Goal: Task Accomplishment & Management: Use online tool/utility

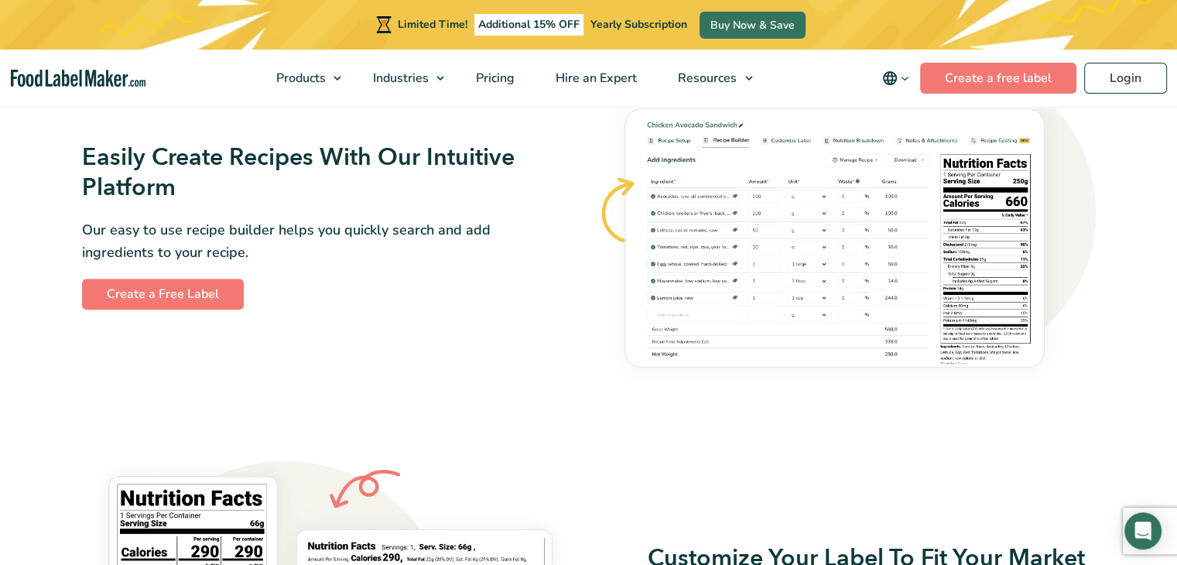
scroll to position [944, 0]
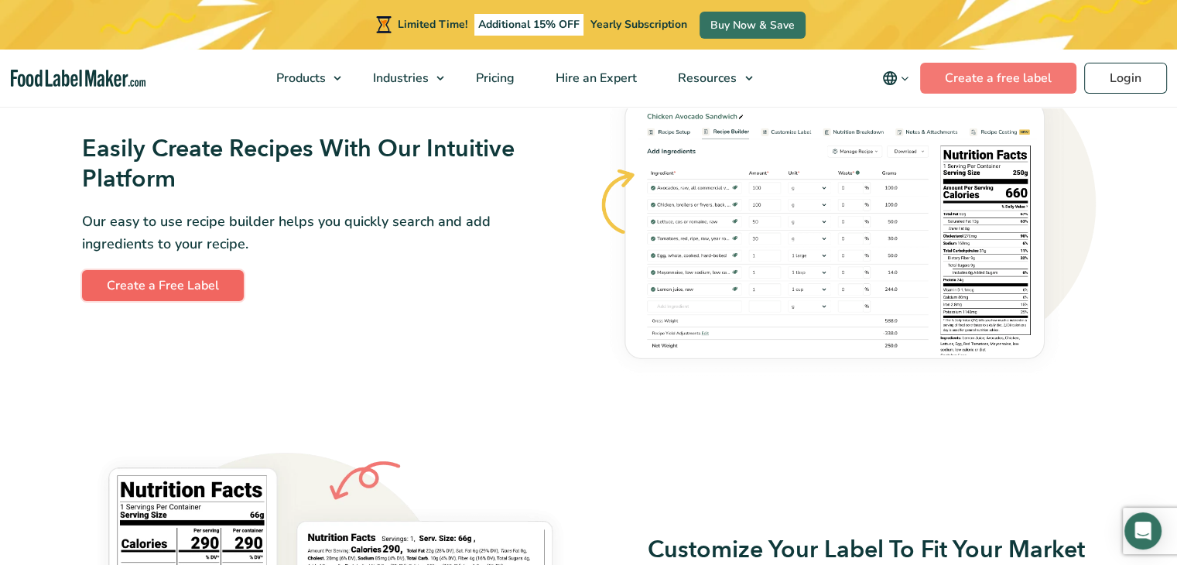
click at [212, 289] on link "Create a Free Label" at bounding box center [163, 285] width 162 height 31
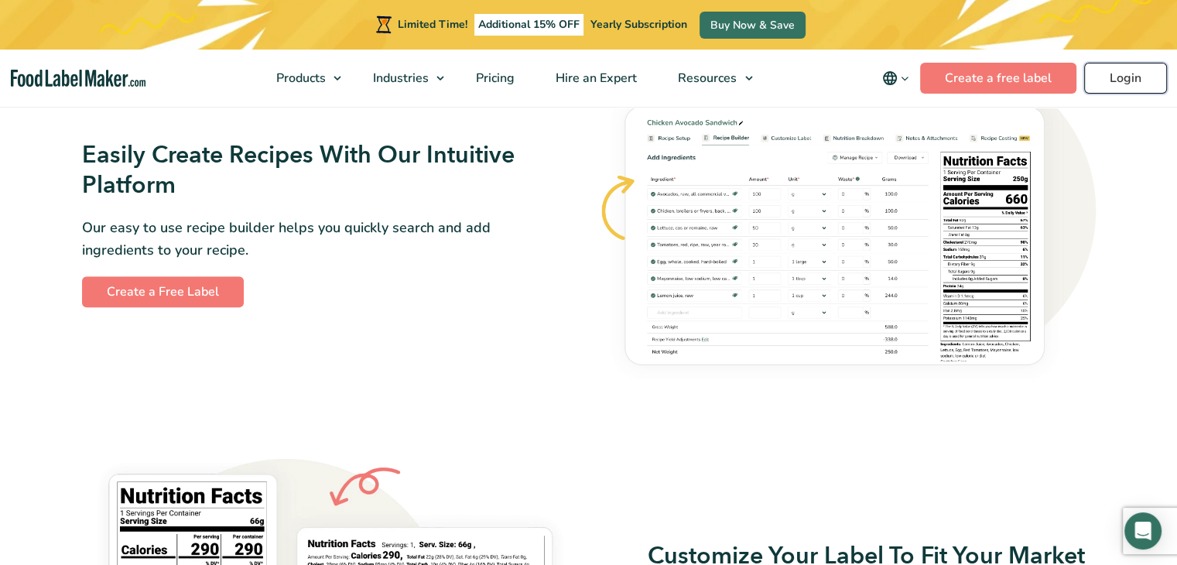
click at [1108, 82] on link "Login" at bounding box center [1125, 78] width 83 height 31
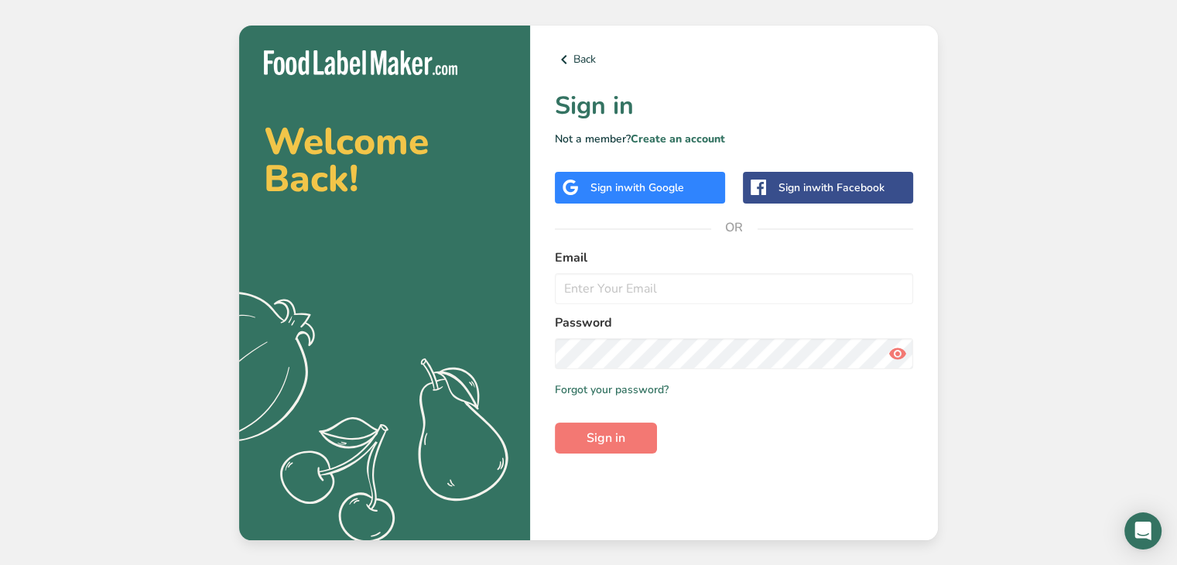
click at [653, 186] on span "with Google" at bounding box center [654, 187] width 60 height 15
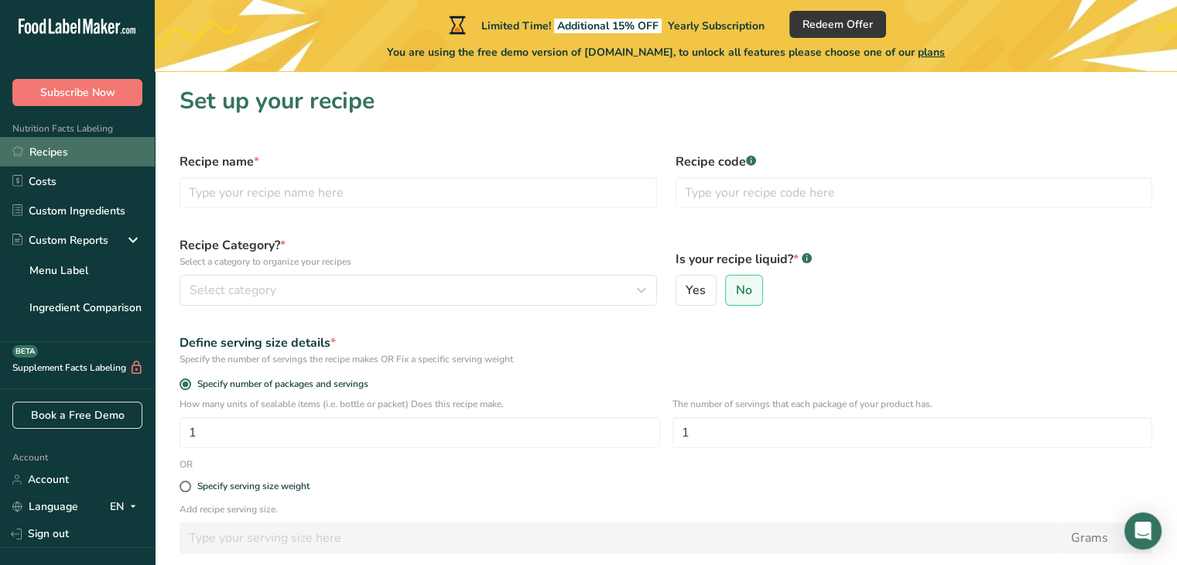
click at [55, 158] on link "Recipes" at bounding box center [77, 151] width 155 height 29
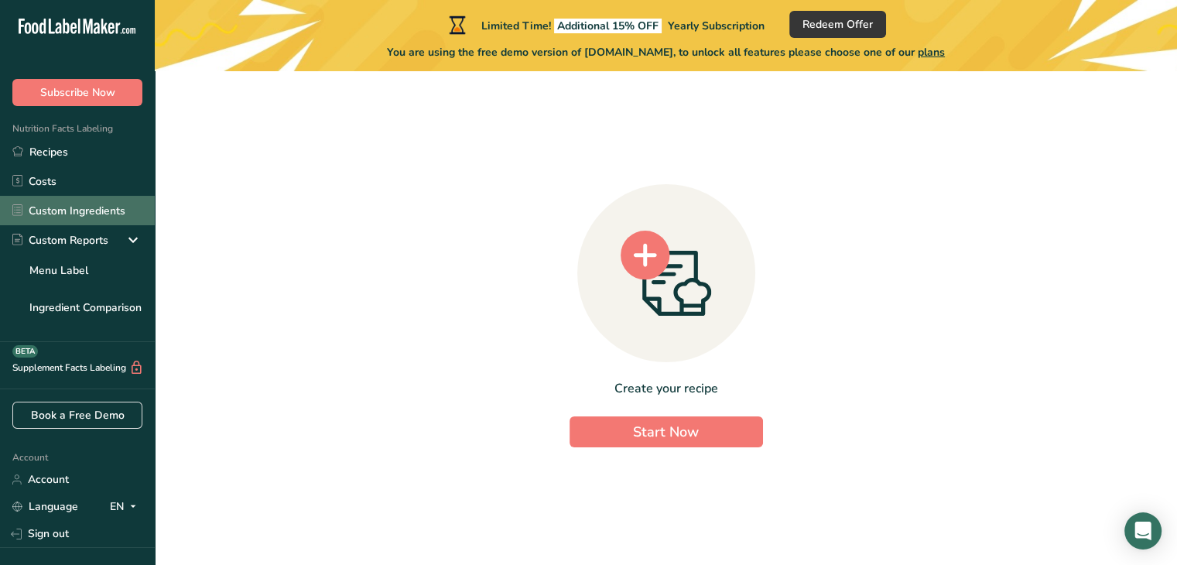
click at [75, 208] on link "Custom Ingredients" at bounding box center [77, 210] width 155 height 29
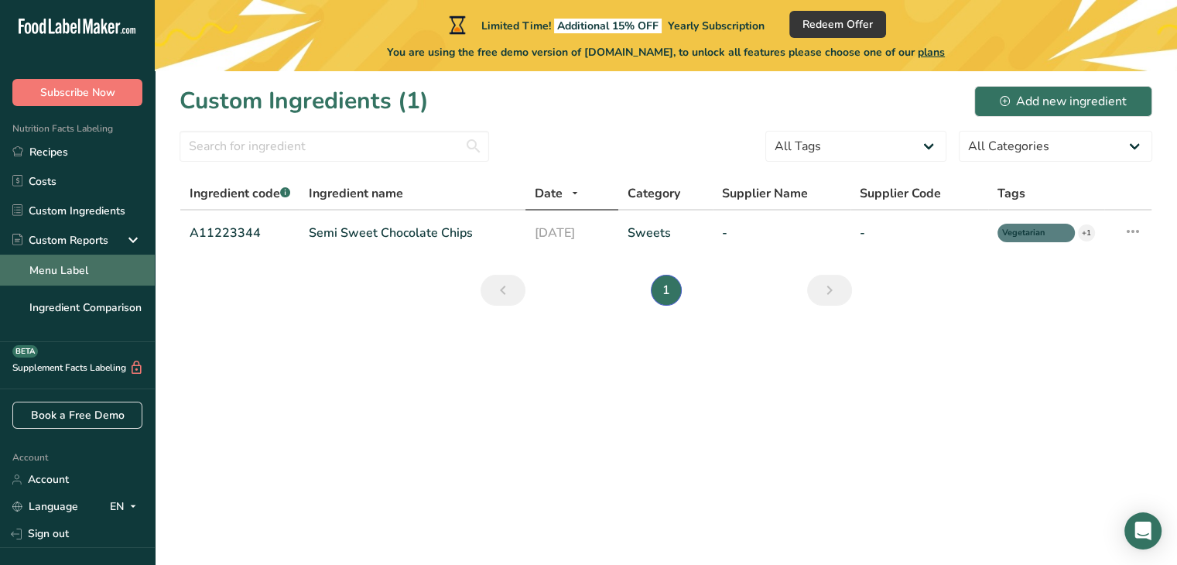
click at [94, 264] on link "Menu Label" at bounding box center [77, 270] width 155 height 31
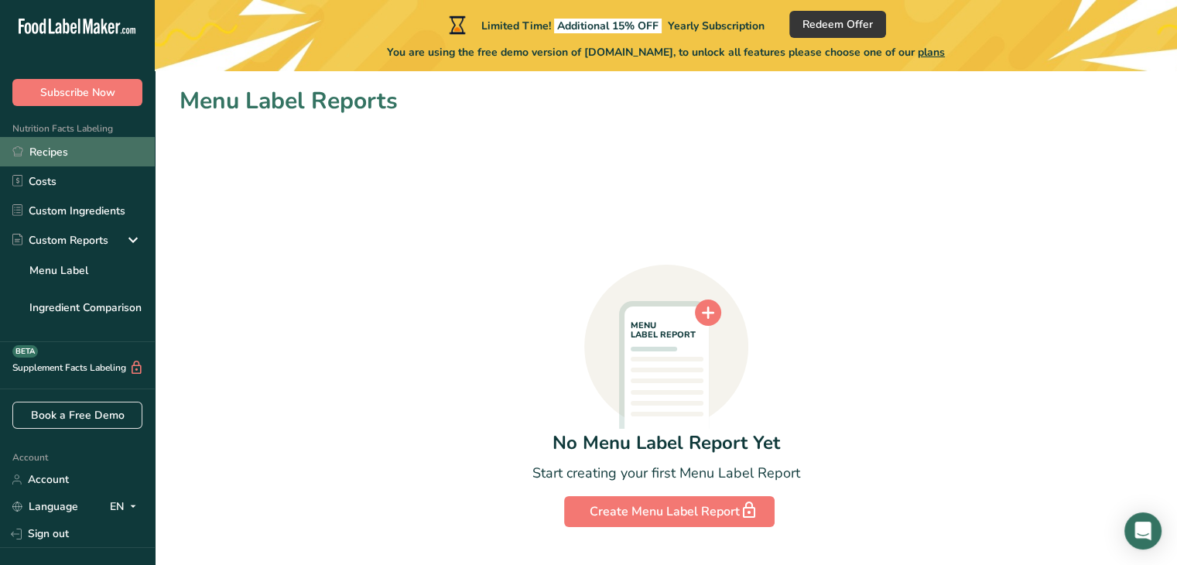
click at [81, 156] on link "Recipes" at bounding box center [77, 151] width 155 height 29
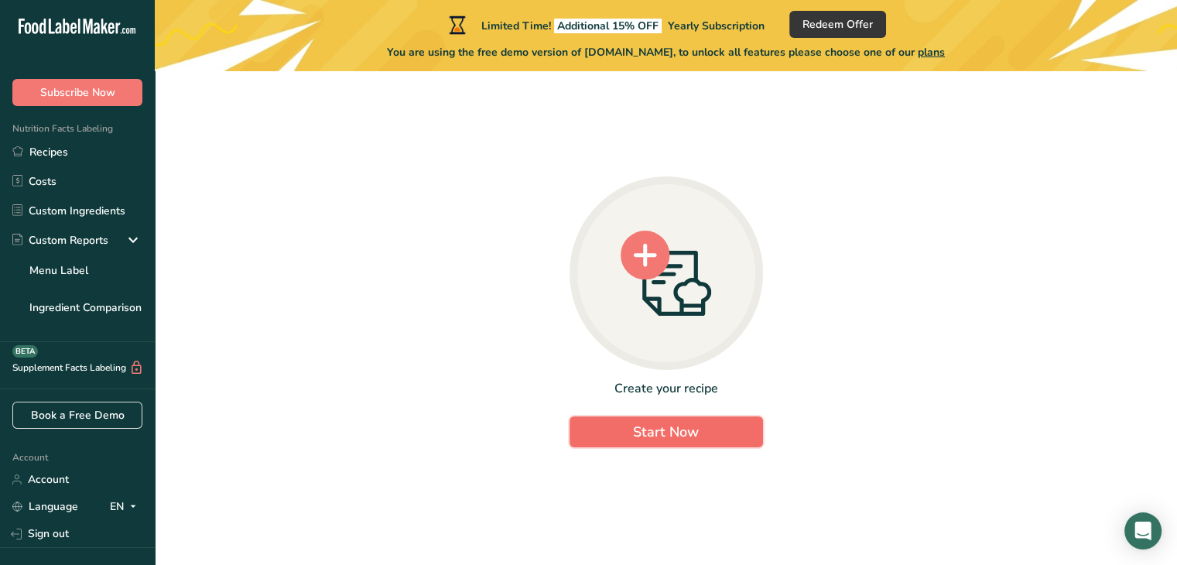
click at [696, 423] on span "Start Now" at bounding box center [666, 432] width 66 height 19
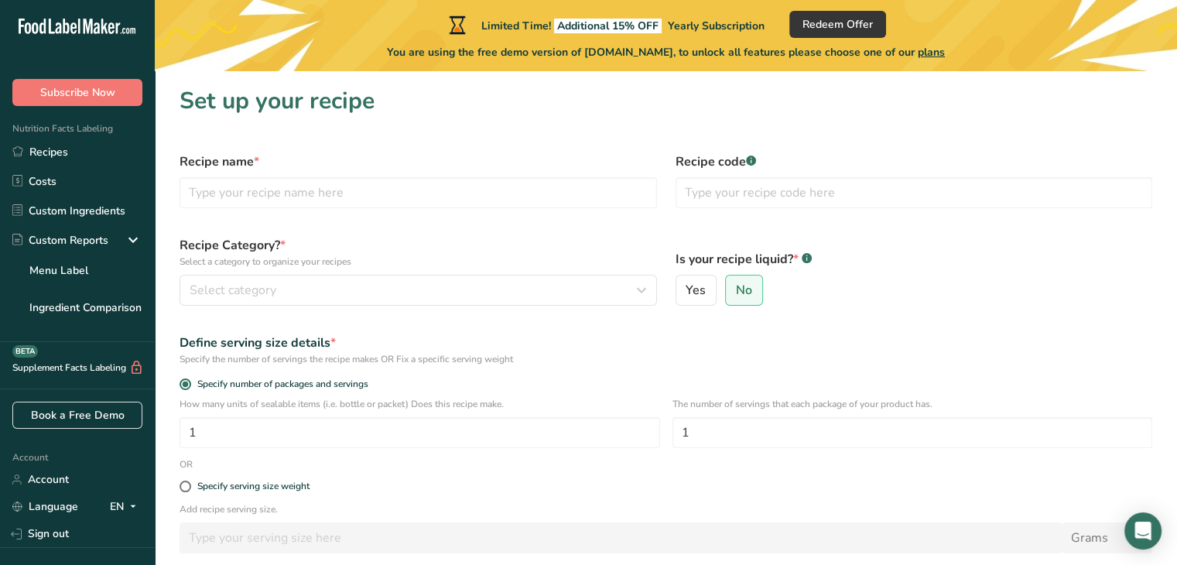
scroll to position [188, 0]
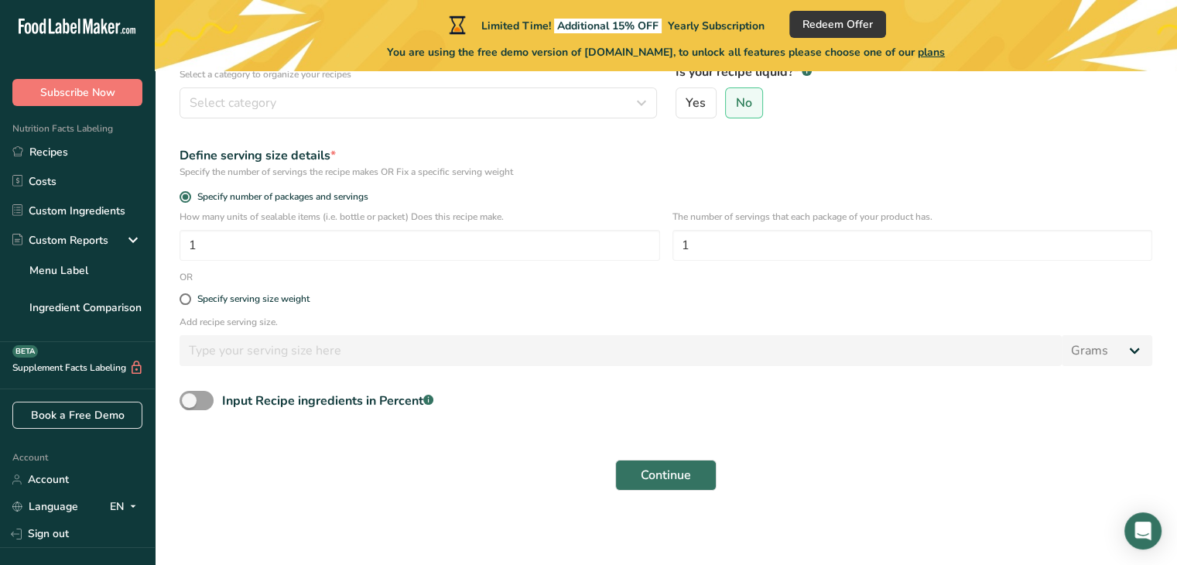
click at [1176, 346] on section "Set up your recipe Recipe name * Recipe code .a-a{fill:#347362;}.b-a{fill:#fff;…" at bounding box center [666, 199] width 1022 height 631
click at [668, 471] on span "Continue" at bounding box center [666, 475] width 50 height 19
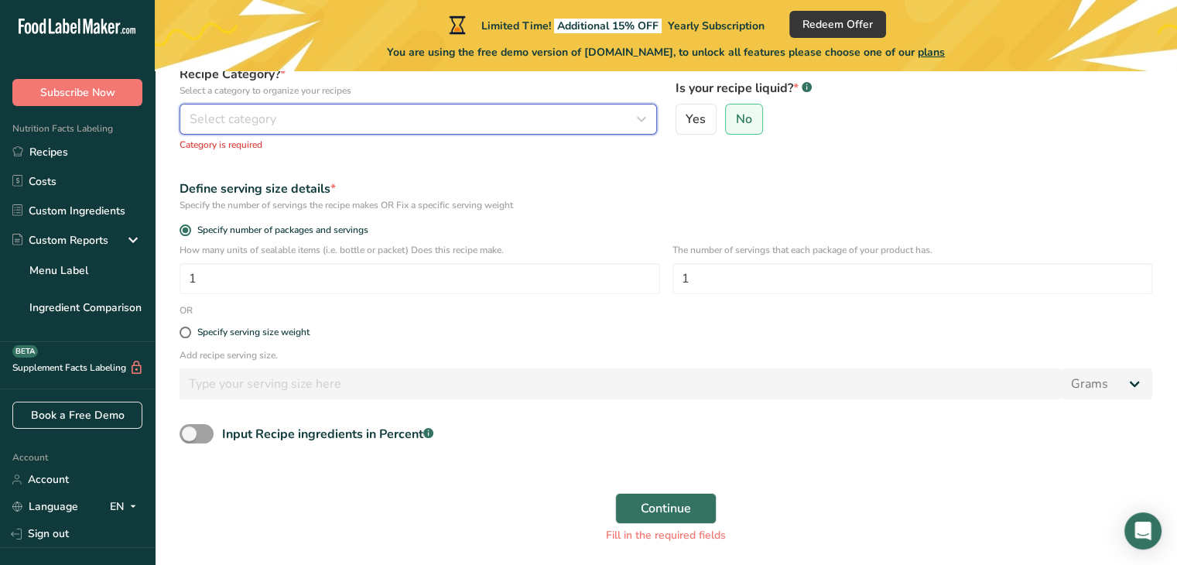
click at [430, 122] on div "Select category" at bounding box center [414, 119] width 448 height 19
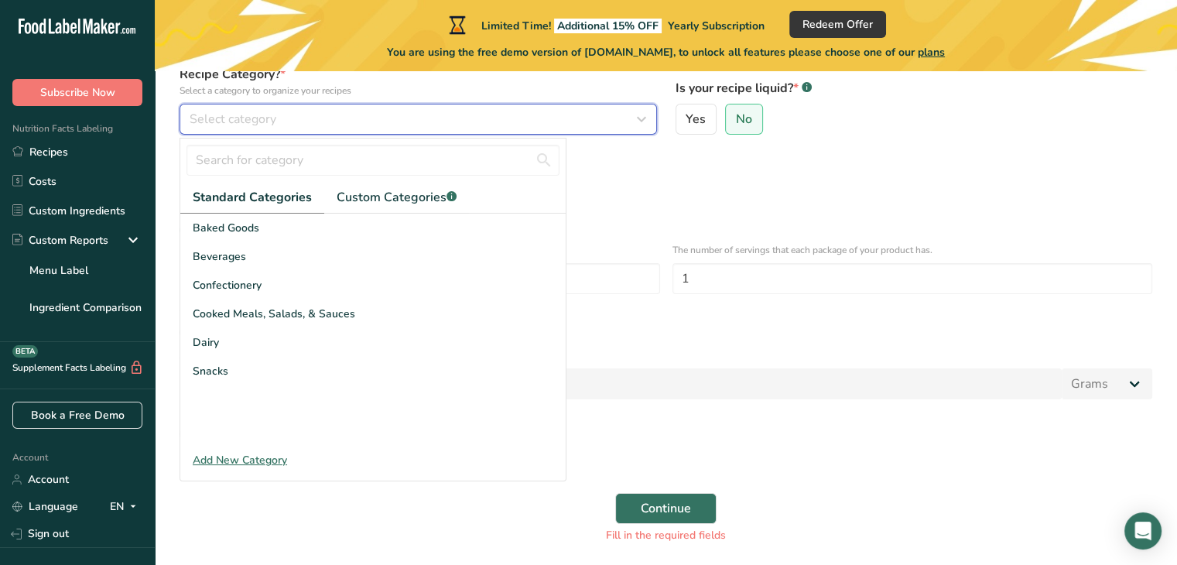
click at [430, 122] on div "Select category" at bounding box center [414, 119] width 448 height 19
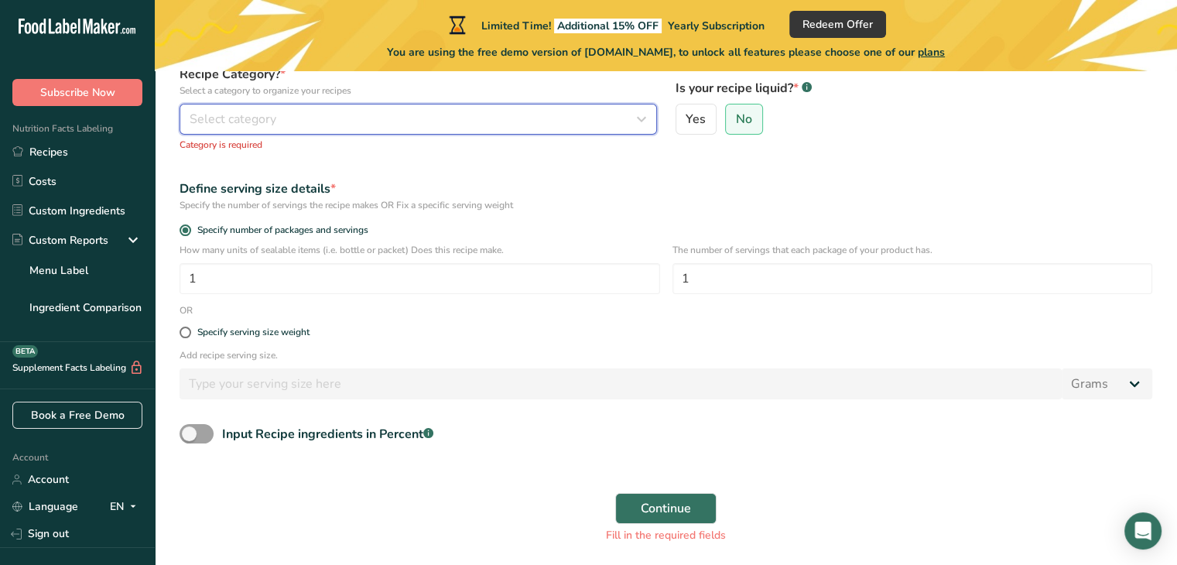
click at [426, 128] on button "Select category" at bounding box center [418, 119] width 477 height 31
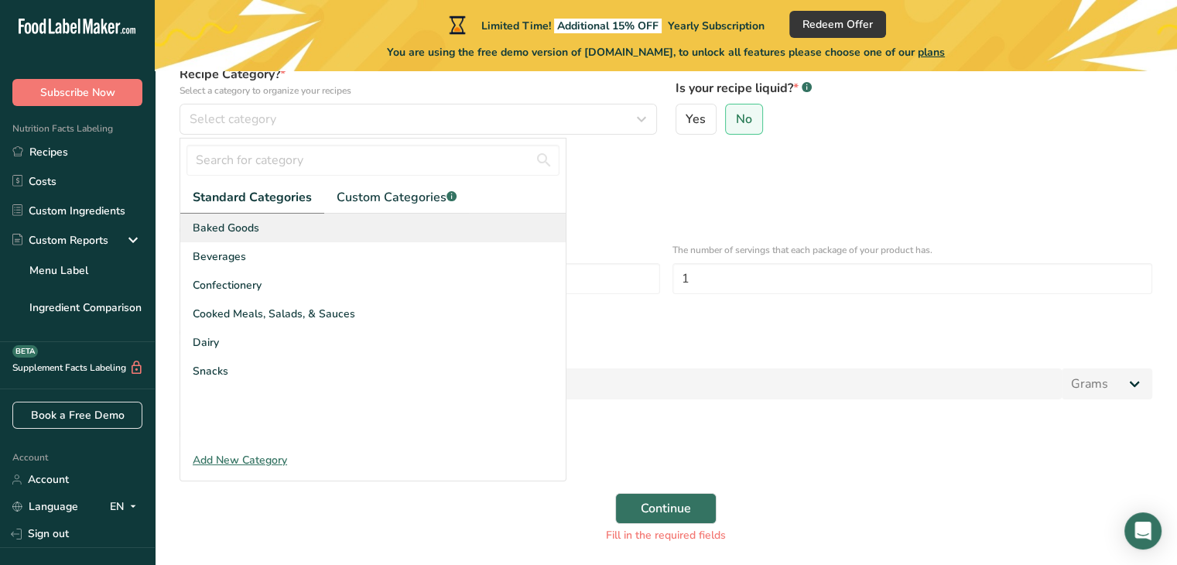
click at [371, 228] on div "Baked Goods" at bounding box center [372, 228] width 385 height 29
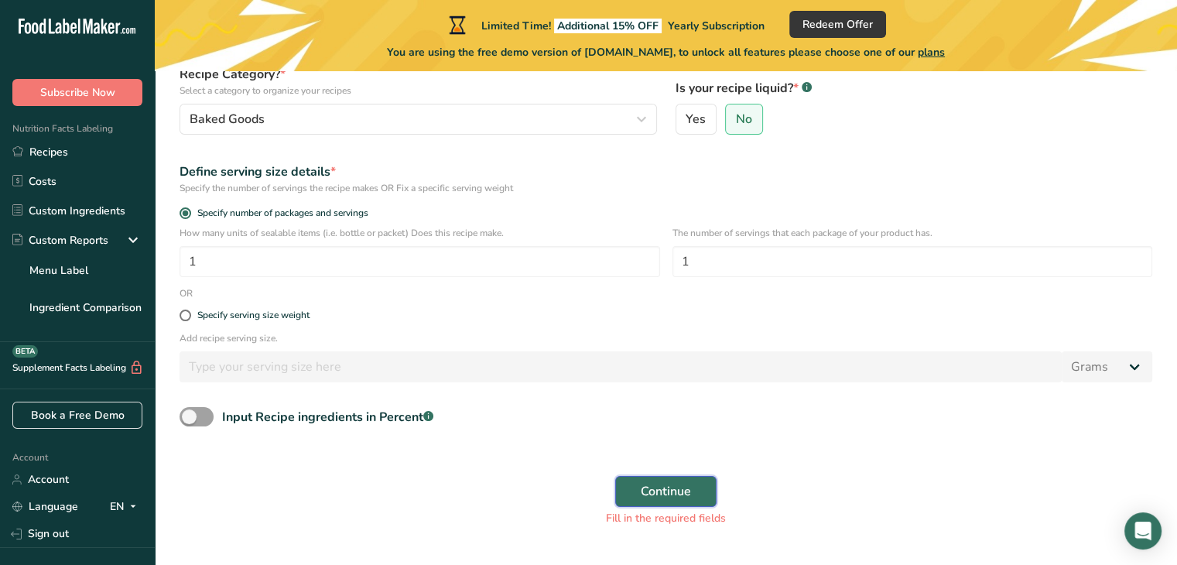
click at [676, 490] on span "Continue" at bounding box center [666, 491] width 50 height 19
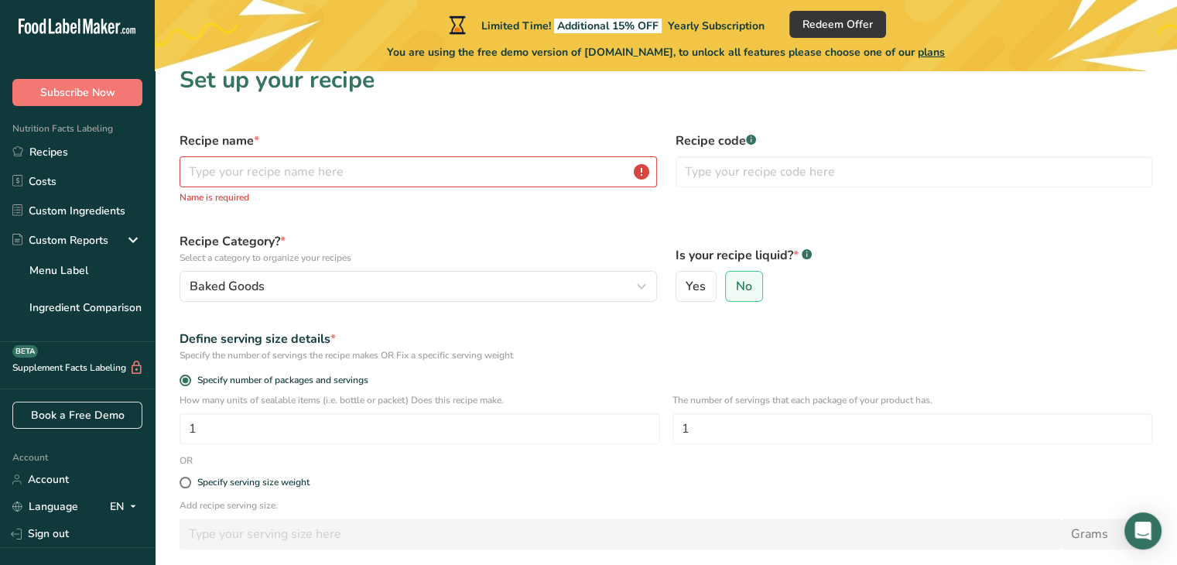
scroll to position [0, 0]
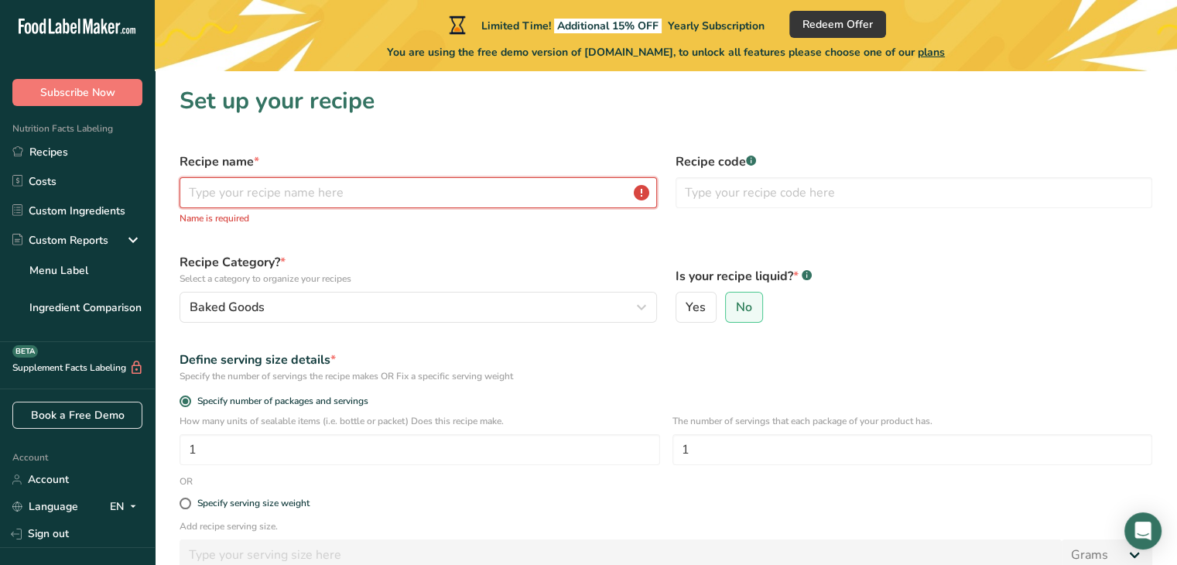
click at [541, 186] on input "text" at bounding box center [418, 192] width 477 height 31
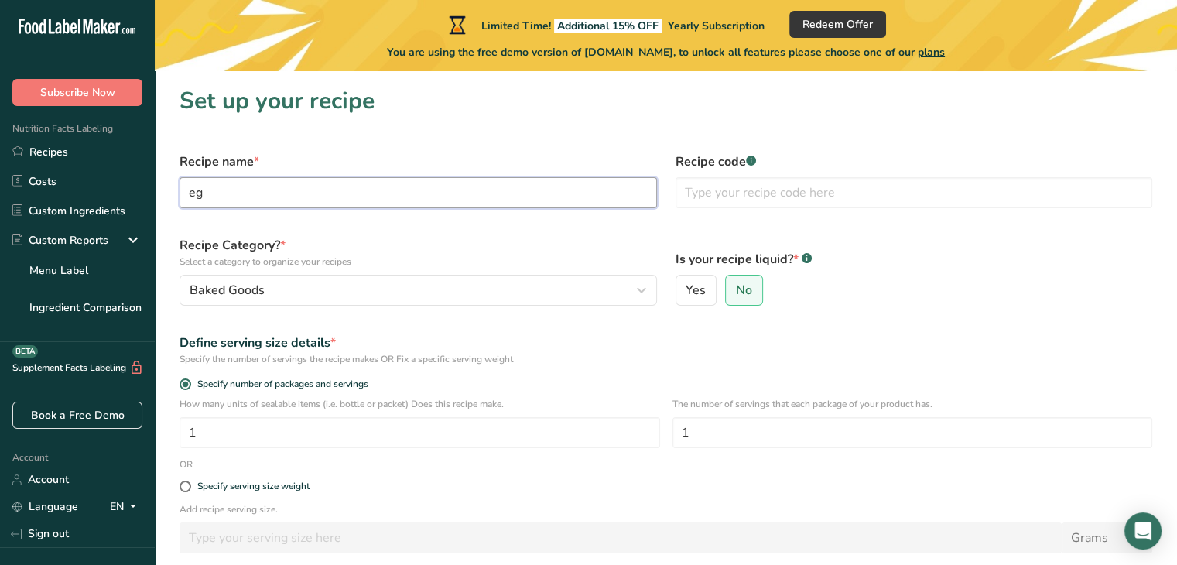
type input "e"
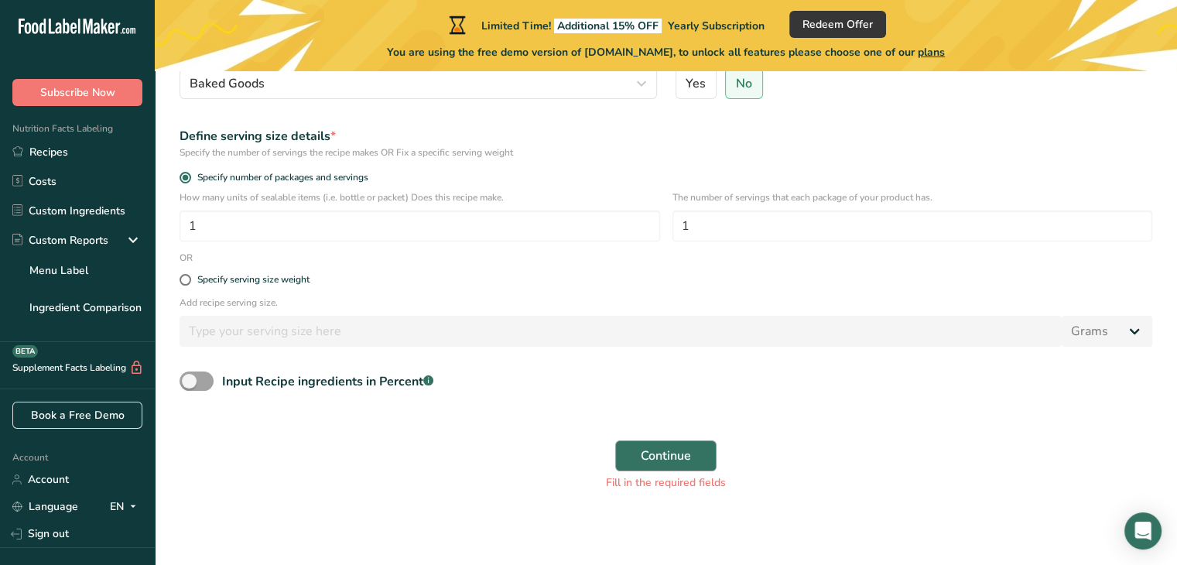
type input "Egg bubble waffle"
click at [659, 449] on span "Continue" at bounding box center [666, 455] width 50 height 19
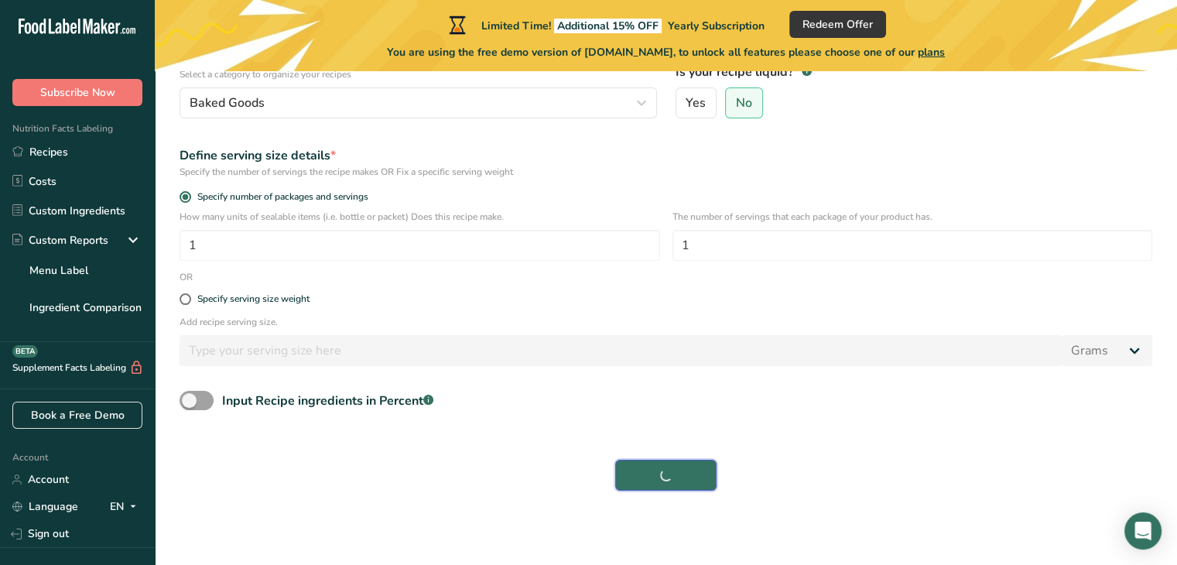
scroll to position [188, 0]
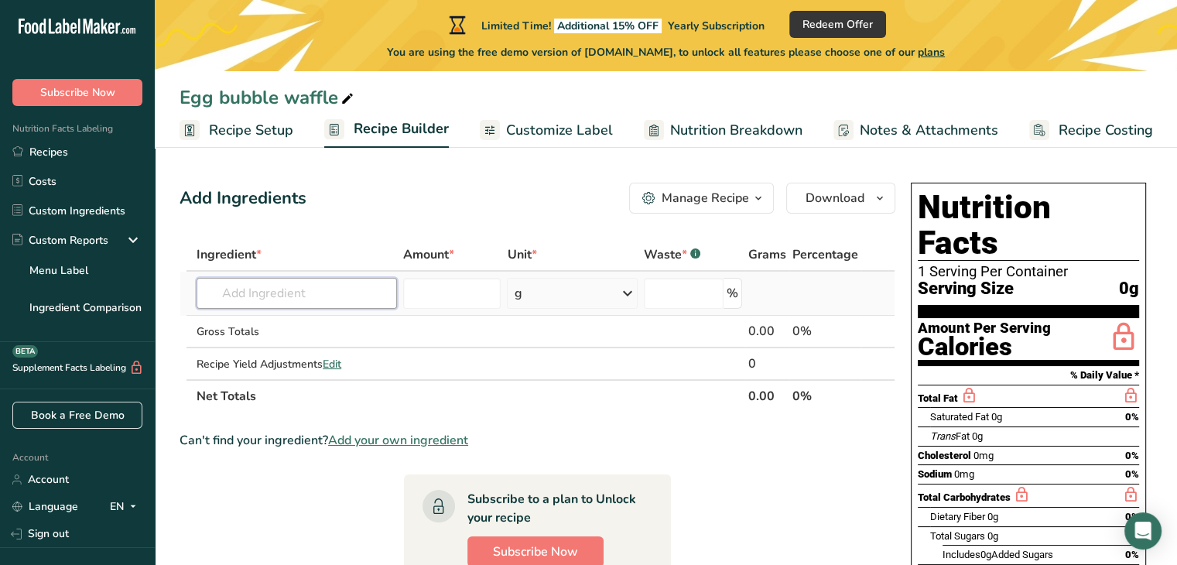
click at [357, 301] on input "text" at bounding box center [297, 293] width 200 height 31
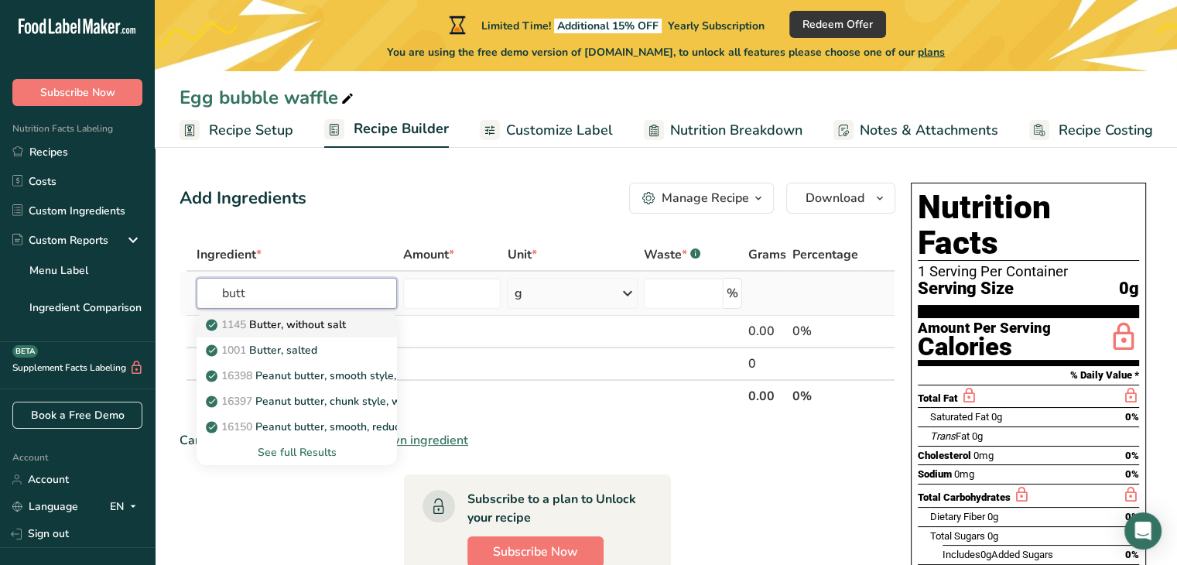
type input "butt"
click at [346, 323] on p "1145 Butter, without salt" at bounding box center [277, 324] width 137 height 16
type input "Butter, without salt"
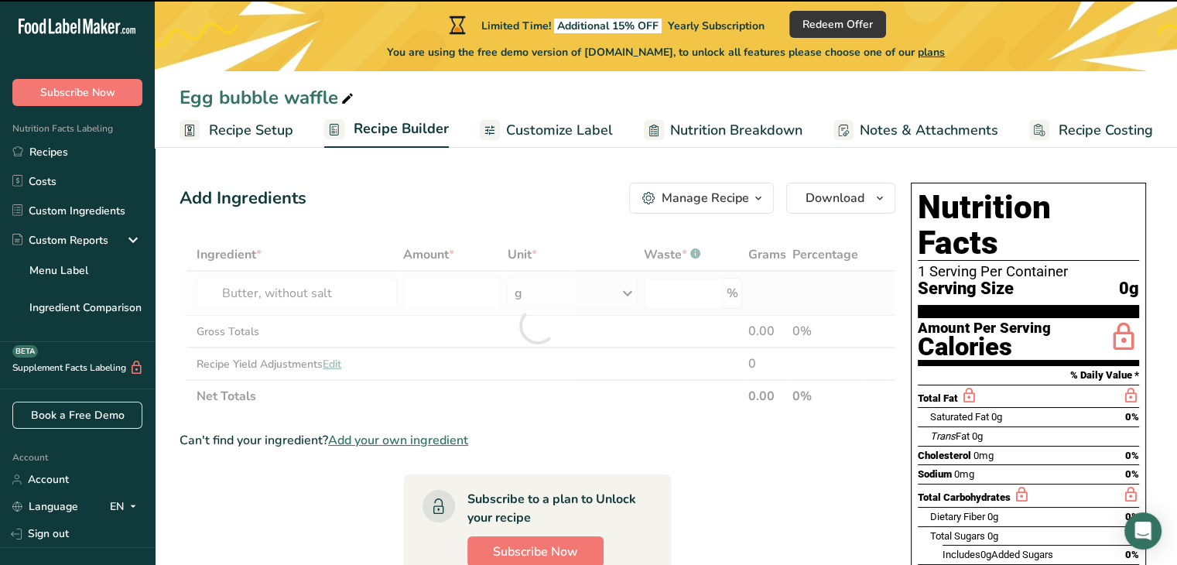
type input "0"
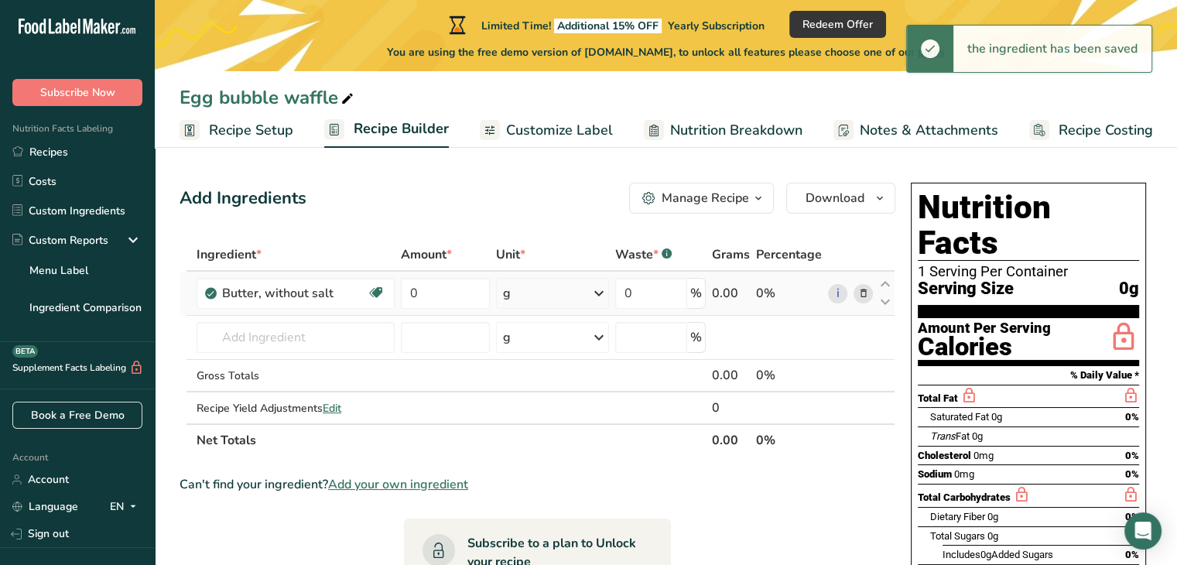
click at [597, 298] on icon at bounding box center [599, 293] width 19 height 28
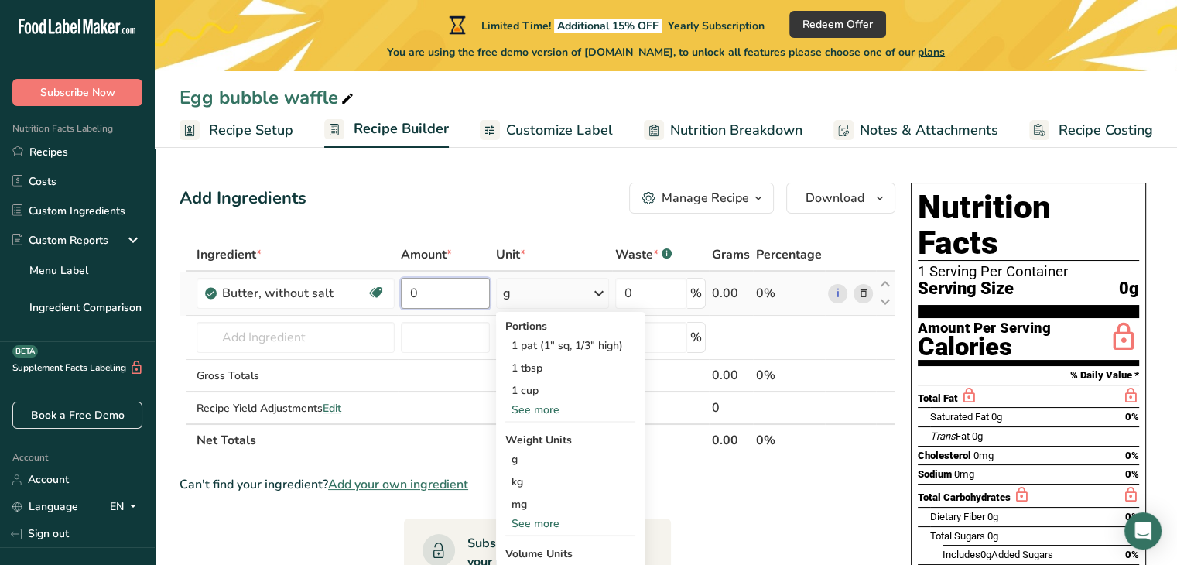
click at [429, 289] on input "0" at bounding box center [445, 293] width 89 height 31
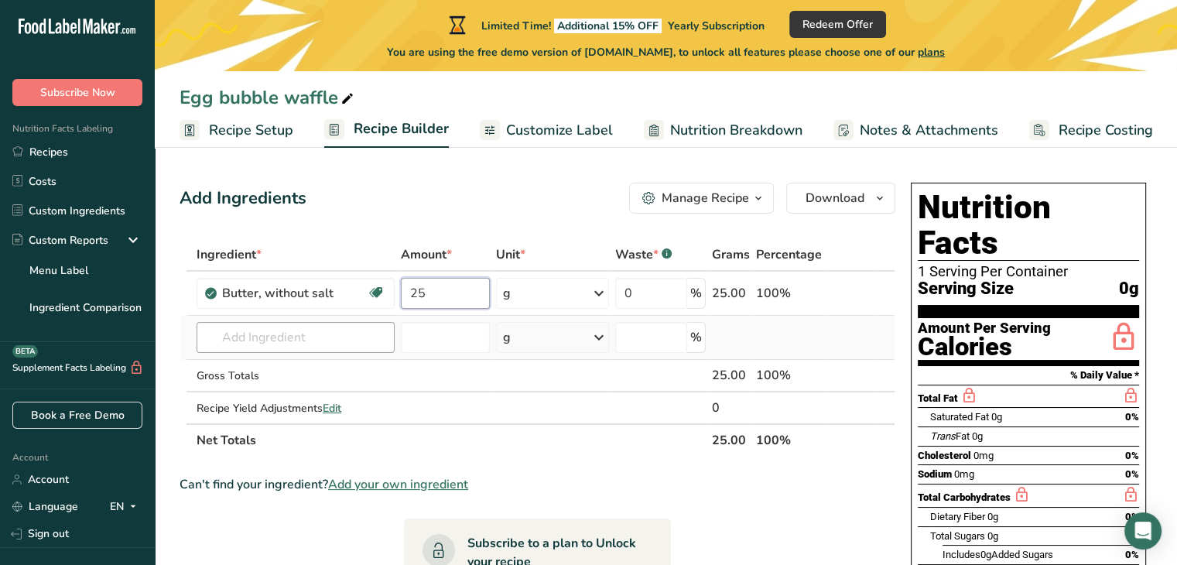
type input "25"
click at [269, 338] on div "Ingredient * Amount * Unit * Waste * .a-a{fill:#347362;}.b-a{fill:#fff;} Grams …" at bounding box center [538, 347] width 716 height 218
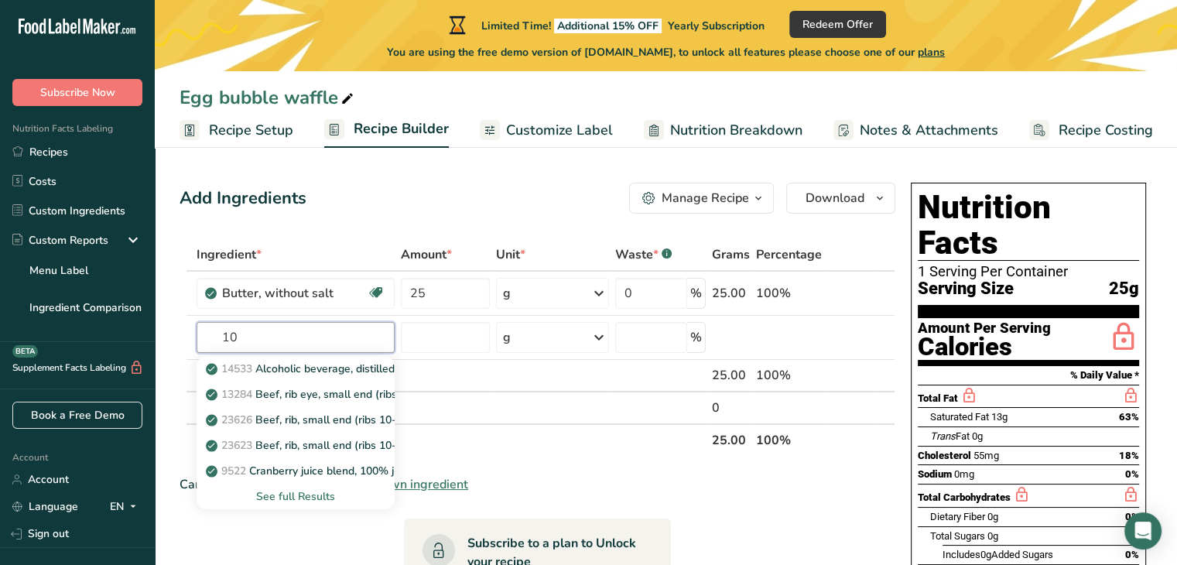
type input "1"
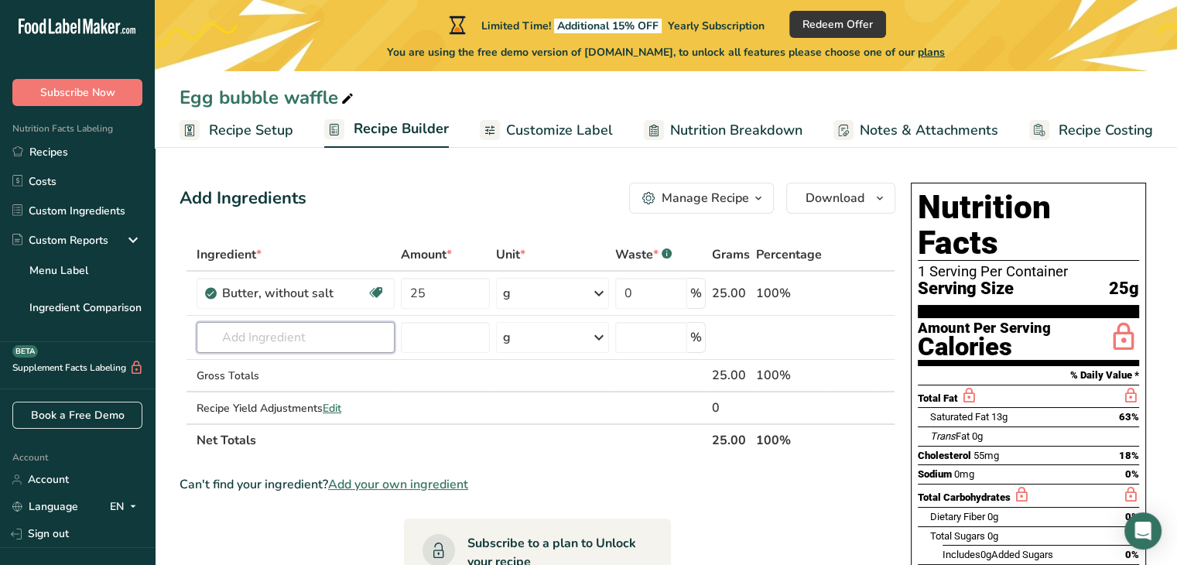
type input "u"
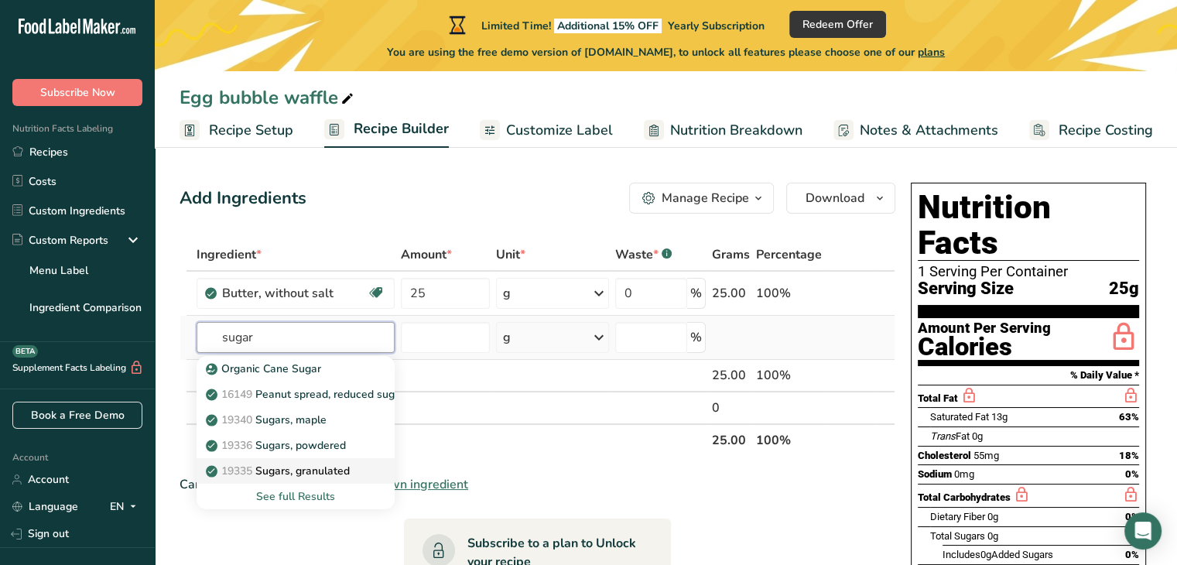
type input "sugar"
click at [331, 464] on p "19335 [GEOGRAPHIC_DATA], granulated" at bounding box center [279, 471] width 141 height 16
type input "Sugars, granulated"
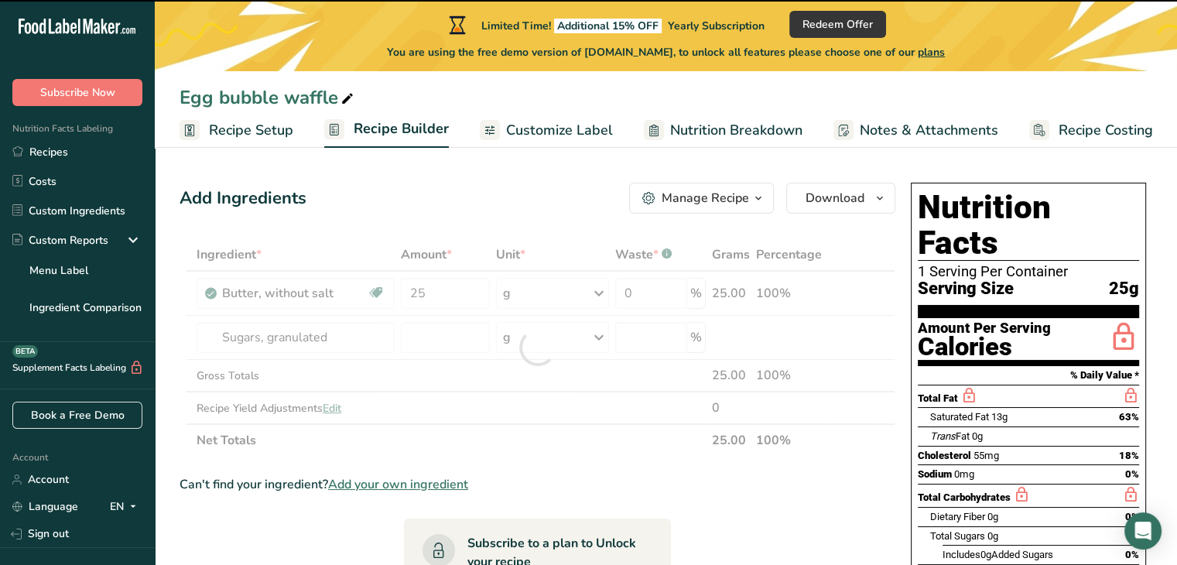
click at [455, 351] on div at bounding box center [538, 347] width 716 height 218
click at [442, 343] on div at bounding box center [538, 347] width 716 height 218
type input "0"
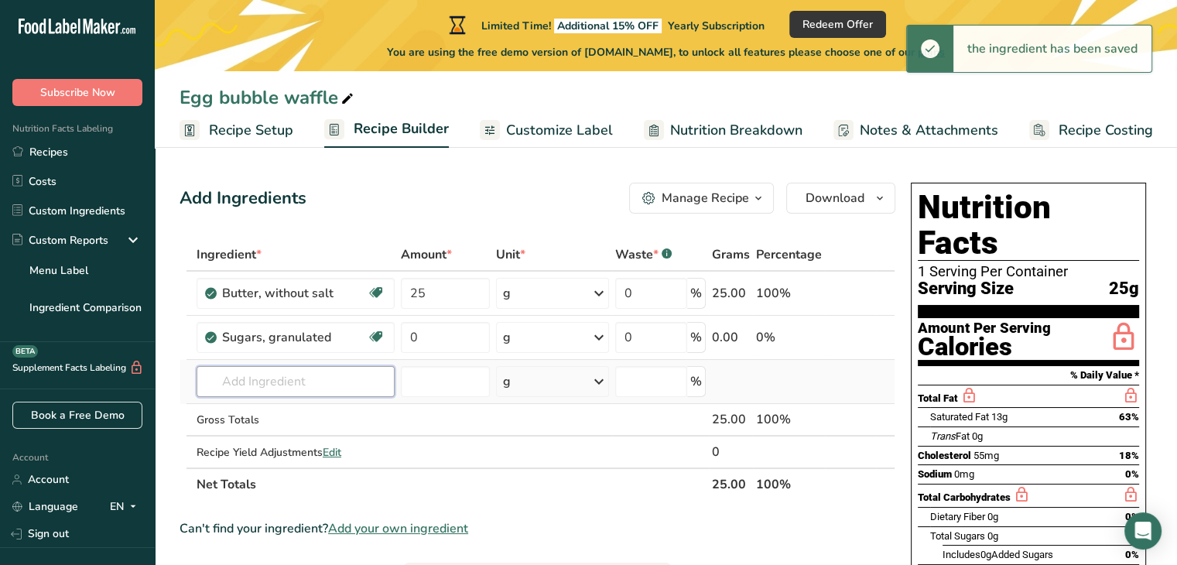
click at [307, 378] on input "text" at bounding box center [296, 381] width 198 height 31
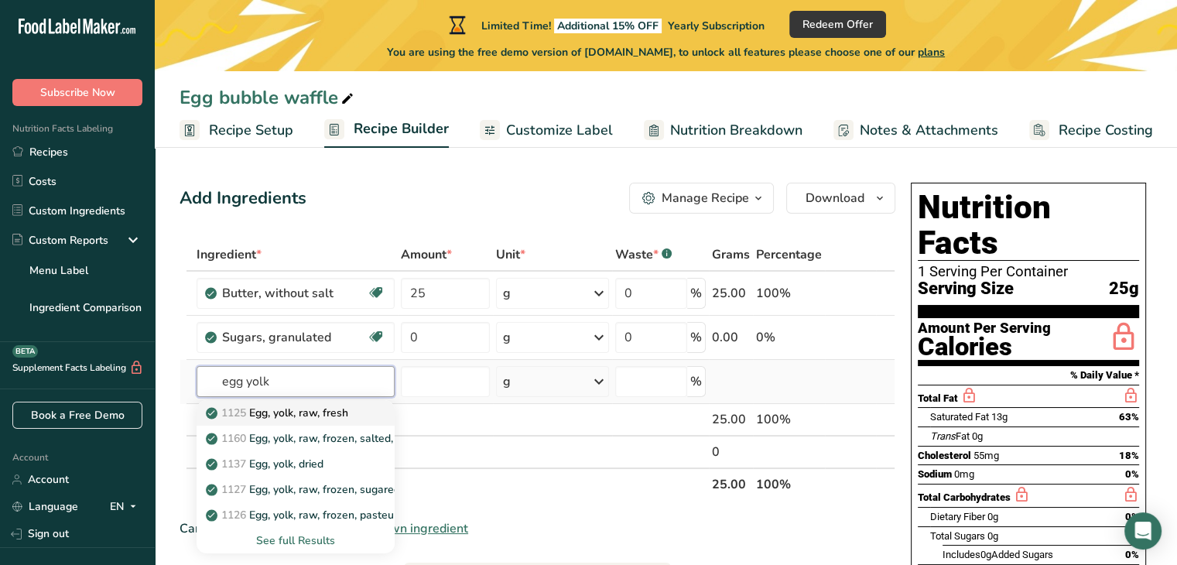
type input "egg yolk"
click at [309, 406] on p "1125 Egg, yolk, raw, fresh" at bounding box center [278, 413] width 139 height 16
type input "Egg, yolk, raw, fresh"
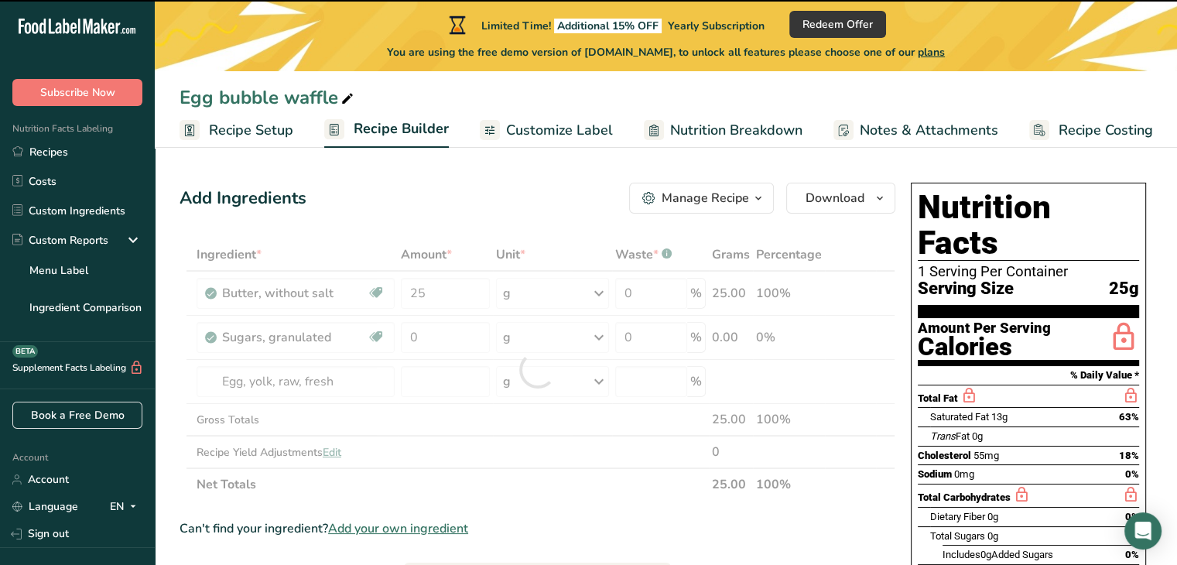
type input "0"
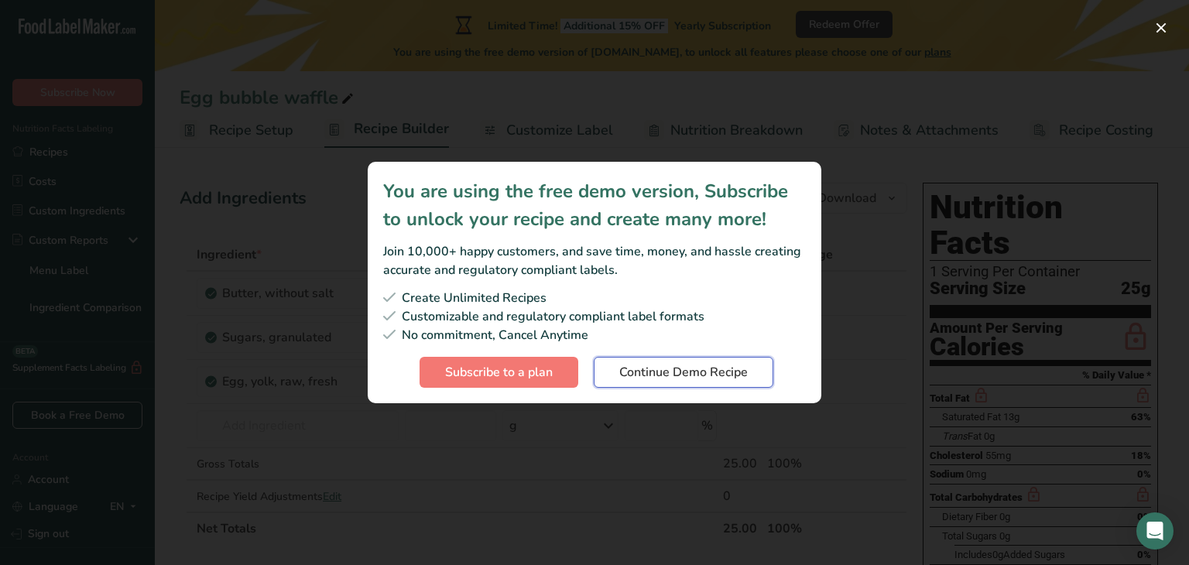
click at [603, 377] on button "Continue Demo Recipe" at bounding box center [684, 372] width 180 height 31
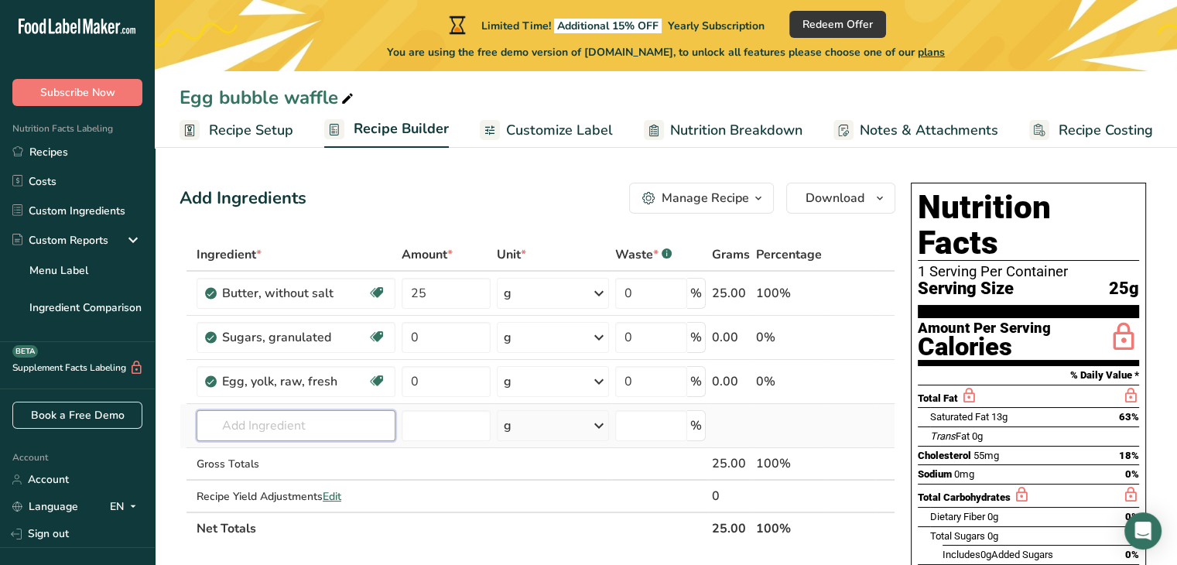
click at [283, 422] on input "text" at bounding box center [296, 425] width 199 height 31
type input "3"
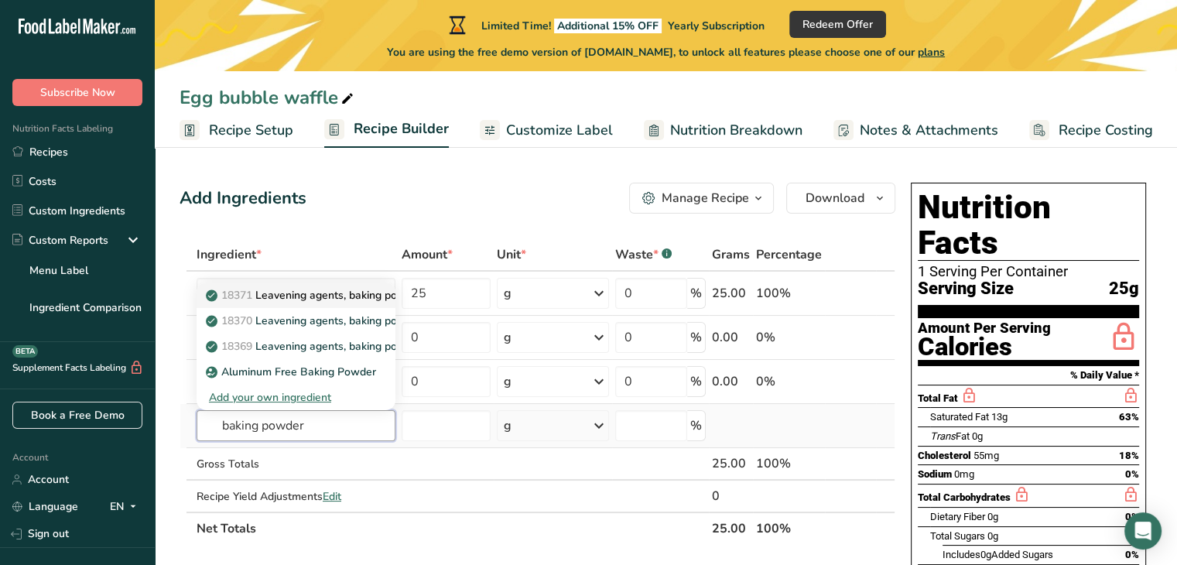
type input "baking powder"
click at [335, 298] on p "18371 Leavening agents, baking powder, low-sodium" at bounding box center [348, 295] width 278 height 16
type input "Leavening agents, baking powder, low-sodium"
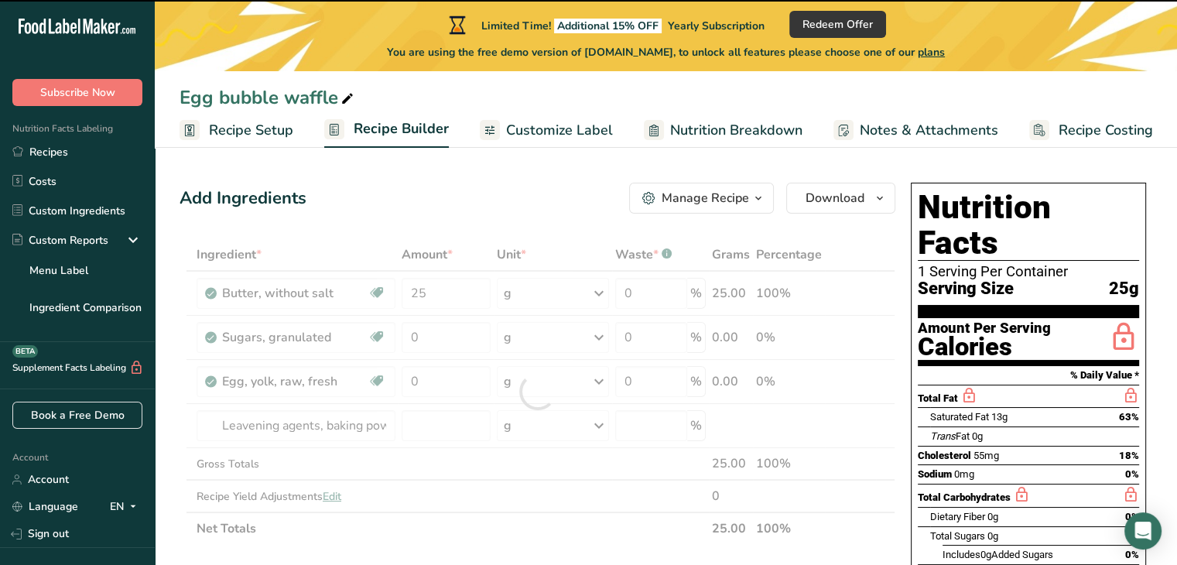
type input "0"
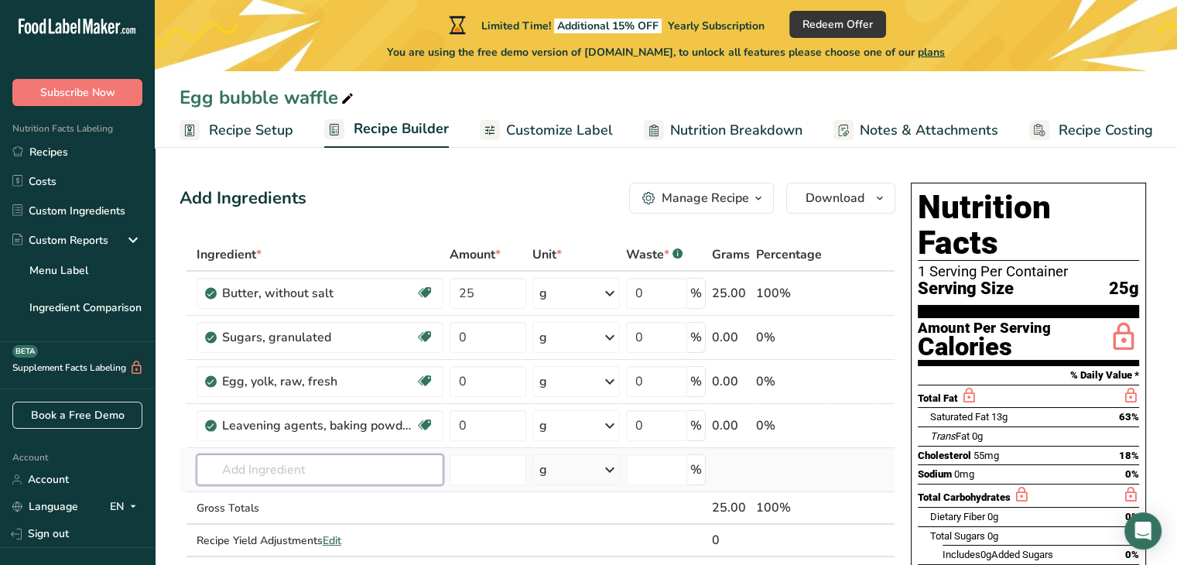
click at [263, 465] on input "text" at bounding box center [320, 469] width 247 height 31
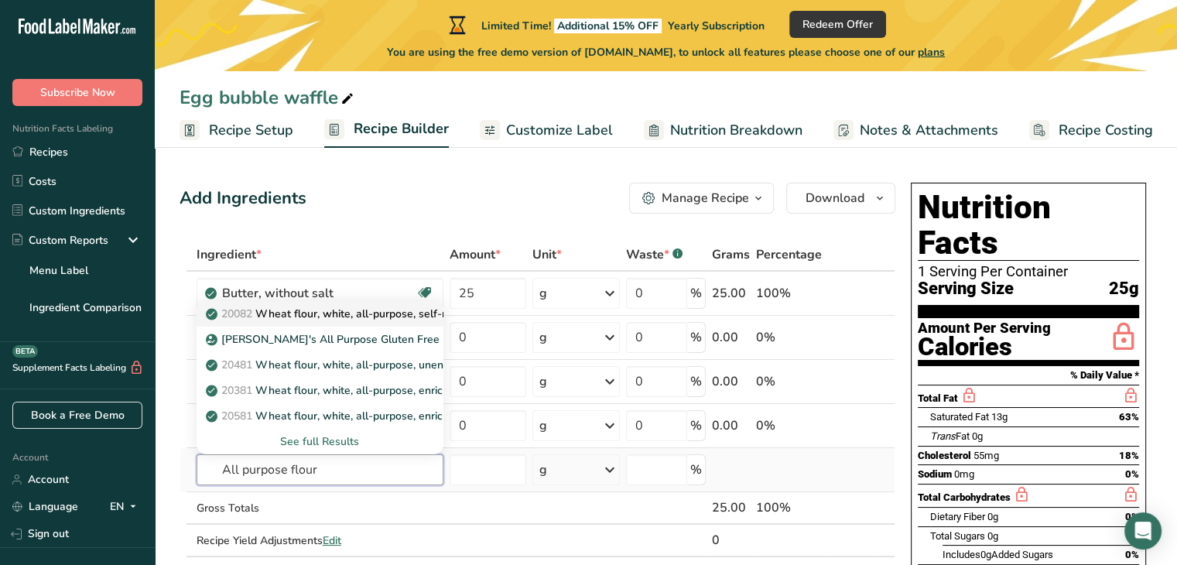
type input "All purpose flour"
click at [351, 310] on p "20082 Wheat flour, white, all-purpose, self-rising, enriched" at bounding box center [362, 314] width 307 height 16
type input "Wheat flour, white, all-purpose, self-rising, enriched"
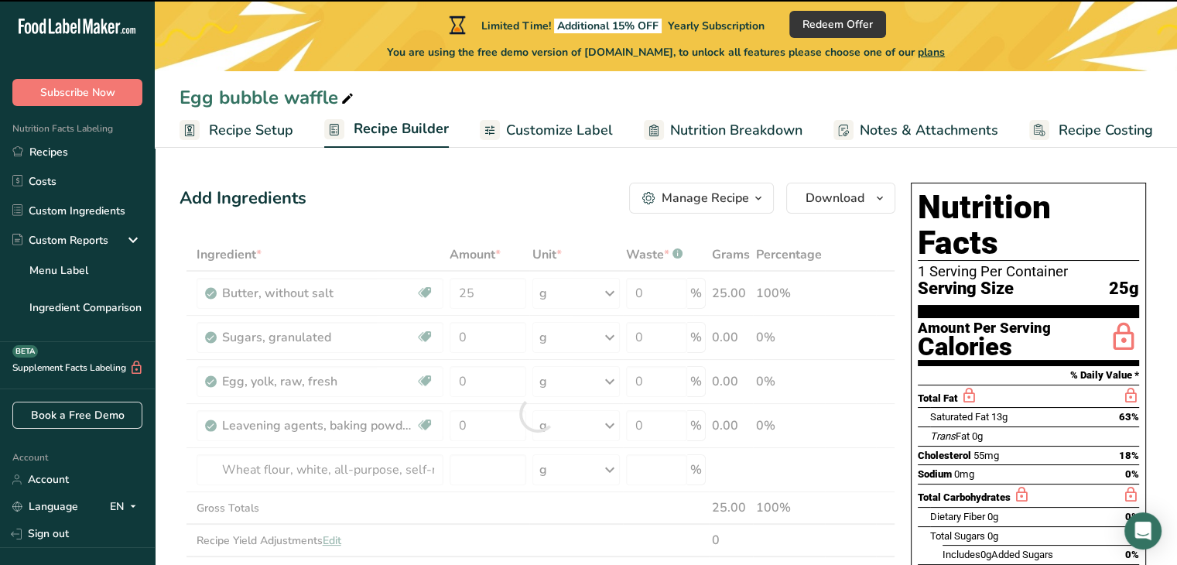
type input "0"
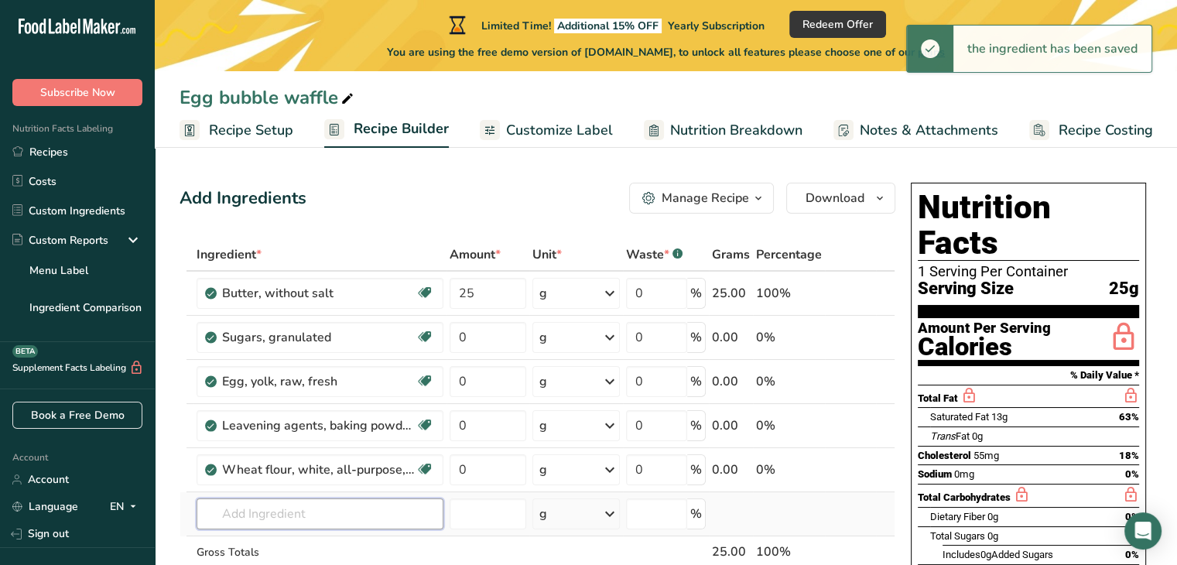
click at [263, 513] on input "text" at bounding box center [320, 513] width 247 height 31
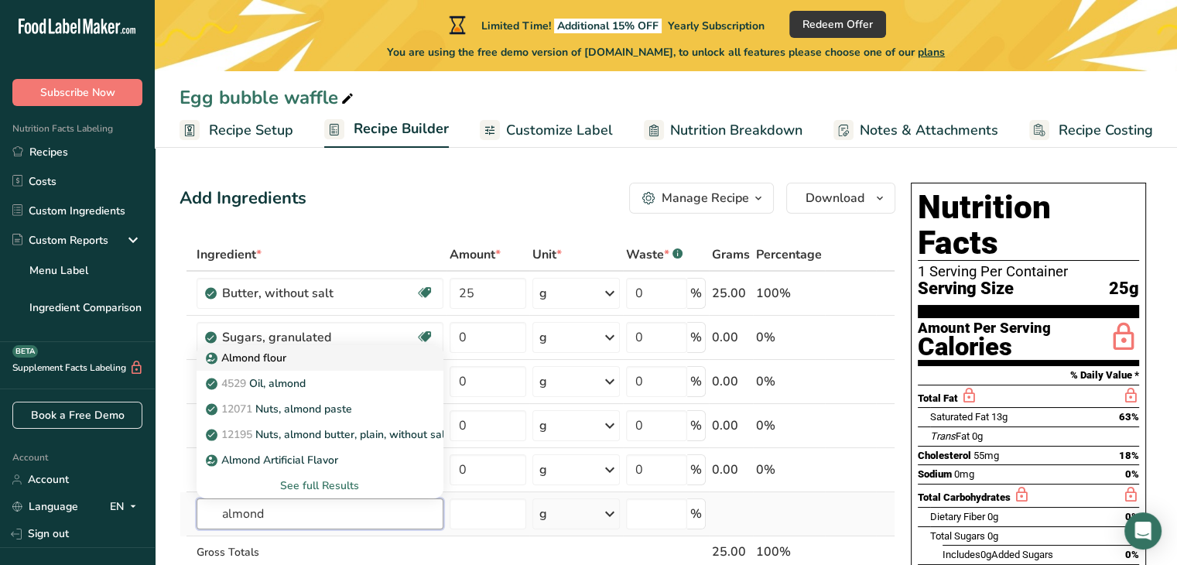
type input "almond"
click at [323, 354] on div "Almond flour" at bounding box center [307, 358] width 197 height 16
type input "Almond flour"
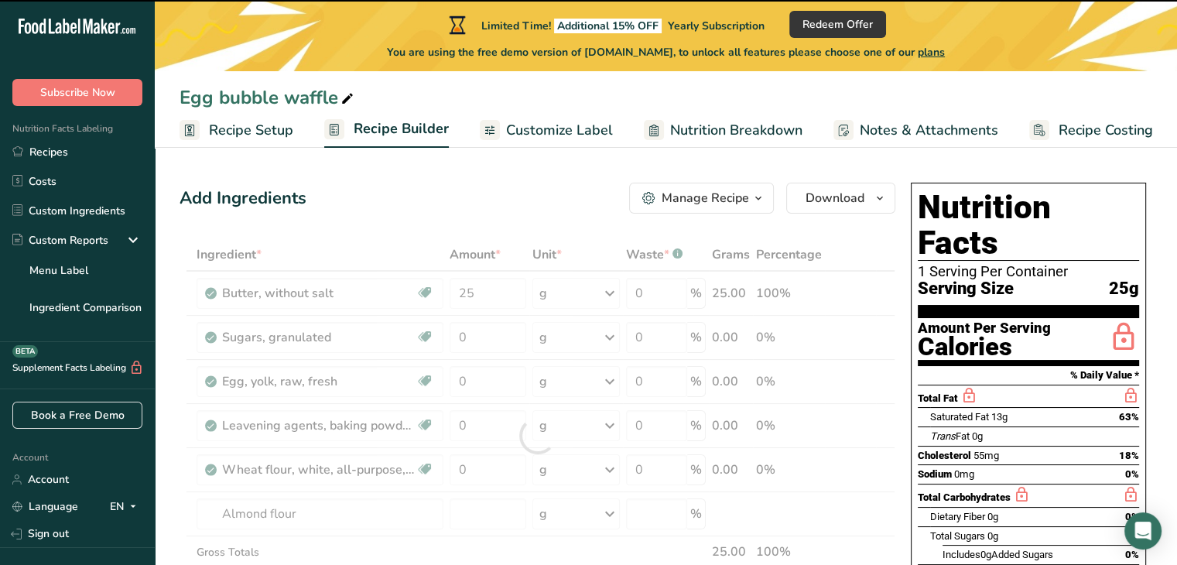
type input "0"
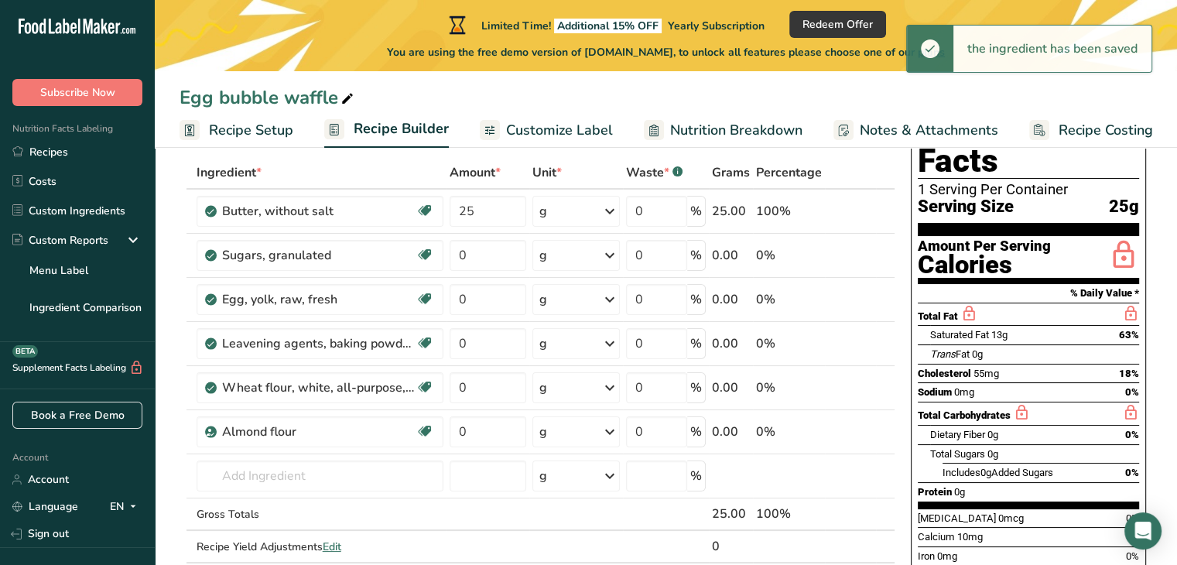
scroll to position [92, 0]
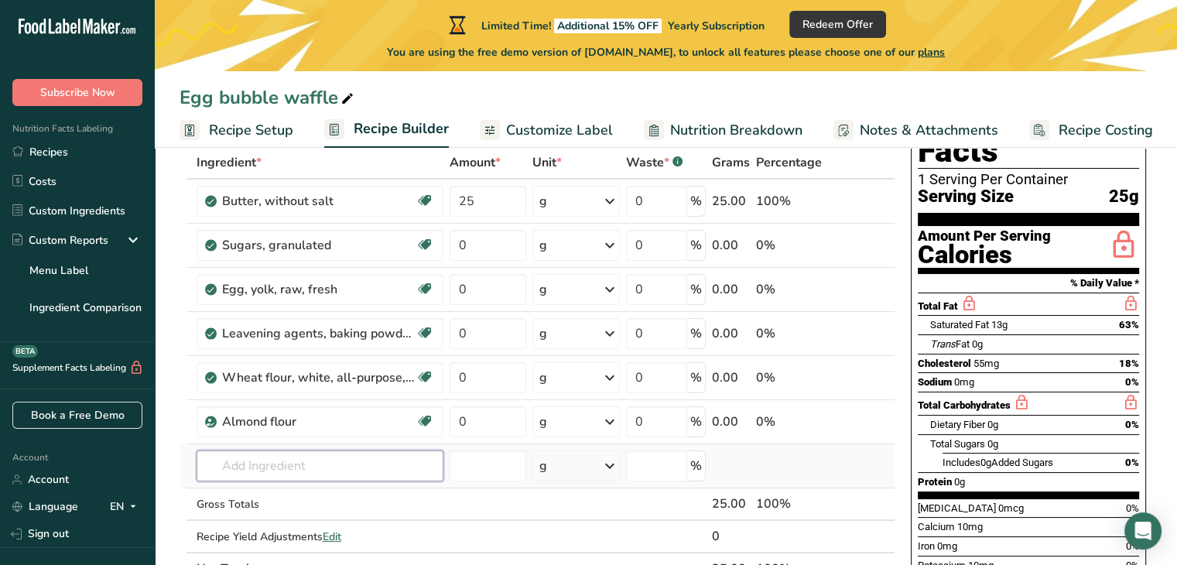
click at [261, 471] on input "text" at bounding box center [320, 465] width 247 height 31
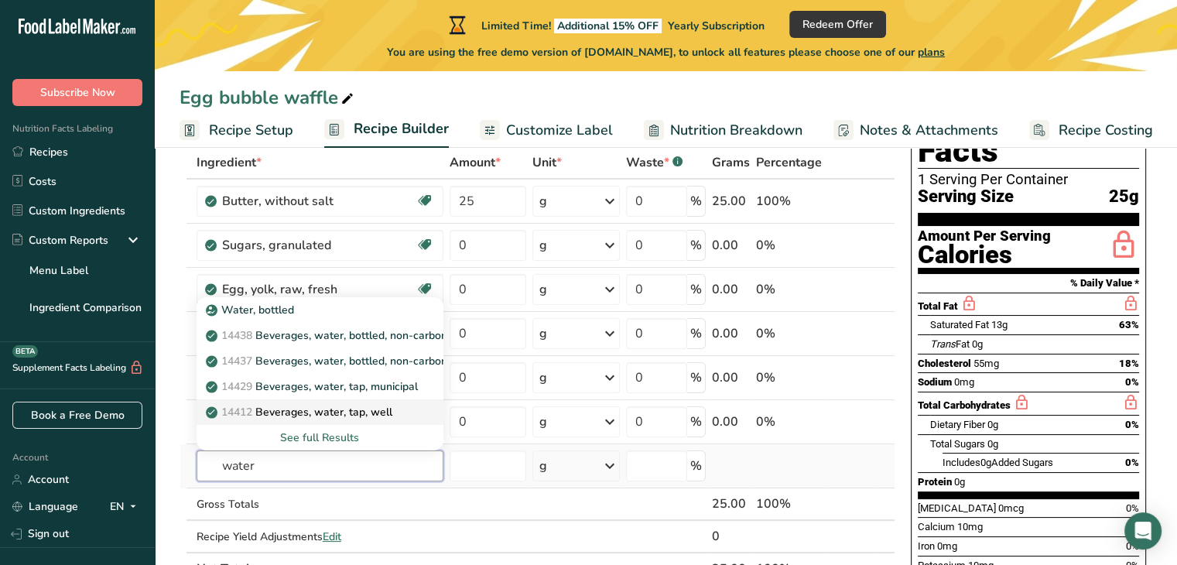
type input "water"
click at [355, 406] on p "14412 [GEOGRAPHIC_DATA], water, tap, well" at bounding box center [300, 412] width 183 height 16
type input "Beverages, water, tap, well"
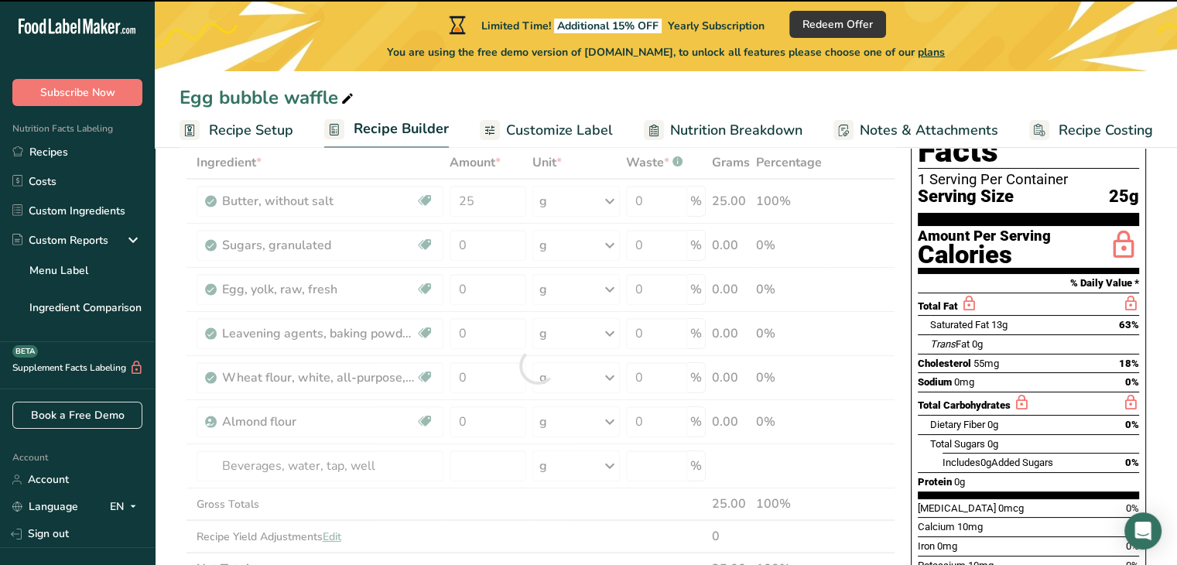
type input "0"
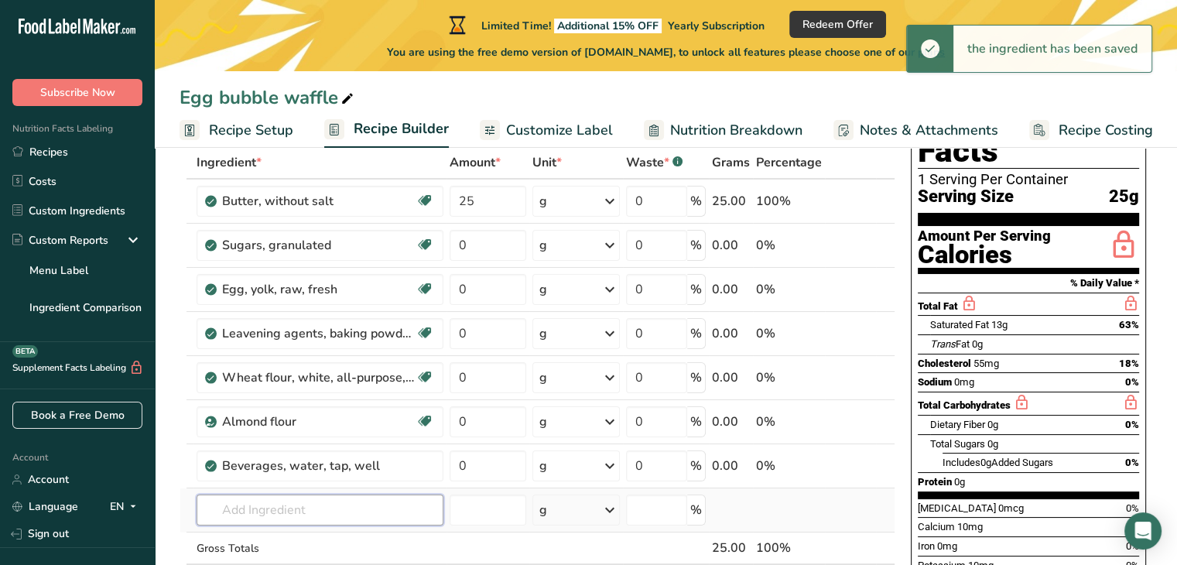
click at [275, 507] on input "text" at bounding box center [320, 509] width 247 height 31
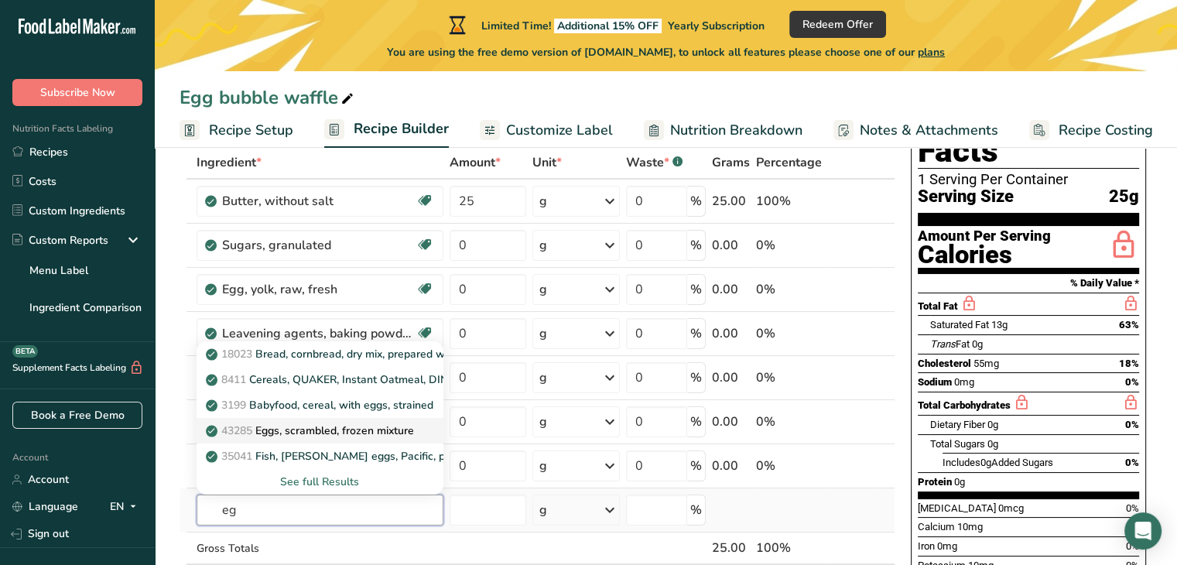
type input "e"
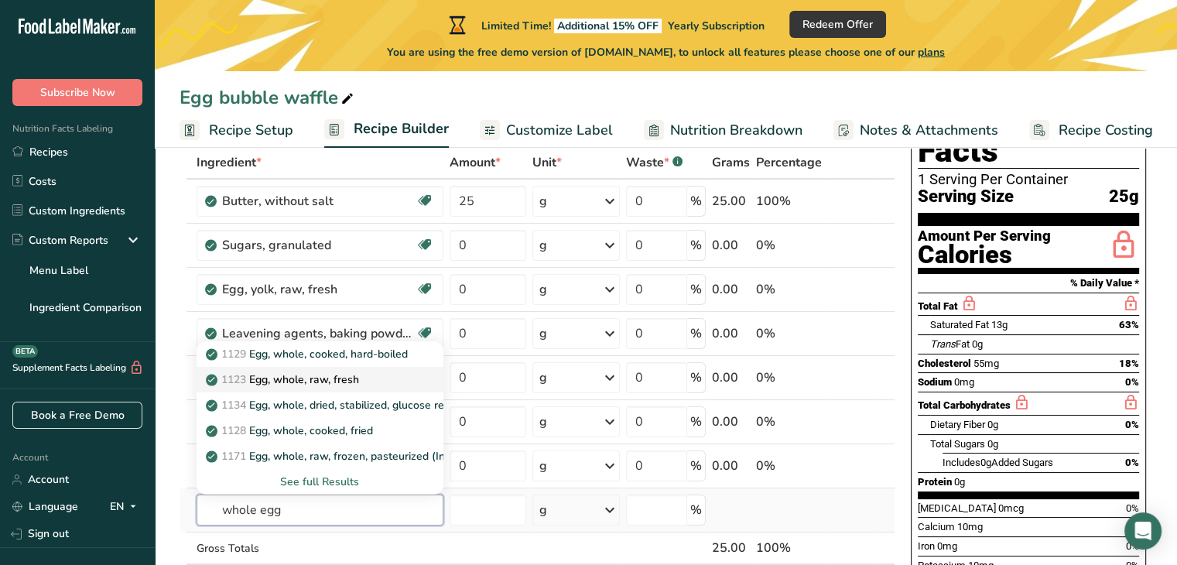
type input "whole egg"
click at [368, 374] on div "1123 Egg, whole, raw, fresh" at bounding box center [307, 379] width 197 height 16
type input "Egg, whole, raw, fresh"
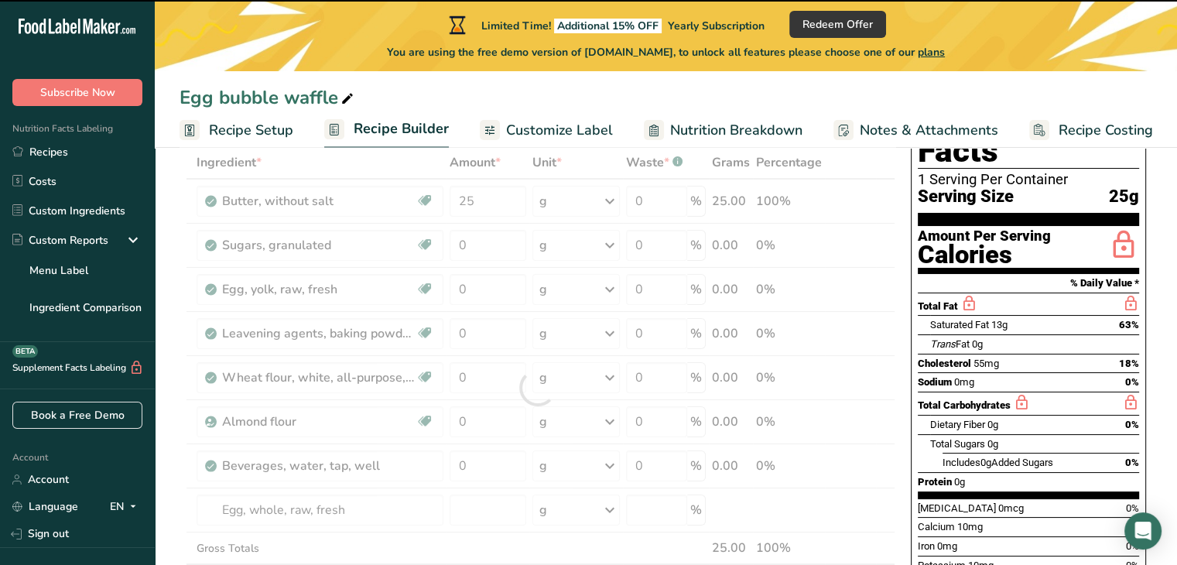
type input "0"
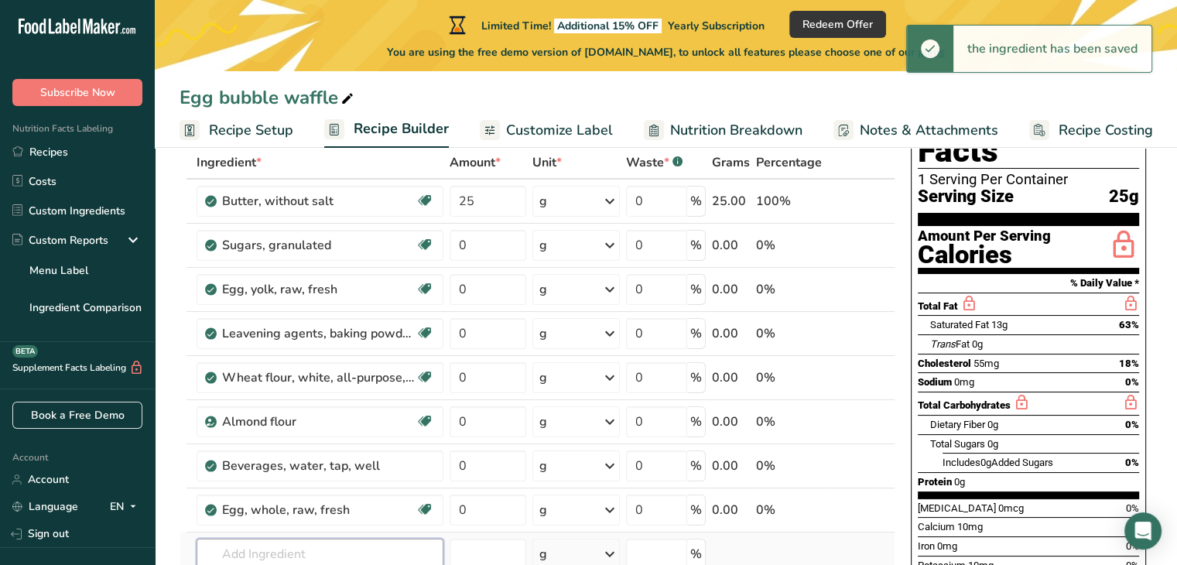
click at [260, 547] on input "text" at bounding box center [320, 554] width 247 height 31
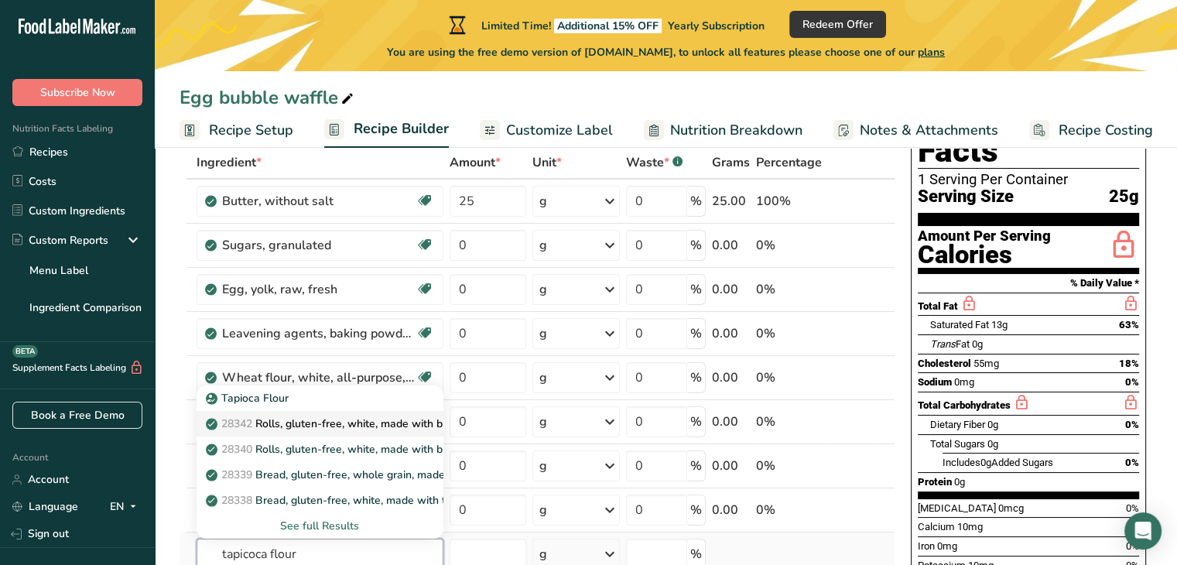
type input "tapicoca flour"
click at [378, 429] on p "28342 Rolls, gluten-free, white, made with brown rice flour, tapioca starch, an…" at bounding box center [448, 424] width 479 height 16
type input "Rolls, gluten-free, white, made with brown rice flour, tapioca starch, and sorg…"
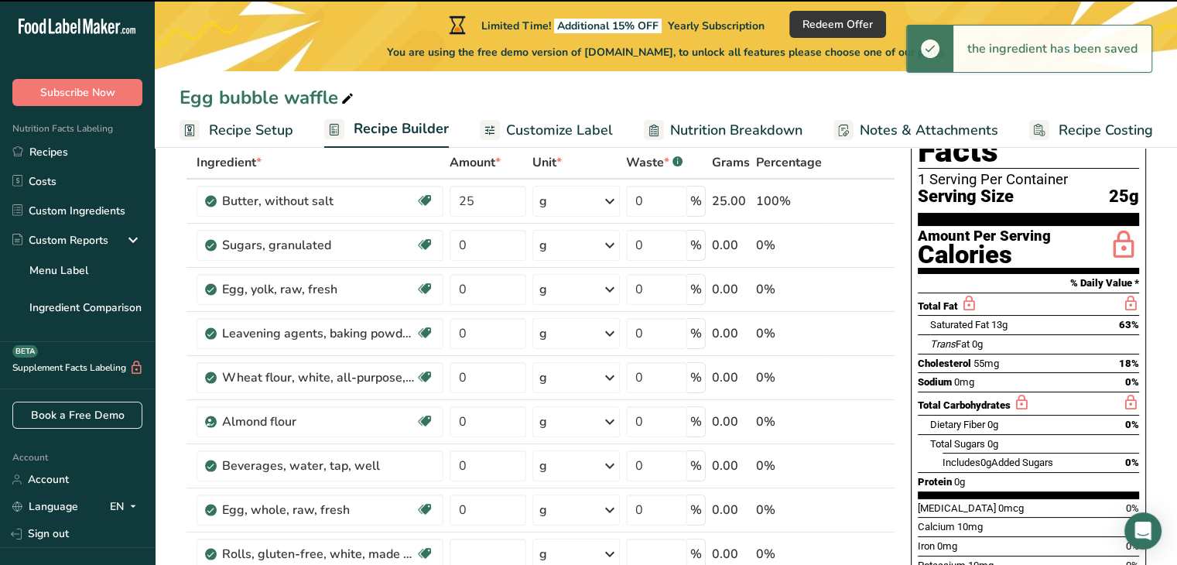
type input "0"
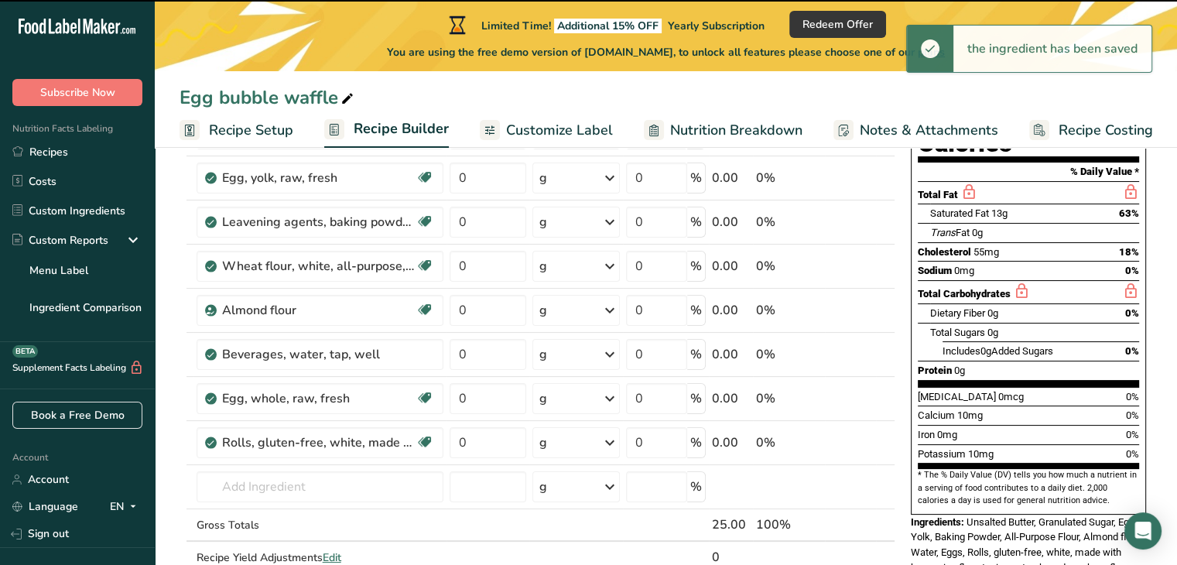
scroll to position [216, 0]
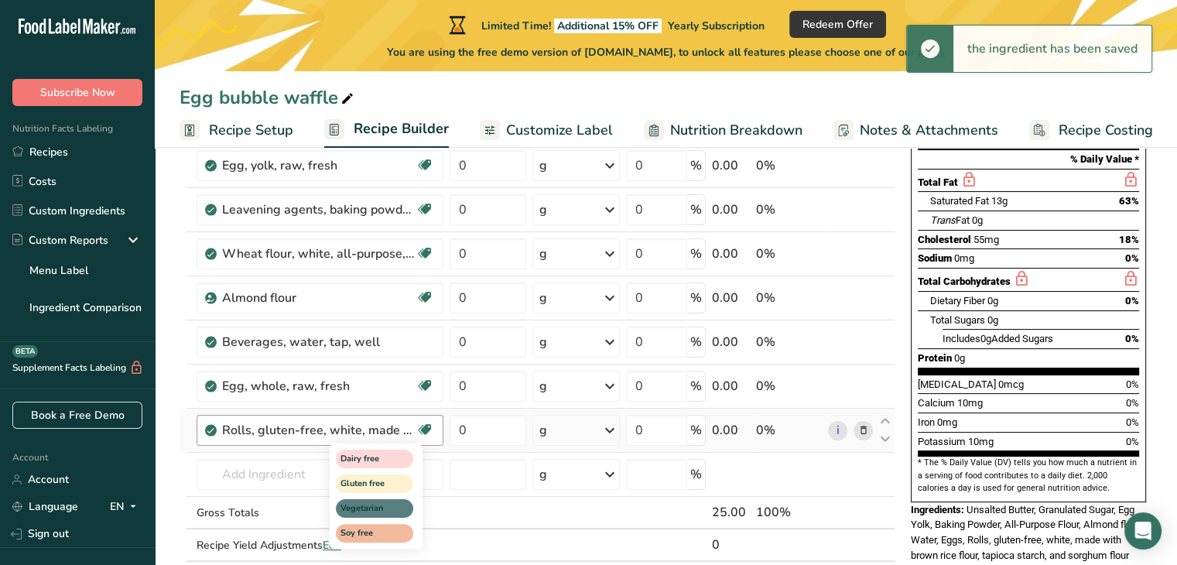
click at [419, 426] on icon at bounding box center [424, 430] width 15 height 24
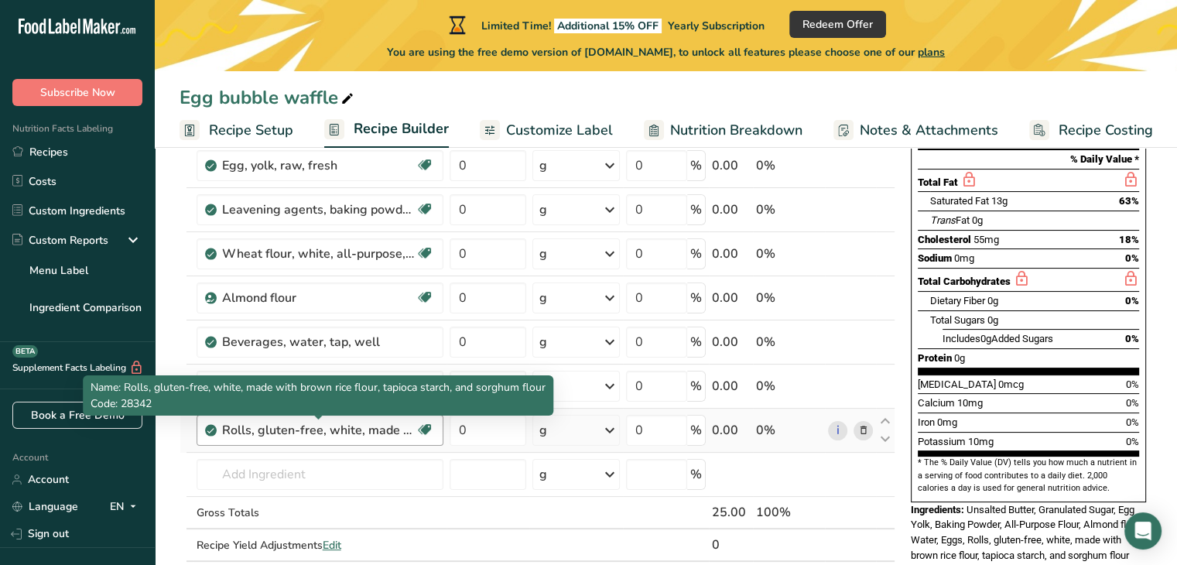
click at [367, 426] on div "Rolls, gluten-free, white, made with brown rice flour, tapioca starch, and sorg…" at bounding box center [318, 430] width 193 height 19
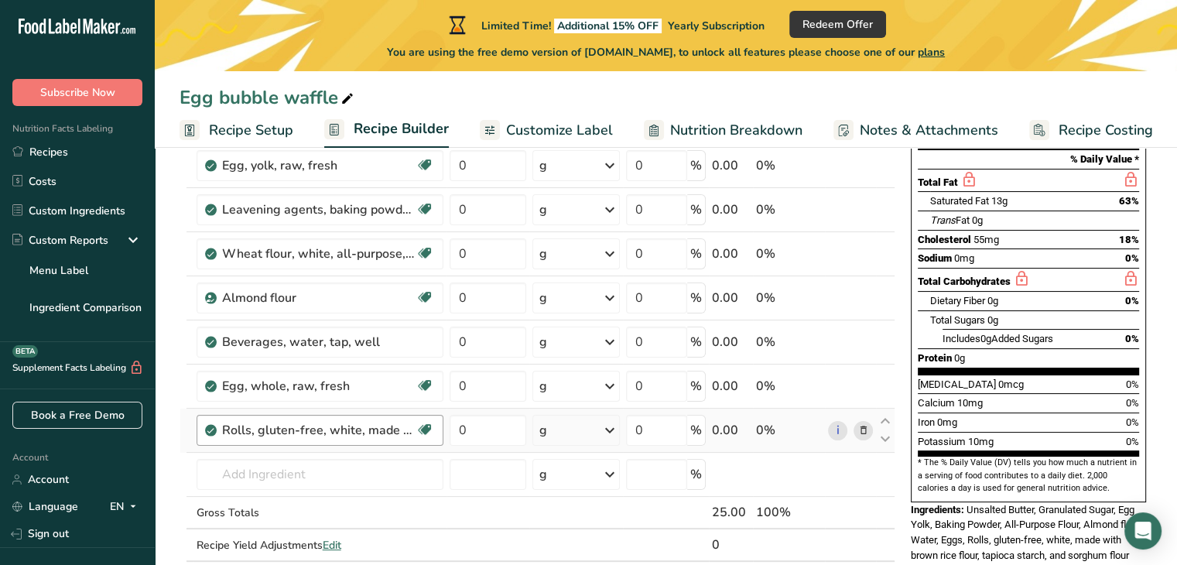
click at [363, 439] on div "Rolls, gluten-free, white, made with brown rice flour, tapioca starch, and sorg…" at bounding box center [320, 430] width 247 height 31
click at [864, 428] on icon at bounding box center [862, 431] width 11 height 16
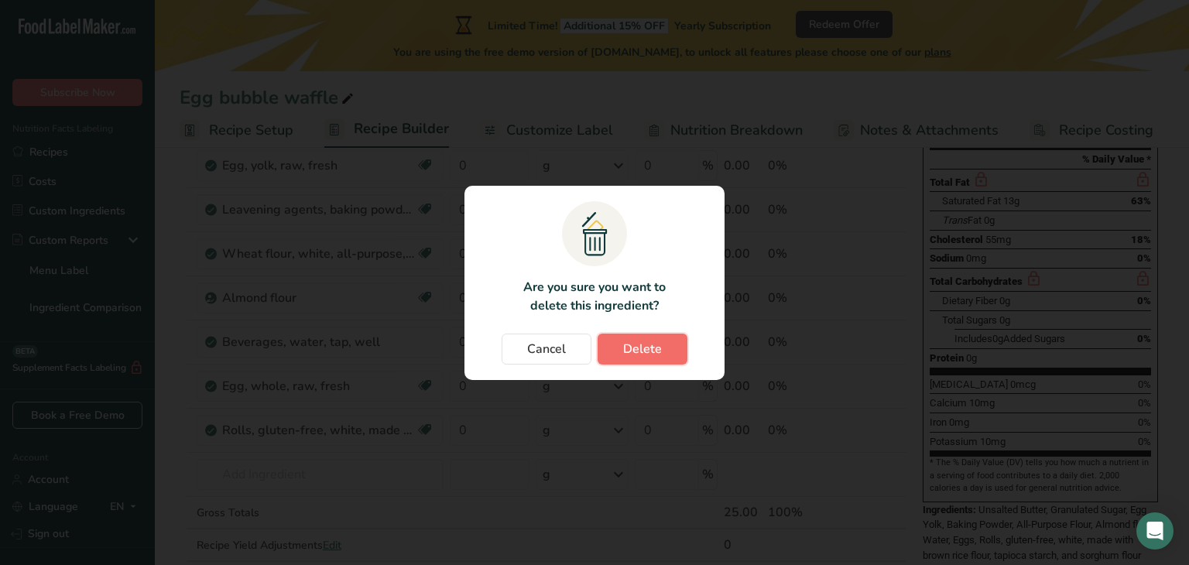
click at [669, 347] on button "Delete" at bounding box center [642, 349] width 90 height 31
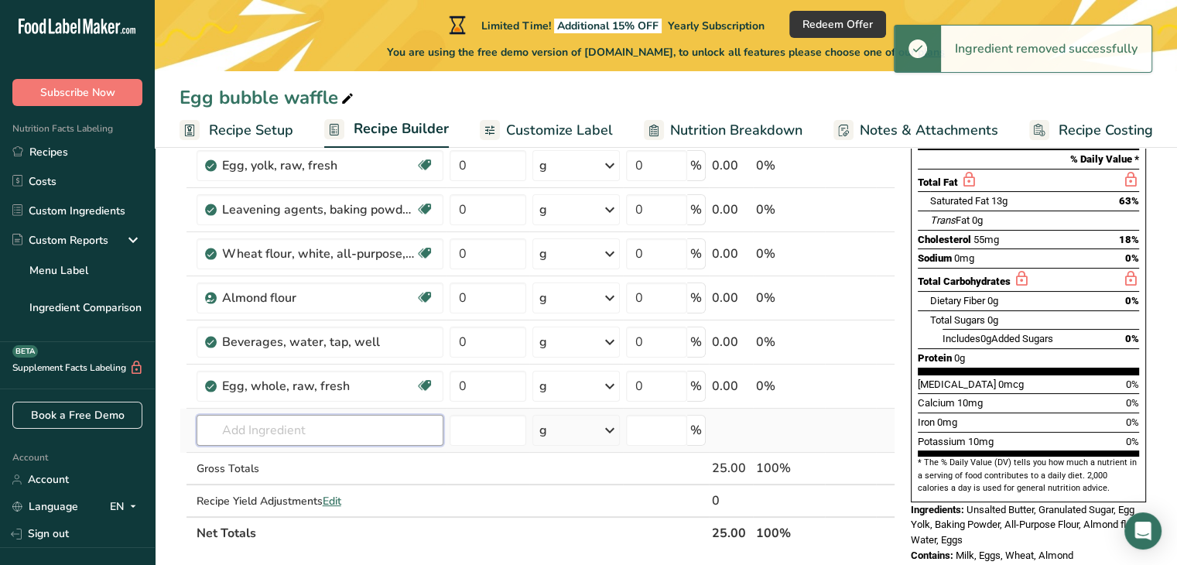
click at [347, 436] on input "text" at bounding box center [320, 430] width 247 height 31
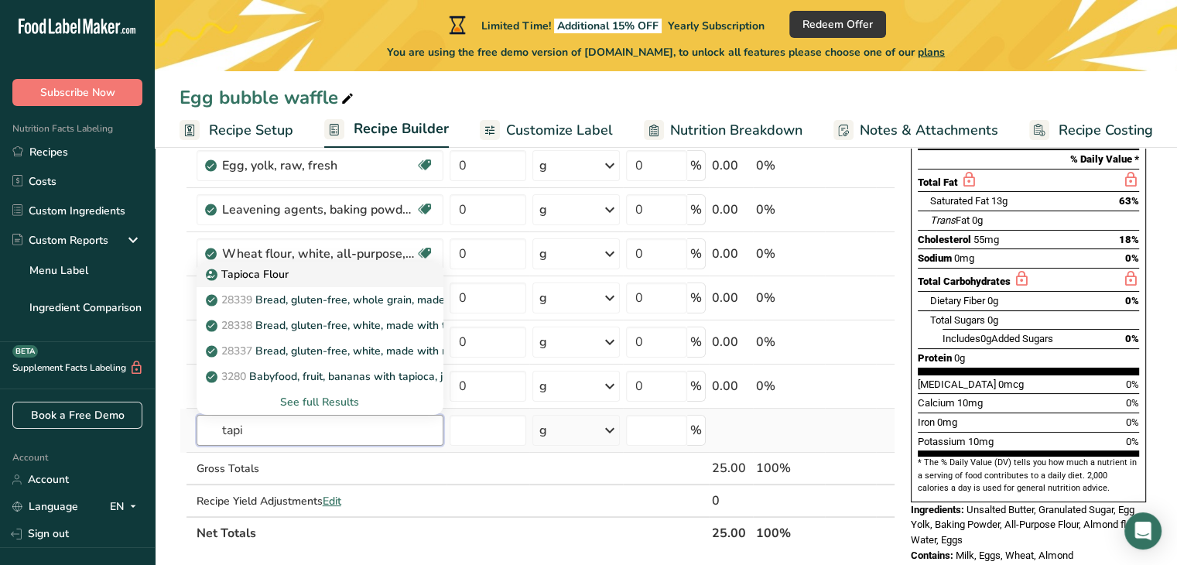
type input "tapi"
click at [383, 273] on div "Tapioca Flour" at bounding box center [307, 274] width 197 height 16
type input "Tapioca Flour"
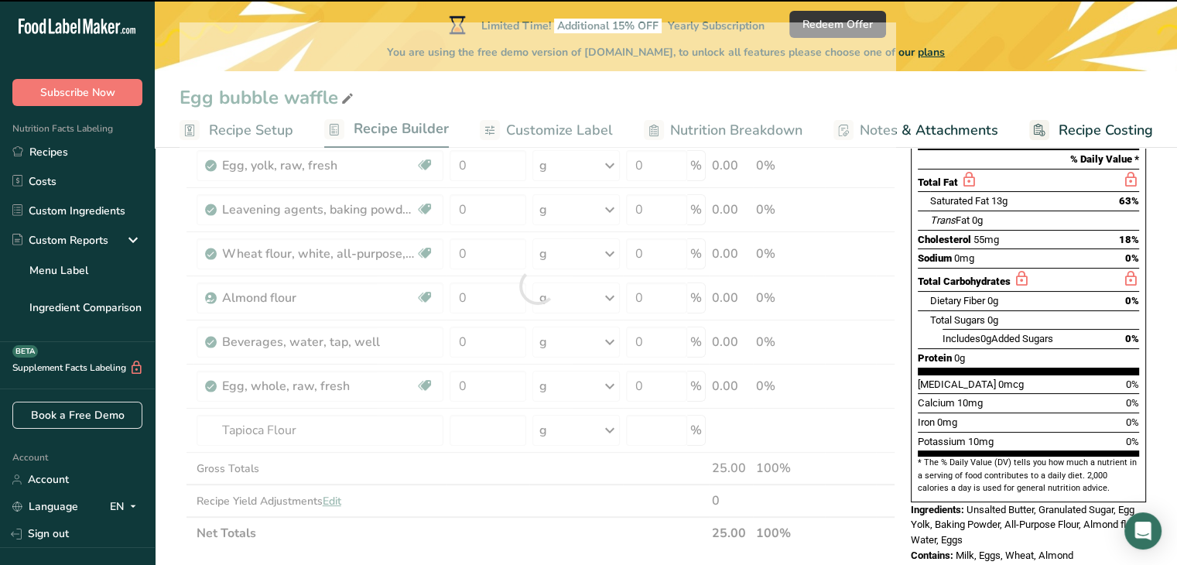
type input "0"
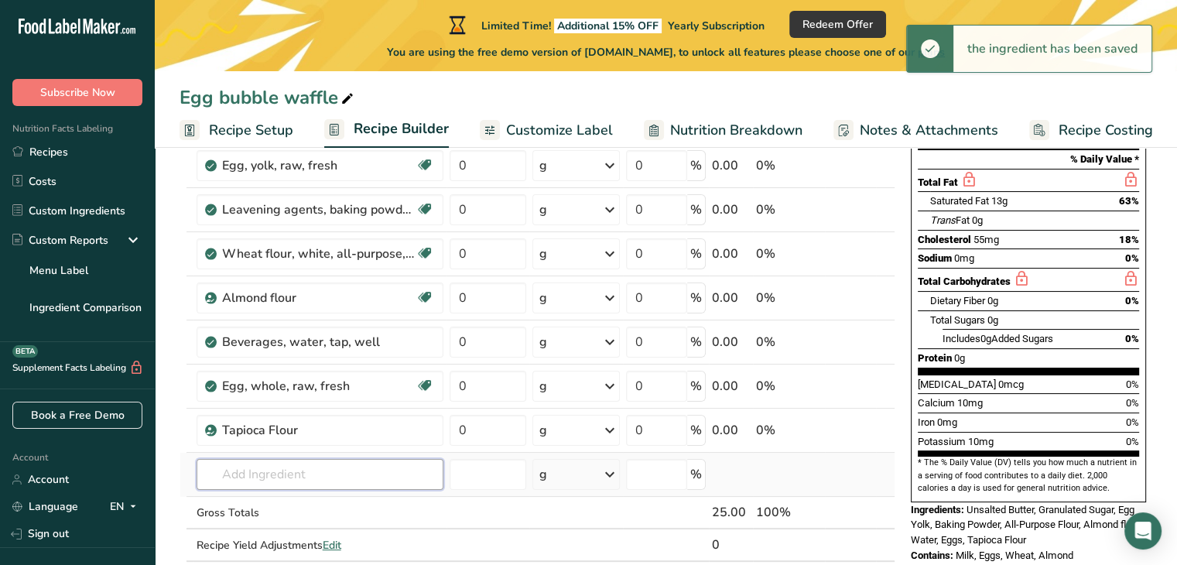
click at [331, 465] on input "text" at bounding box center [320, 474] width 247 height 31
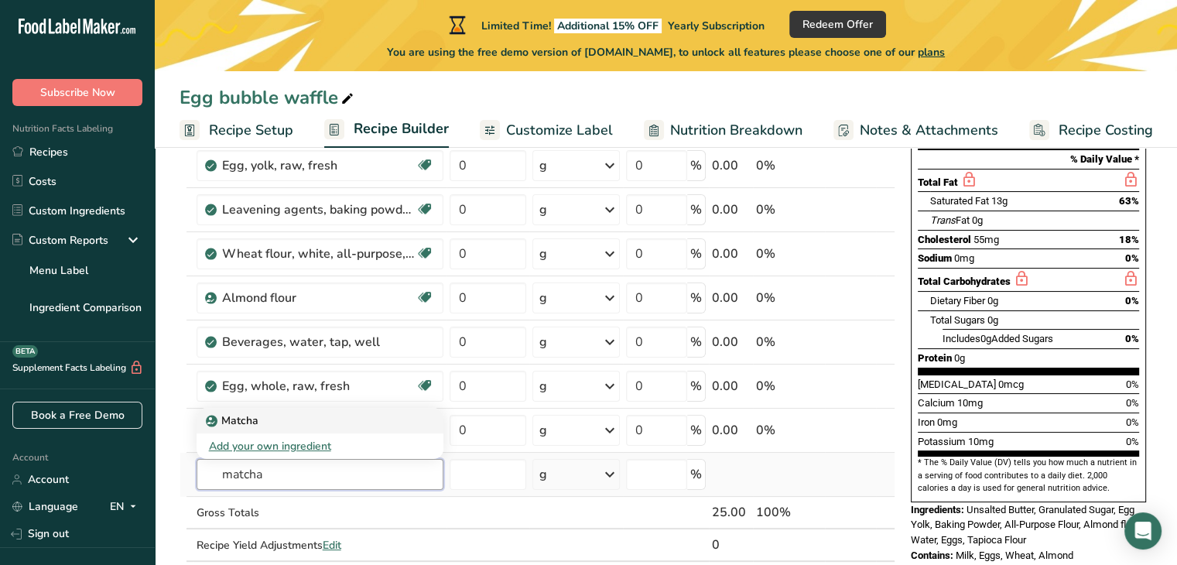
type input "matcha"
click at [313, 417] on div "Matcha" at bounding box center [307, 420] width 197 height 16
type input "Matcha"
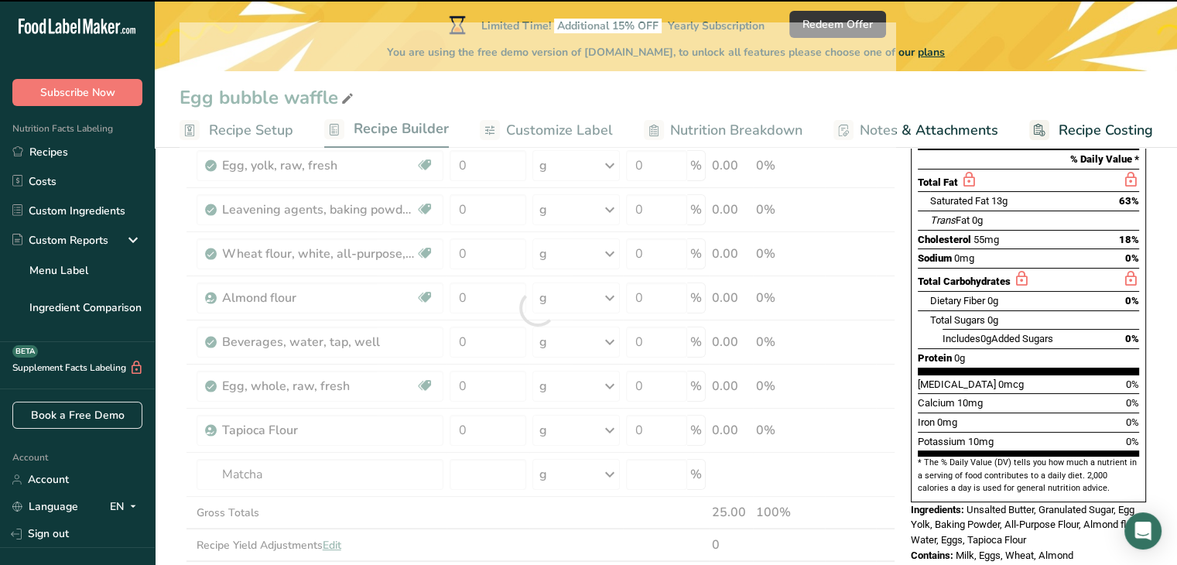
type input "0"
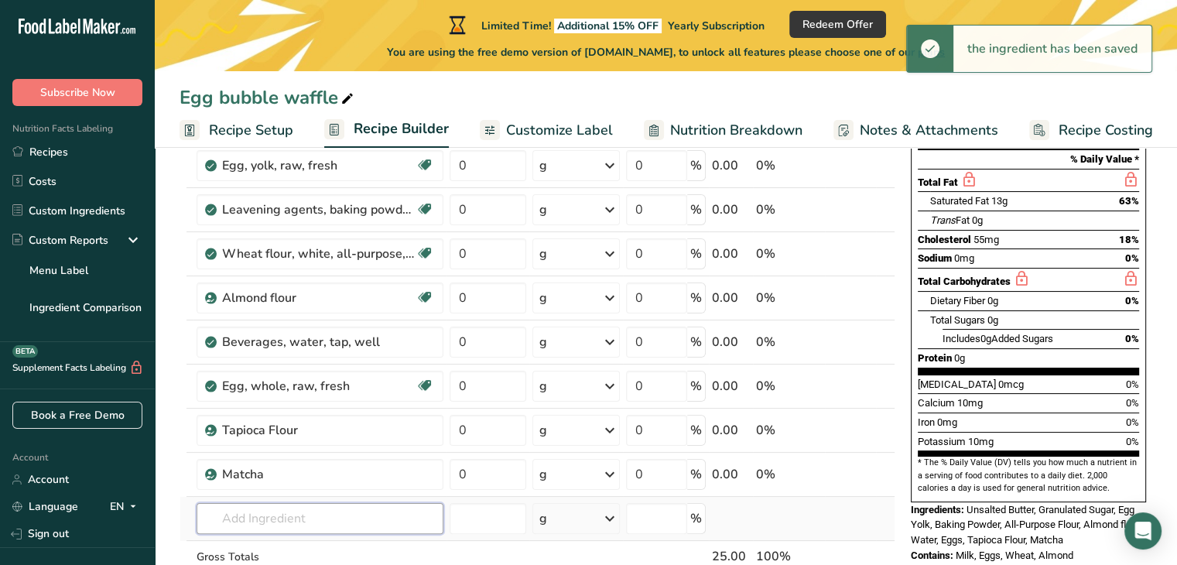
click at [334, 530] on input "text" at bounding box center [320, 518] width 247 height 31
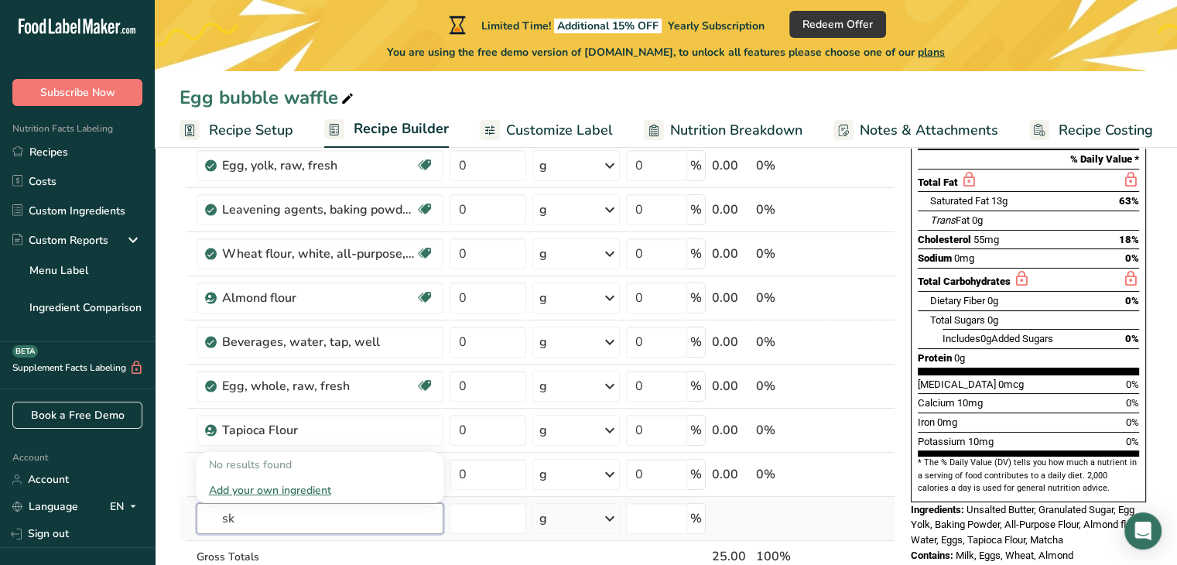
type input "s"
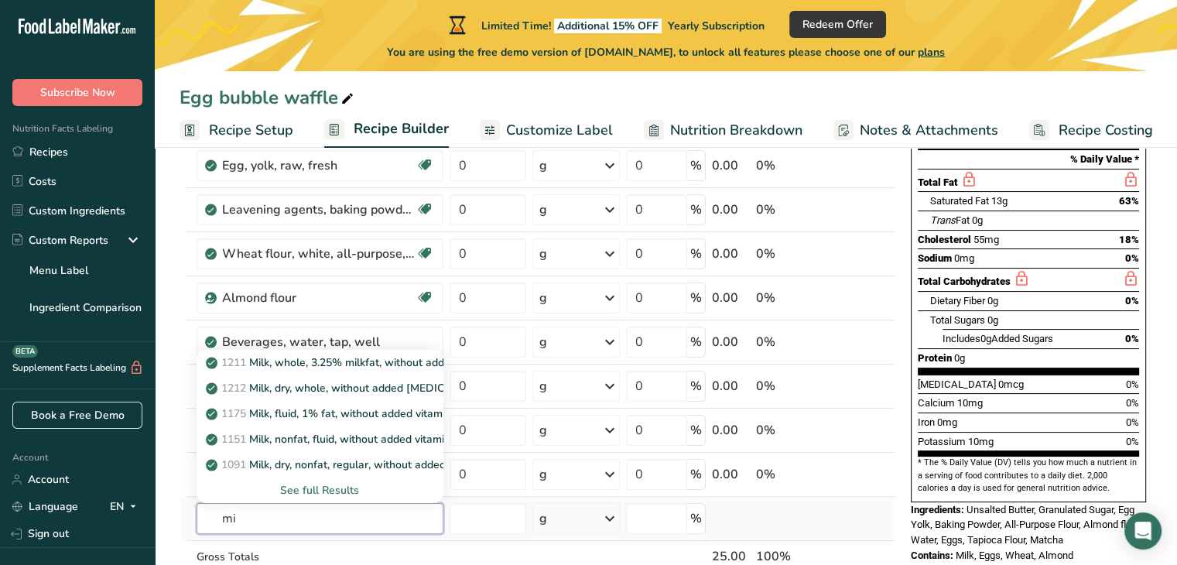
type input "m"
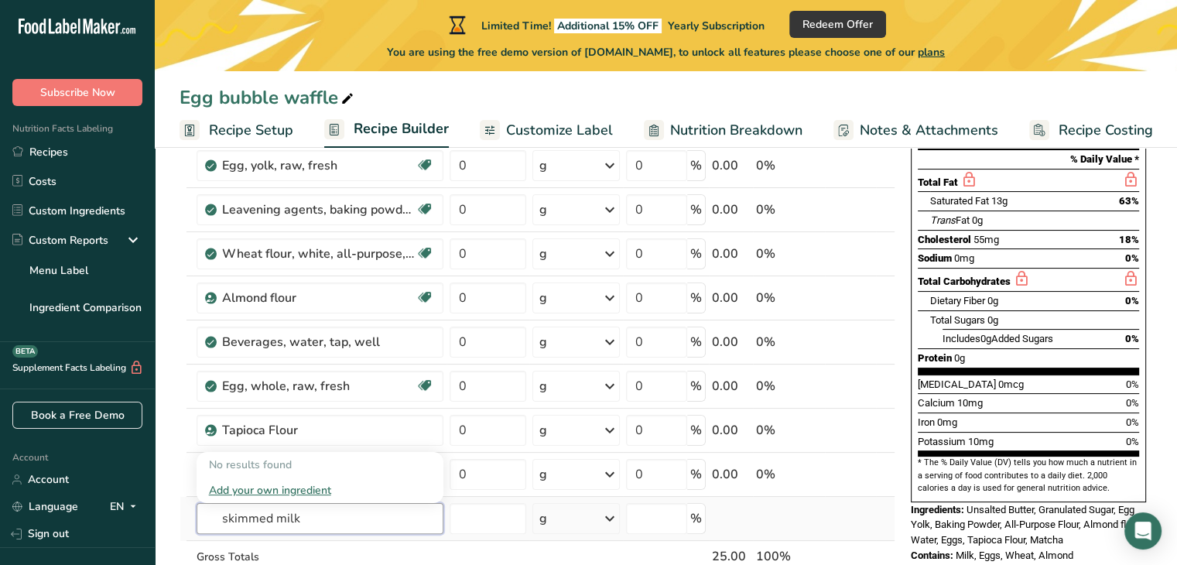
type input "skimmed milk"
click at [316, 493] on div "Add your own ingredient" at bounding box center [320, 490] width 222 height 16
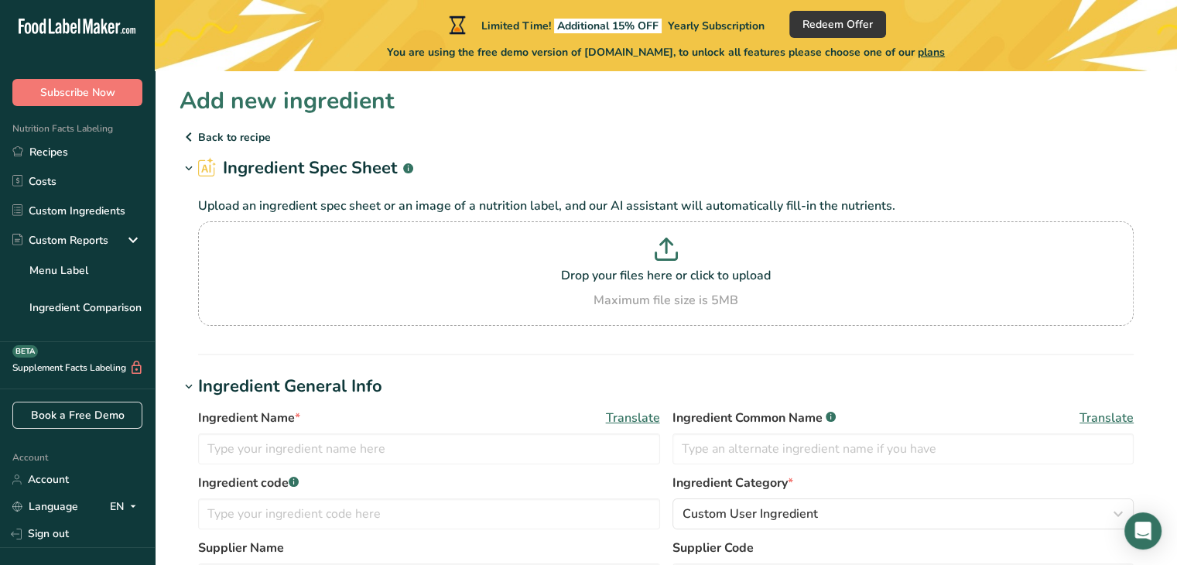
click at [192, 137] on icon at bounding box center [189, 137] width 19 height 28
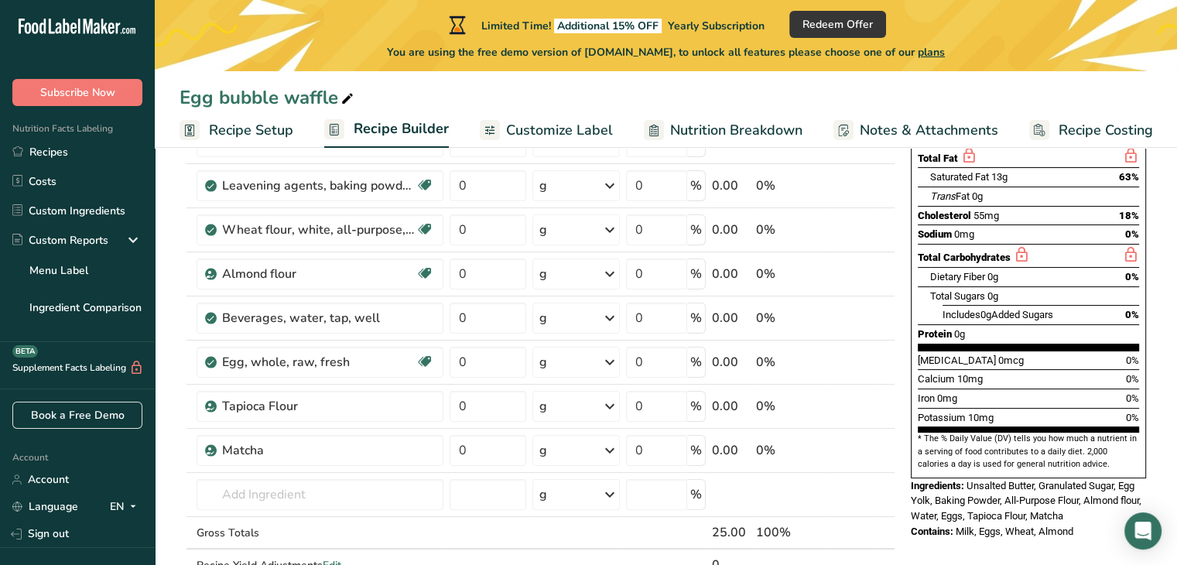
scroll to position [255, 0]
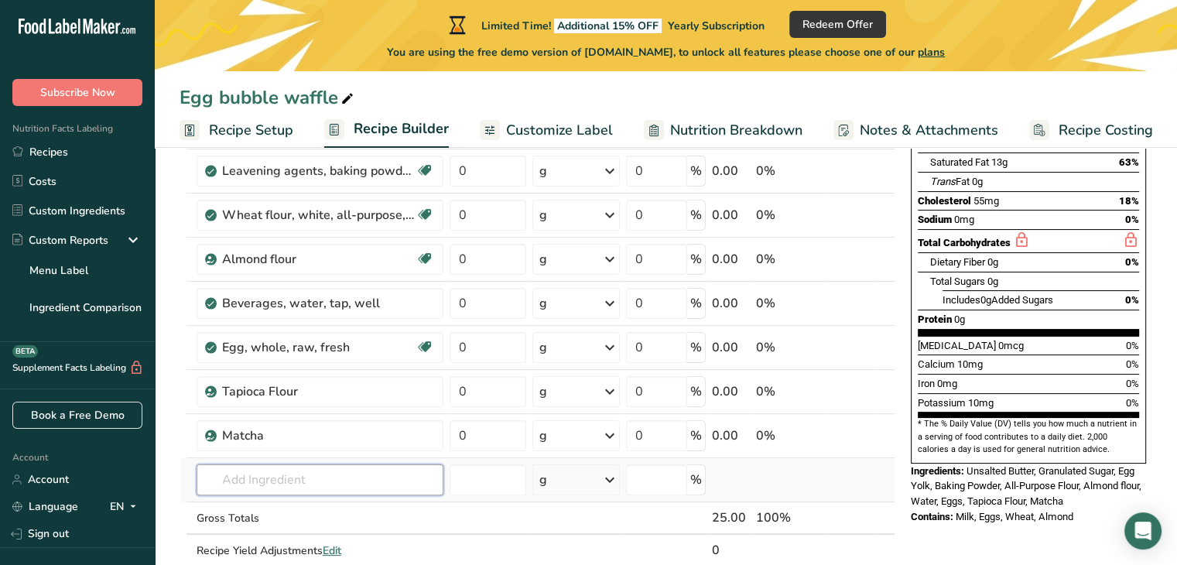
click at [384, 485] on input "text" at bounding box center [320, 479] width 247 height 31
type input "s"
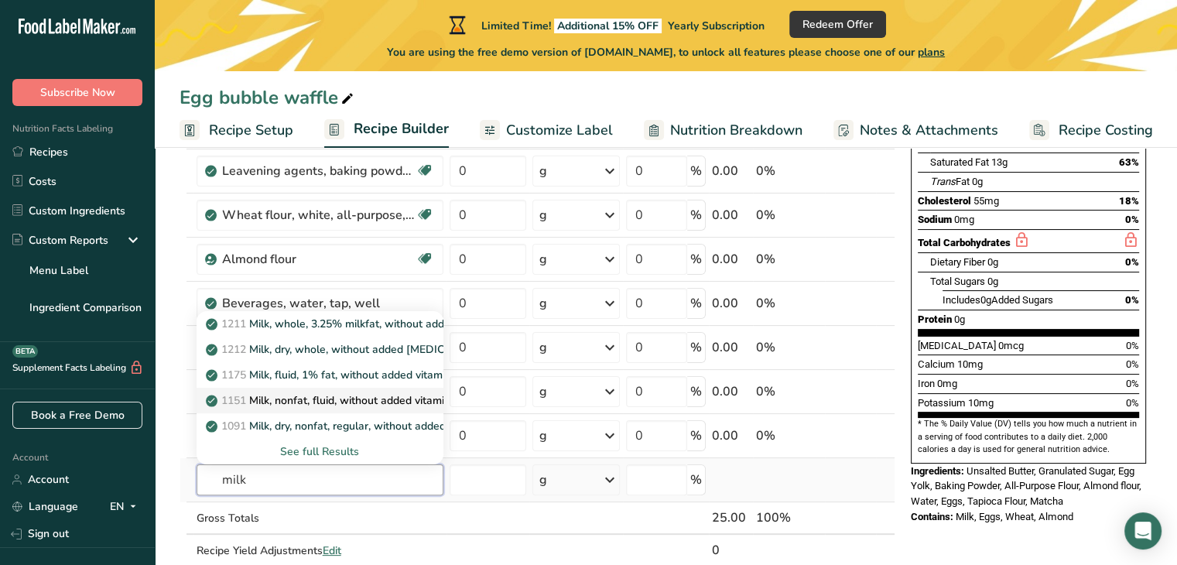
type input "milk"
click at [351, 405] on p "1151 Milk, nonfat, fluid, without added vitamin A and [MEDICAL_DATA] (fat free …" at bounding box center [436, 400] width 454 height 16
type input "Milk, nonfat, fluid, without added vitamin A and [MEDICAL_DATA] (fat free or sk…"
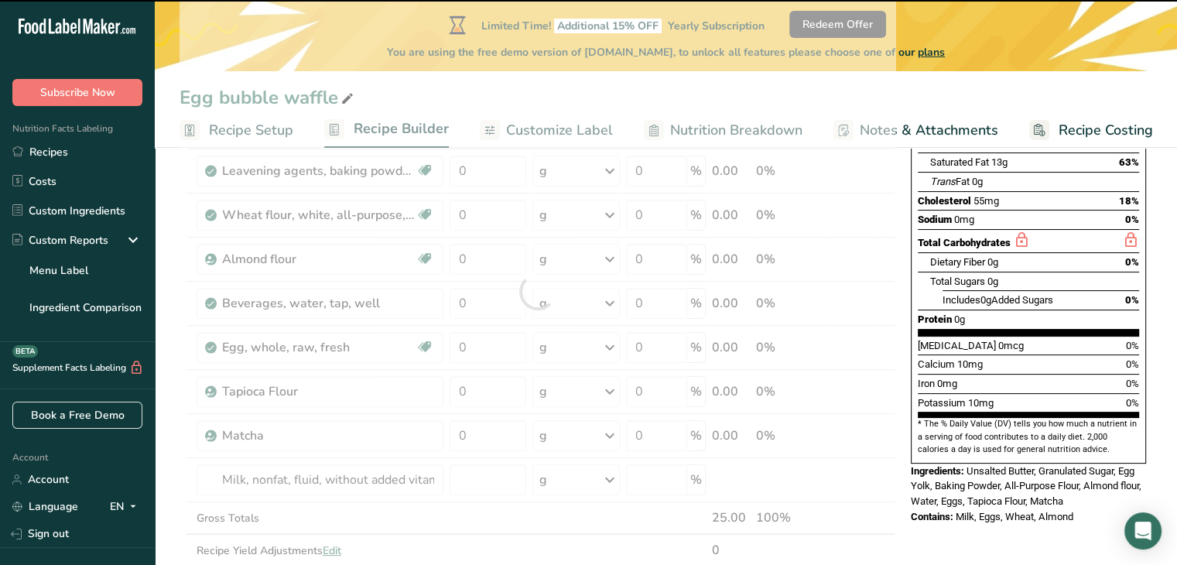
type input "0"
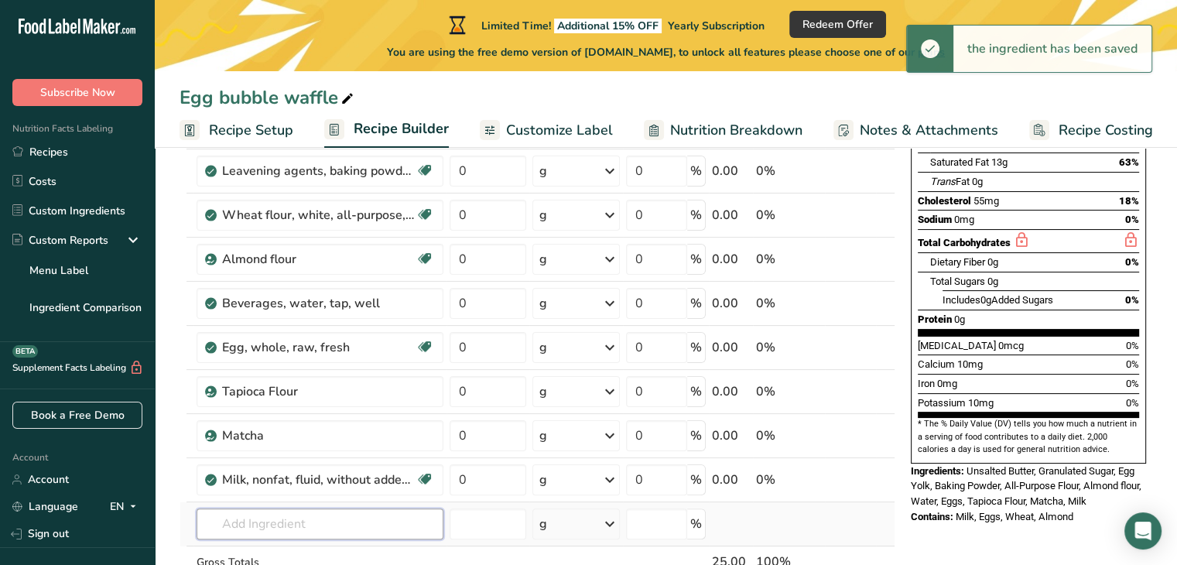
click at [241, 515] on input "text" at bounding box center [320, 523] width 247 height 31
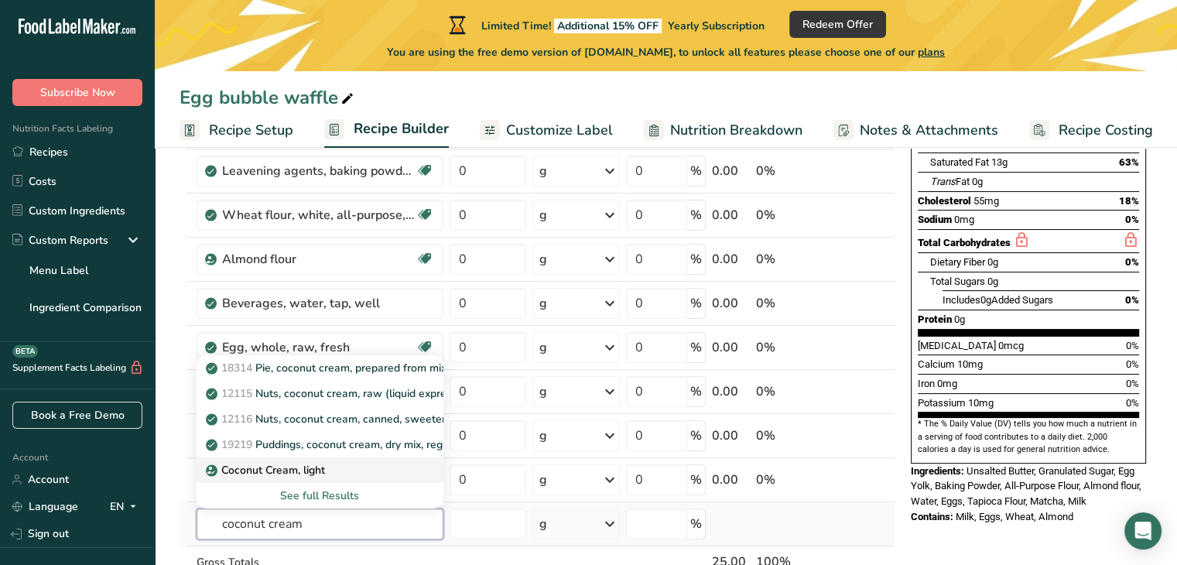
type input "coconut cream"
click at [257, 469] on p "Coconut Cream, light" at bounding box center [267, 470] width 116 height 16
type input "Coconut Cream, light"
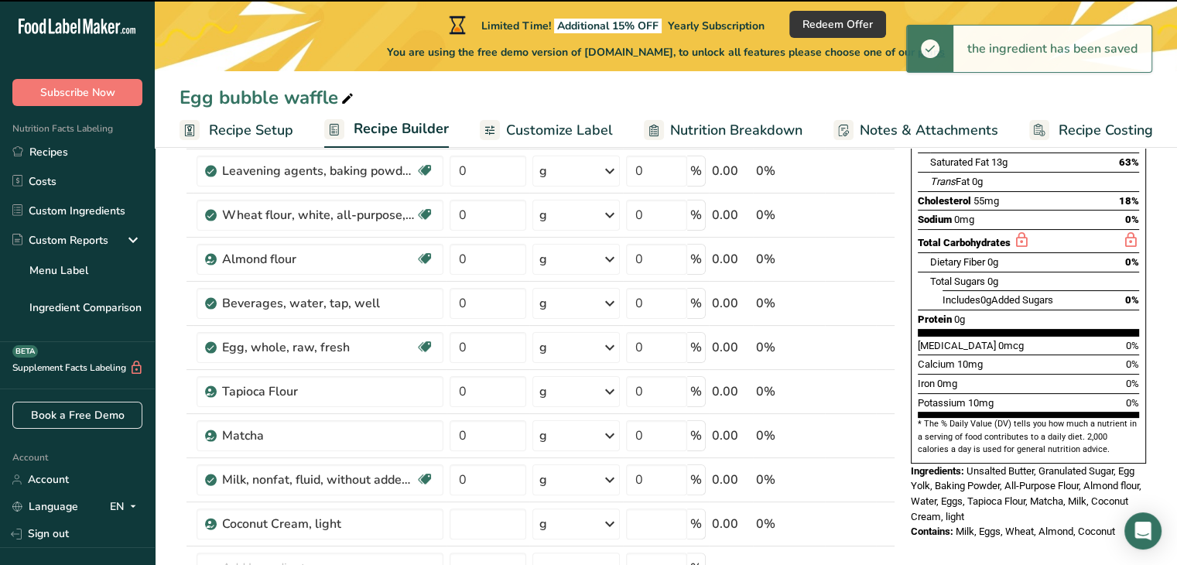
type input "0"
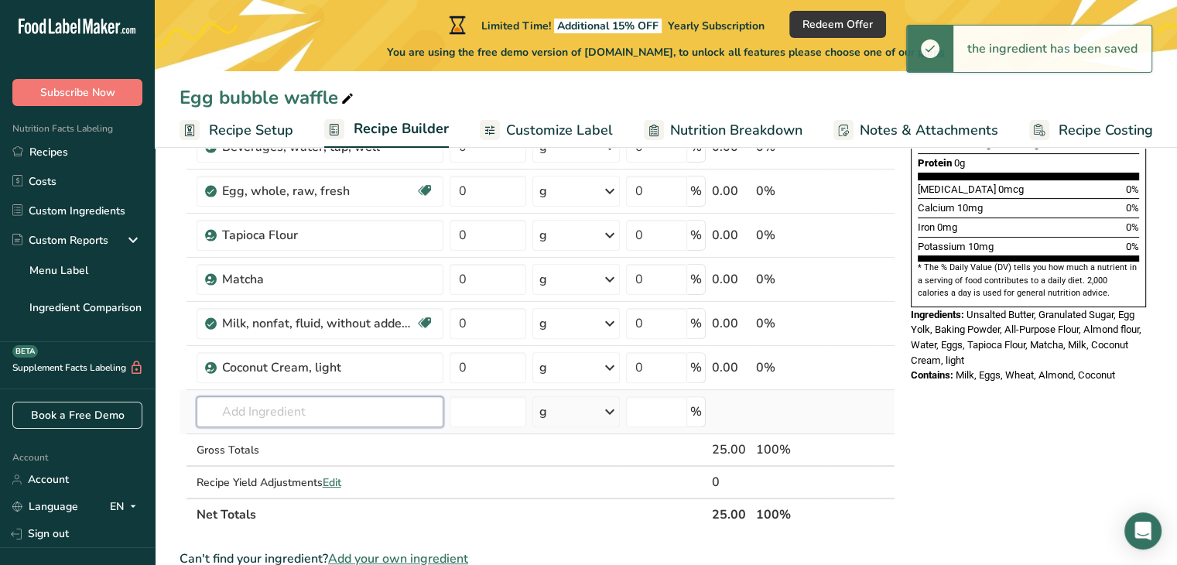
click at [395, 405] on input "text" at bounding box center [320, 411] width 247 height 31
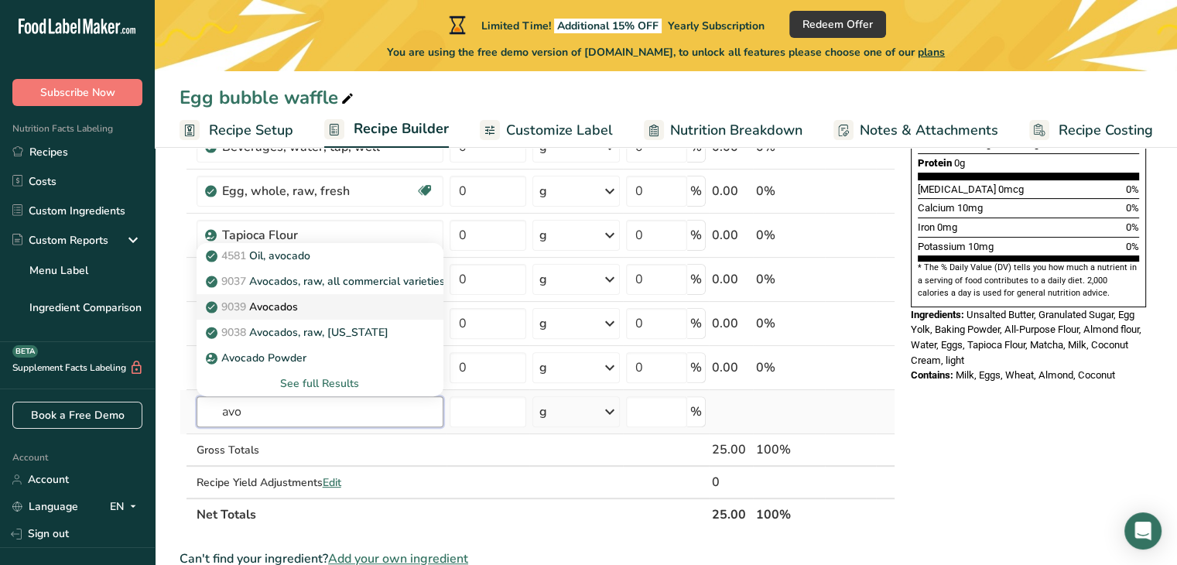
type input "avo"
click at [381, 305] on div "9039 Avocados" at bounding box center [307, 307] width 197 height 16
type input "Avocados"
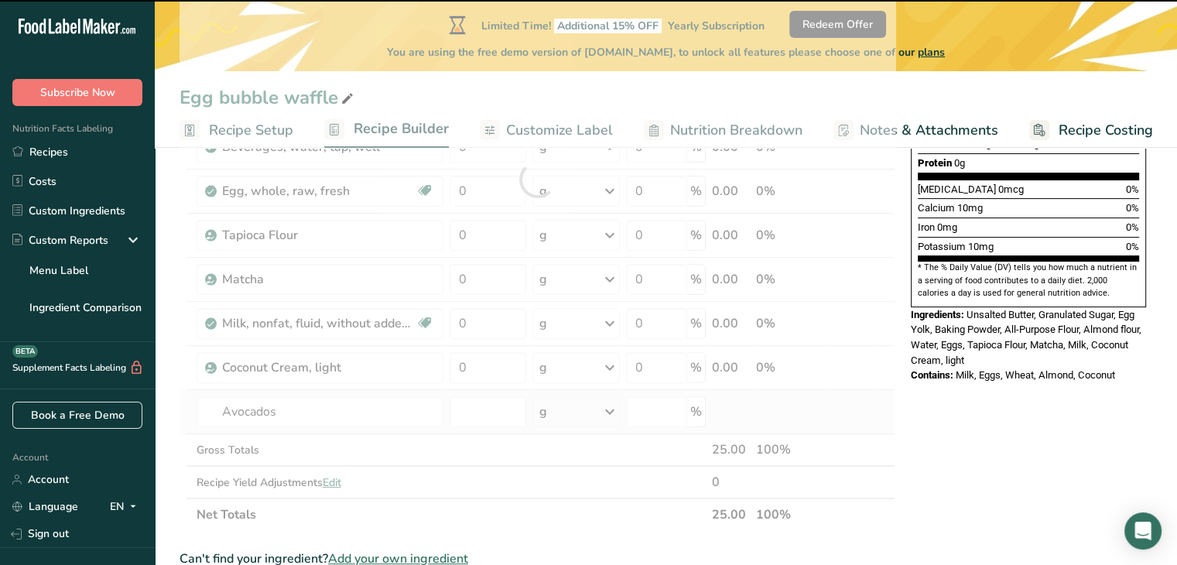
type input "0"
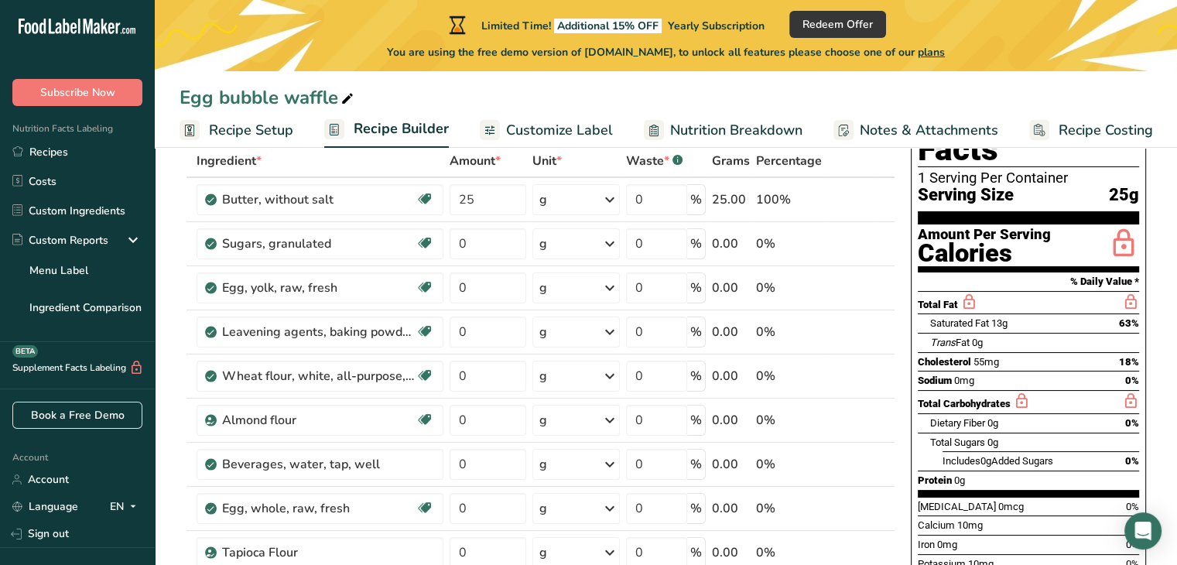
scroll to position [99, 0]
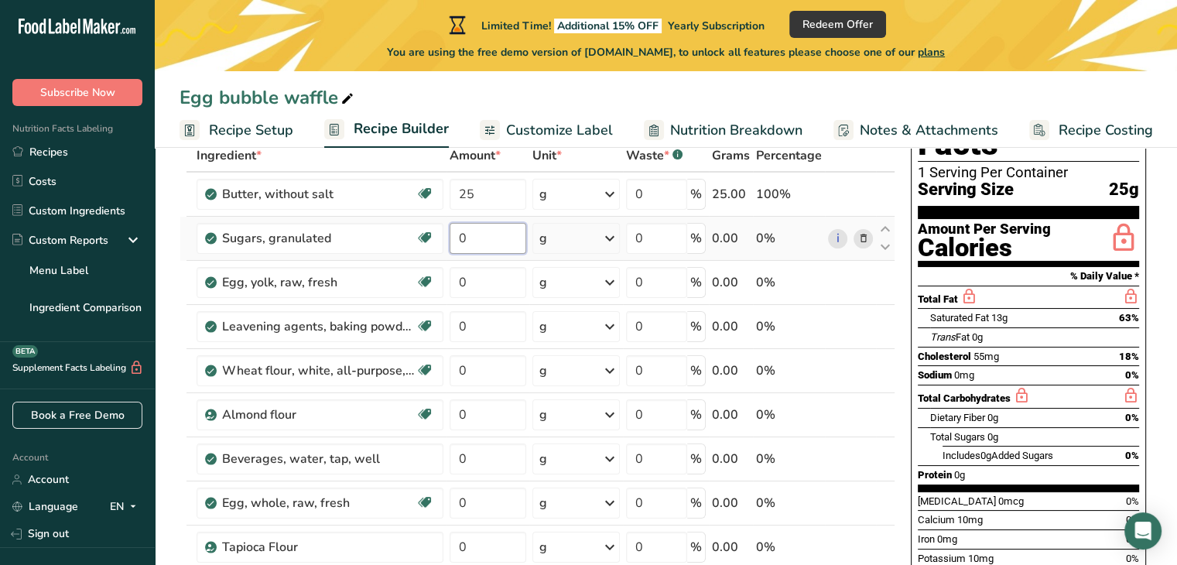
click at [515, 247] on input "0" at bounding box center [488, 238] width 77 height 31
type input "20"
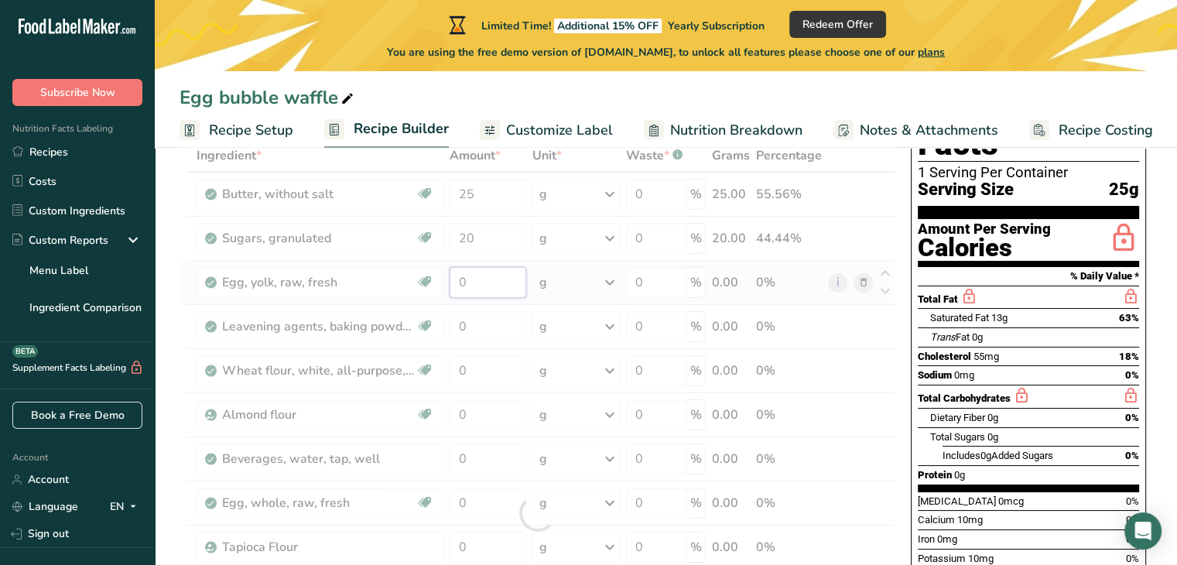
click at [485, 277] on div "Ingredient * Amount * Unit * Waste * .a-a{fill:#347362;}.b-a{fill:#fff;} Grams …" at bounding box center [538, 513] width 716 height 748
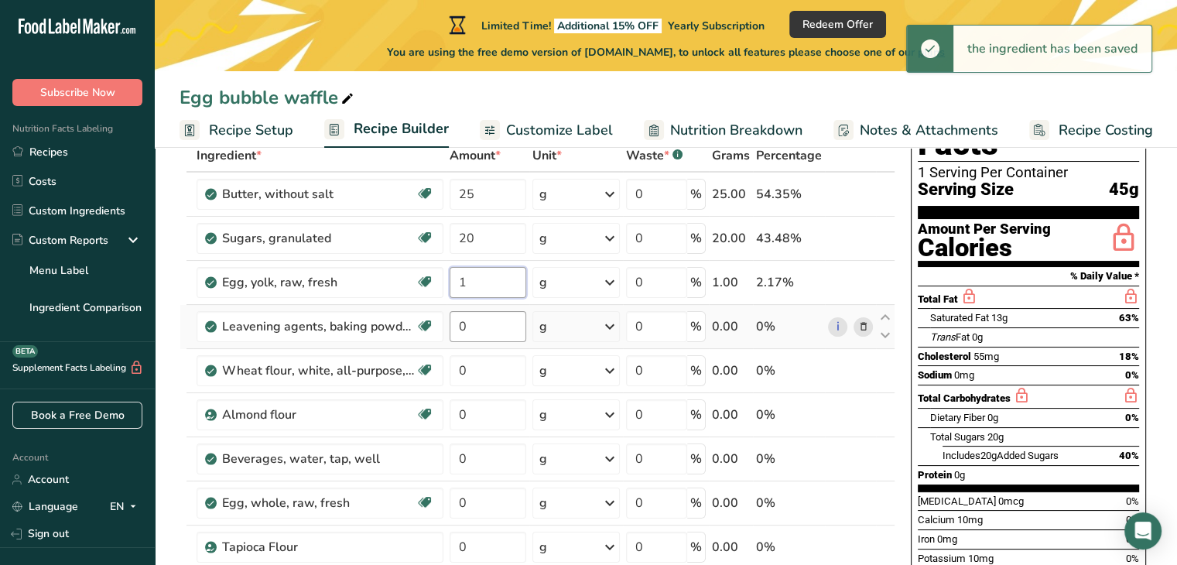
type input "1"
click at [492, 334] on div "Ingredient * Amount * Unit * Waste * .a-a{fill:#347362;}.b-a{fill:#fff;} Grams …" at bounding box center [538, 513] width 716 height 748
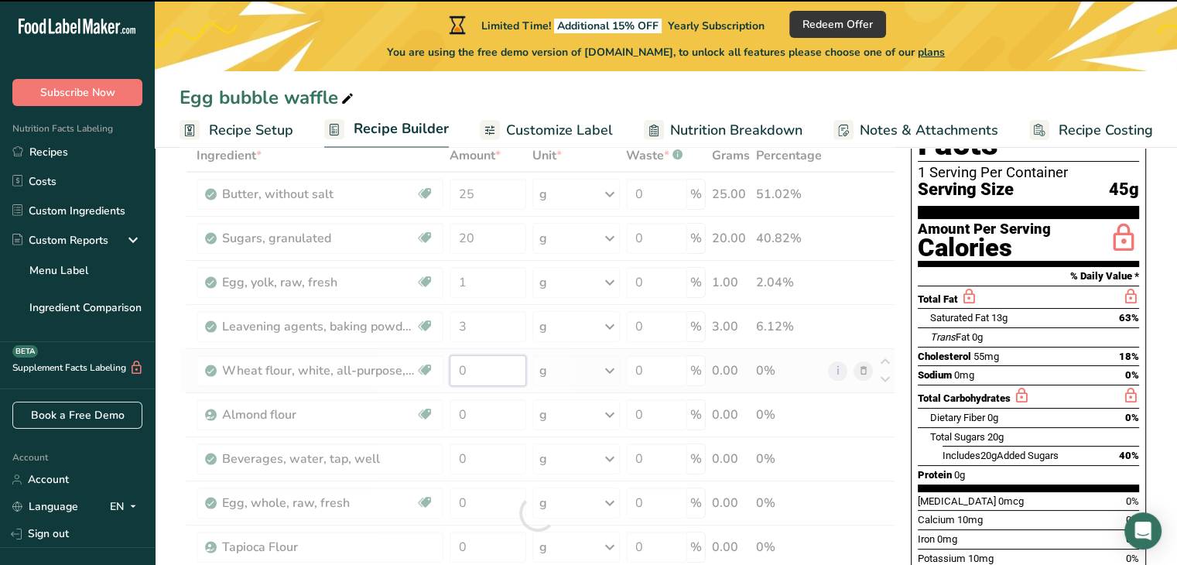
click at [491, 368] on div "Ingredient * Amount * Unit * Waste * .a-a{fill:#347362;}.b-a{fill:#fff;} Grams …" at bounding box center [538, 513] width 716 height 748
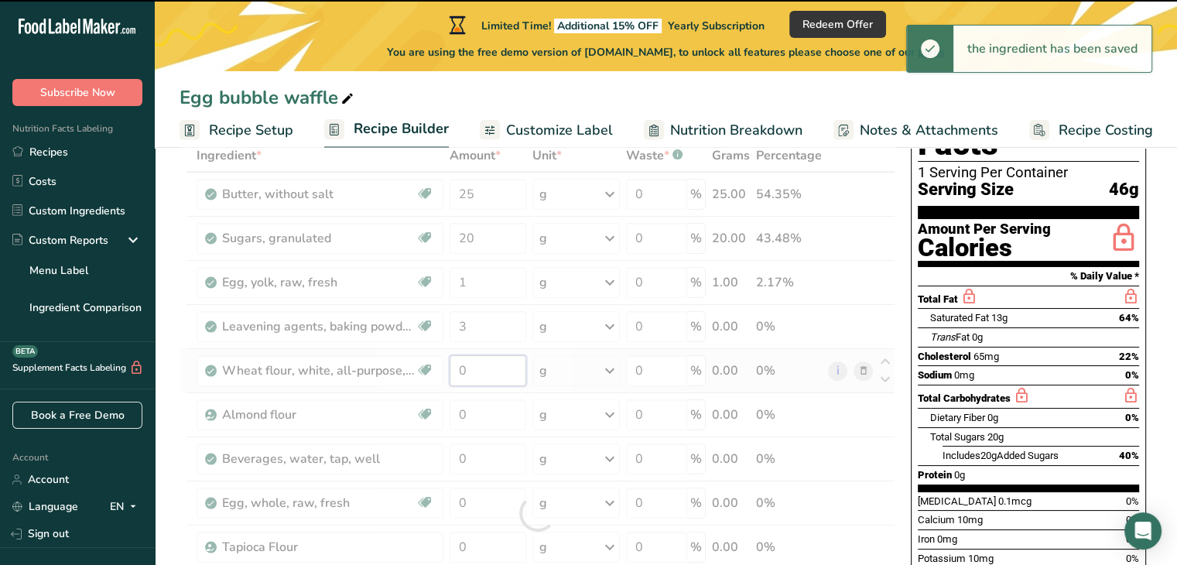
type input "0"
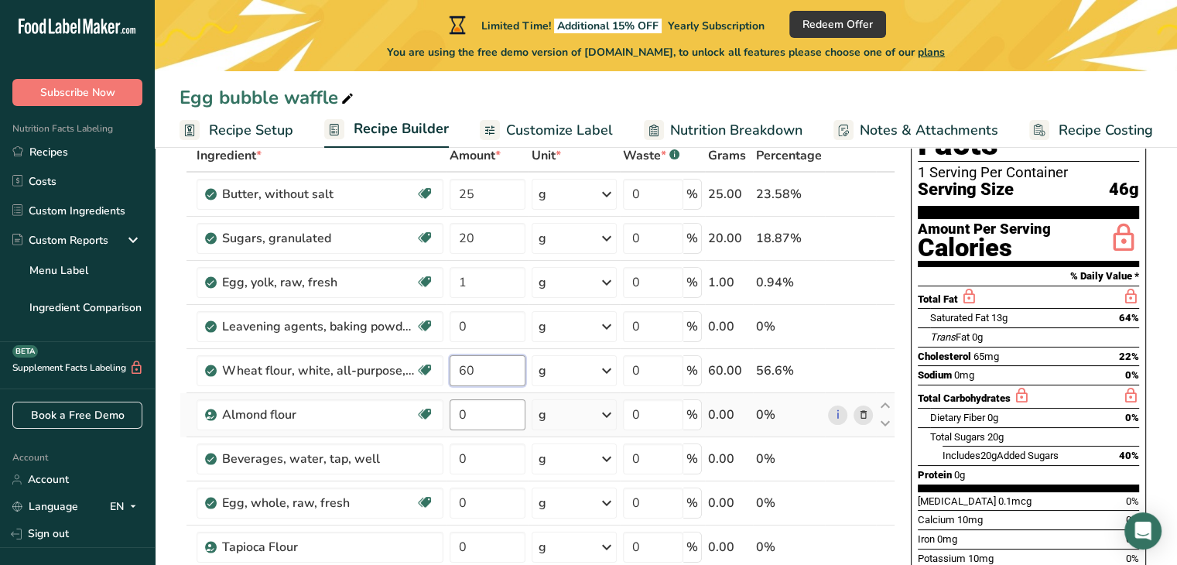
type input "60"
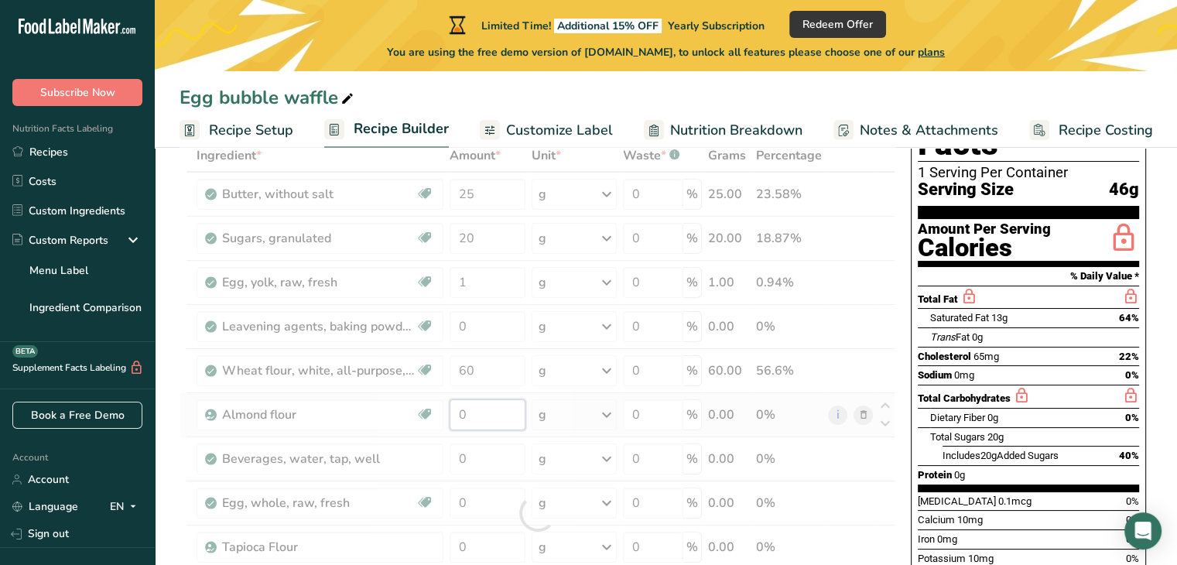
click at [488, 409] on div "Ingredient * Amount * Unit * Waste * .a-a{fill:#347362;}.b-a{fill:#fff;} Grams …" at bounding box center [538, 513] width 716 height 748
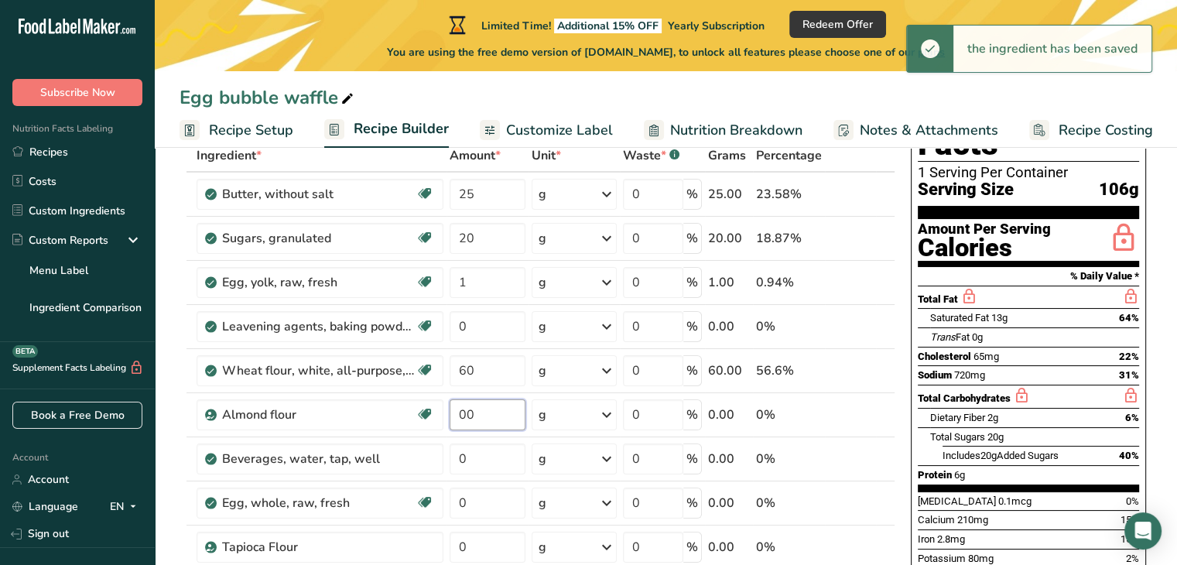
type input "0"
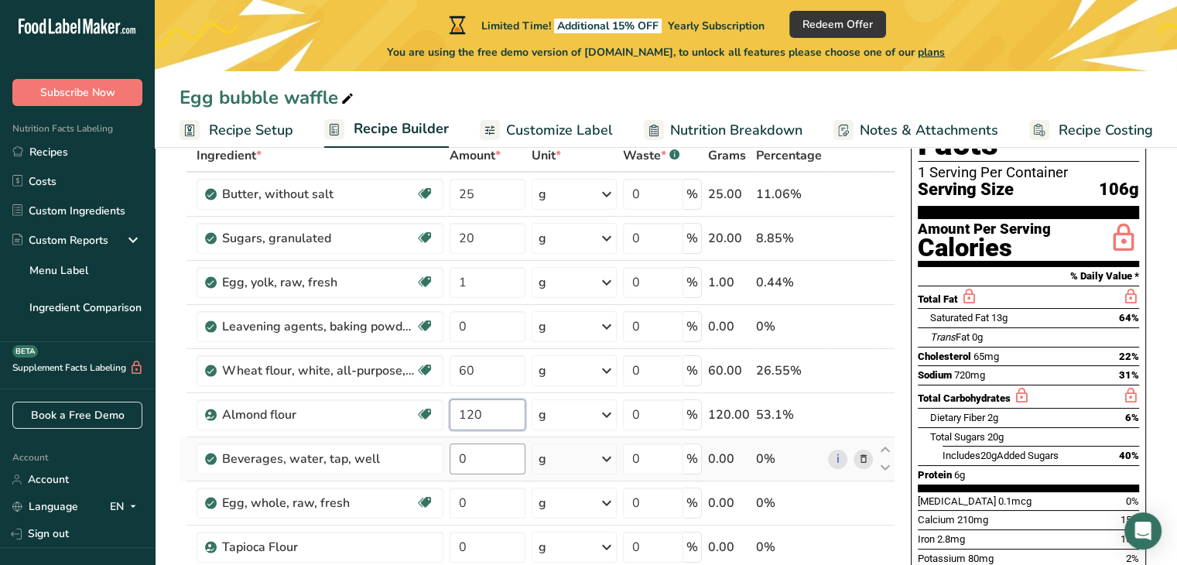
type input "120"
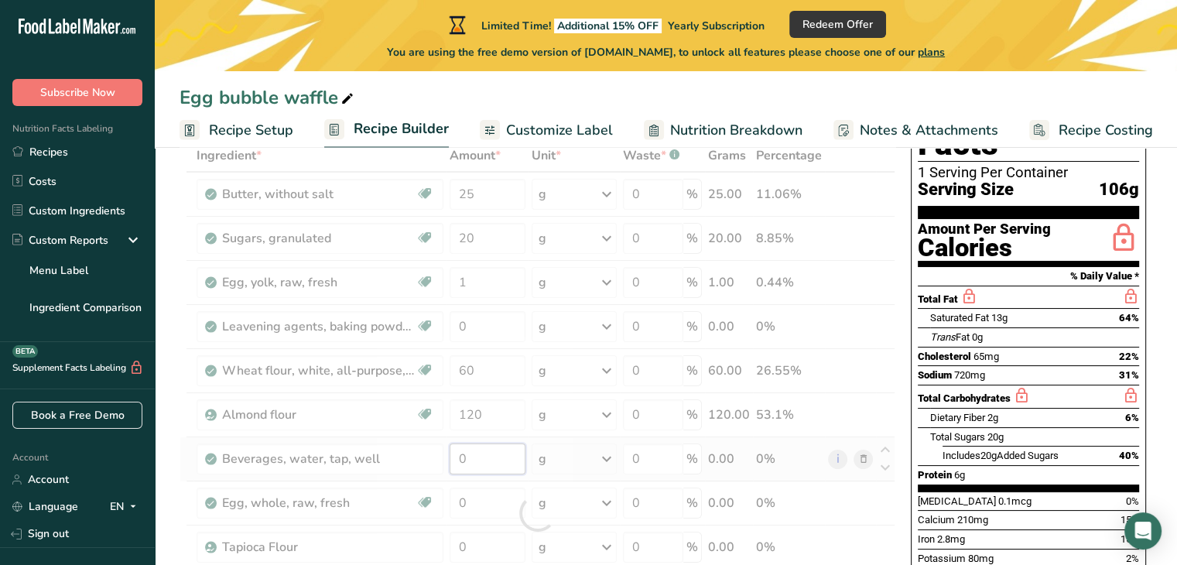
click at [484, 451] on div "Ingredient * Amount * Unit * Waste * .a-a{fill:#347362;}.b-a{fill:#fff;} Grams …" at bounding box center [538, 513] width 716 height 748
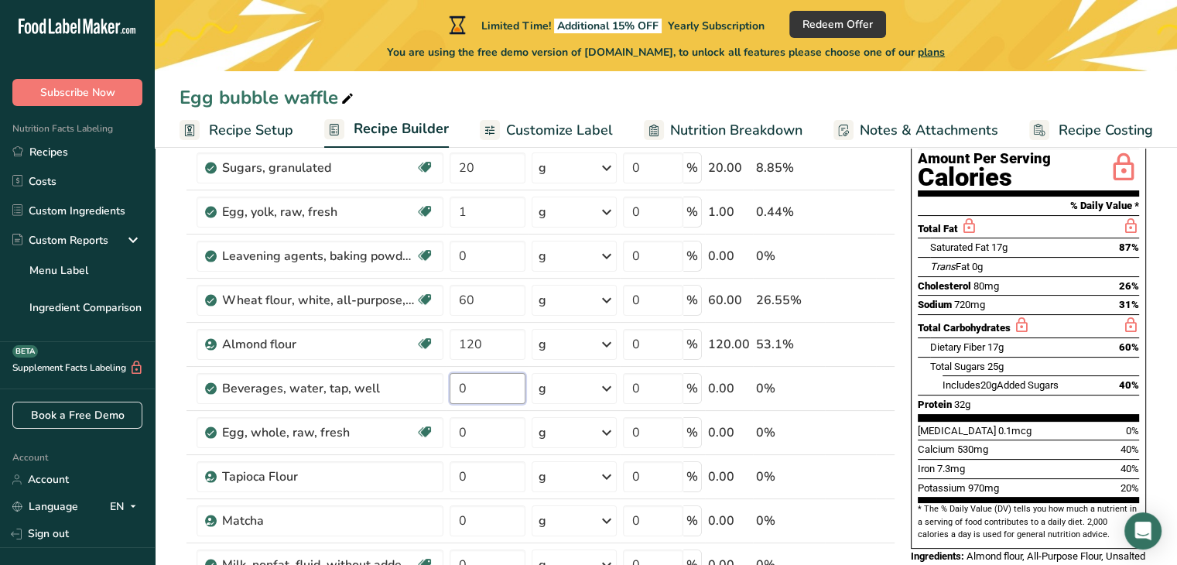
scroll to position [166, 0]
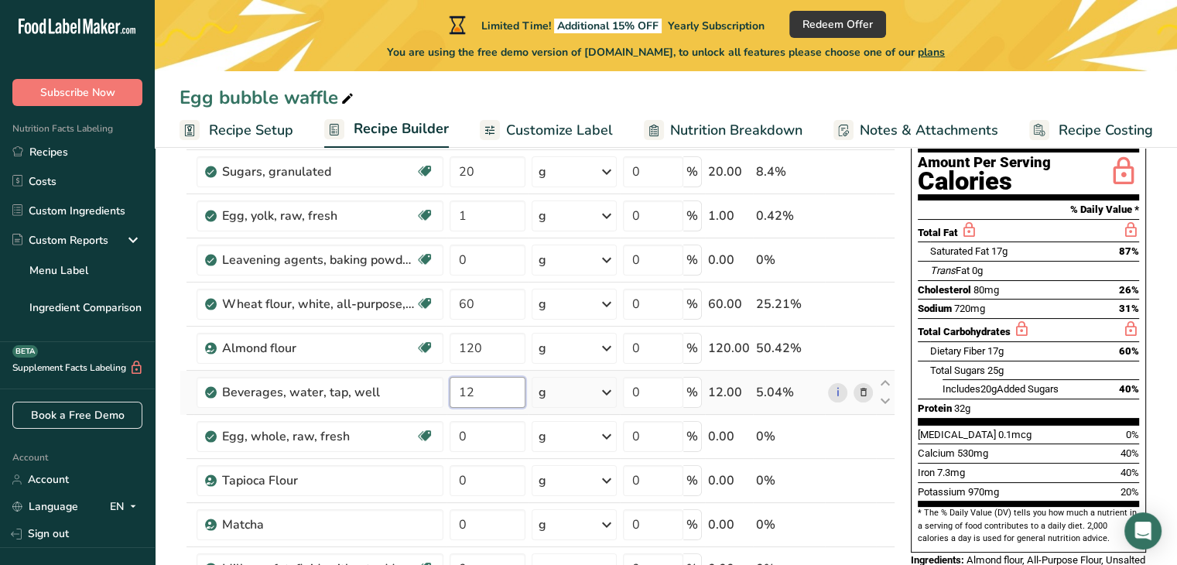
type input "1"
type input "0"
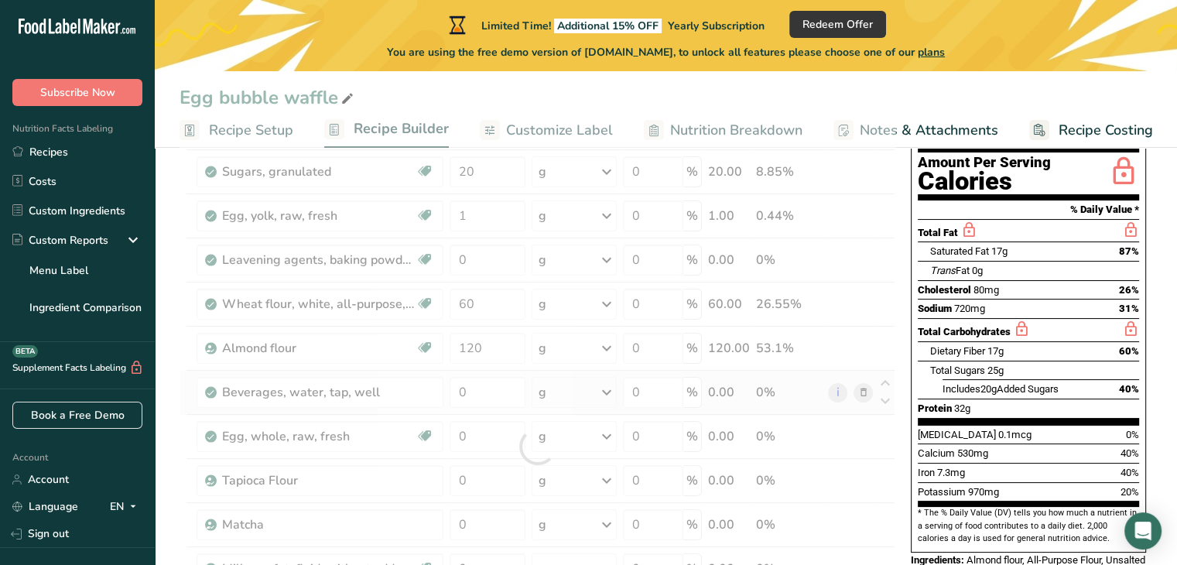
click at [607, 388] on div "Ingredient * Amount * Unit * Waste * .a-a{fill:#347362;}.b-a{fill:#fff;} Grams …" at bounding box center [538, 447] width 716 height 748
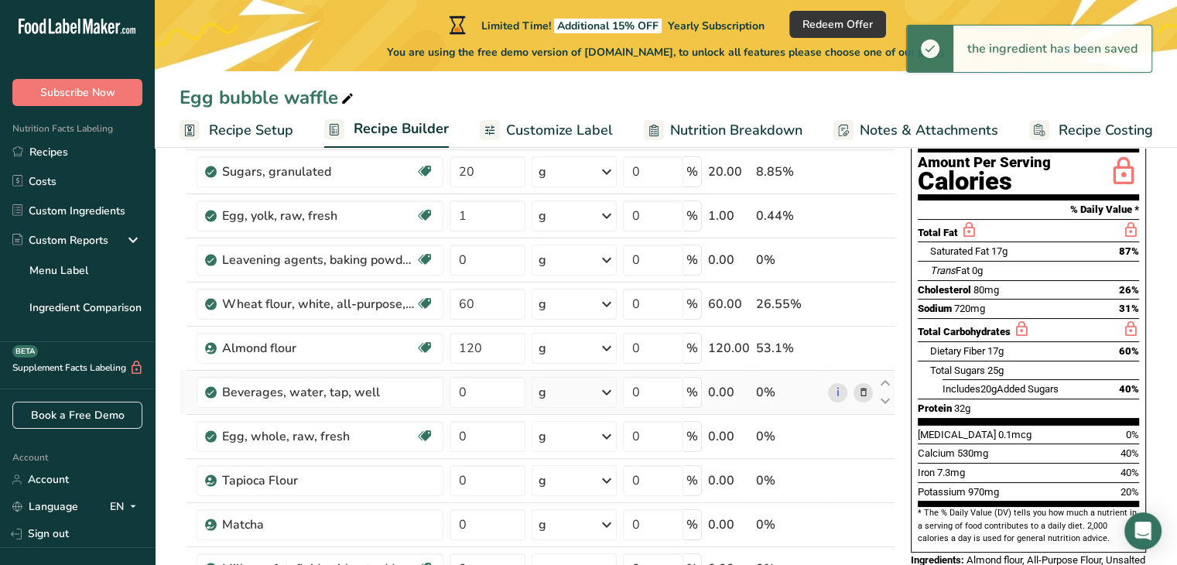
click at [608, 390] on icon at bounding box center [606, 392] width 19 height 28
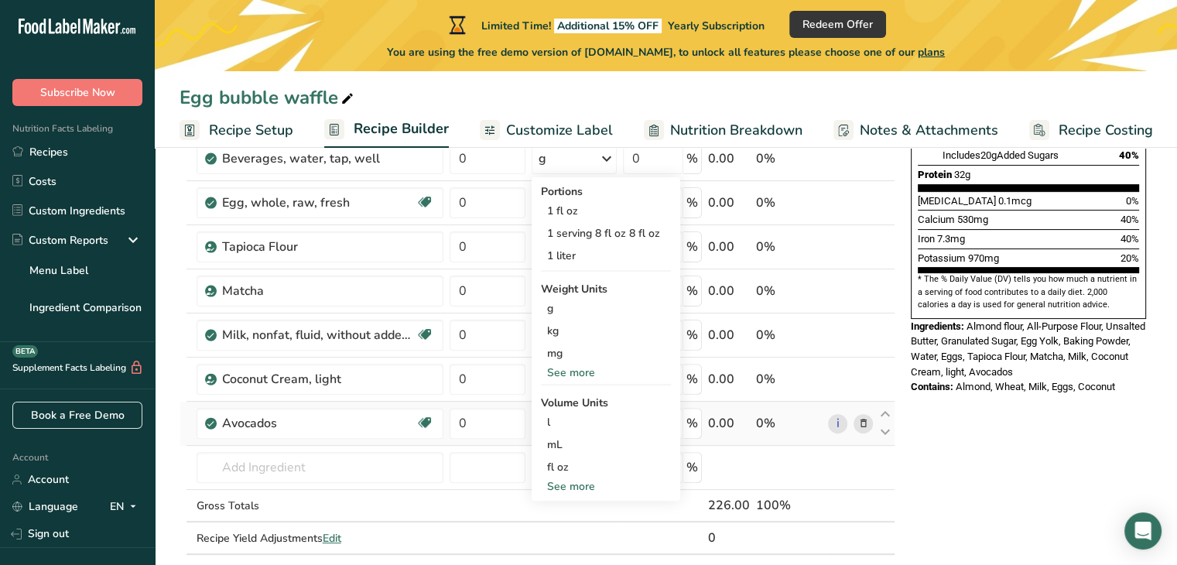
scroll to position [398, 0]
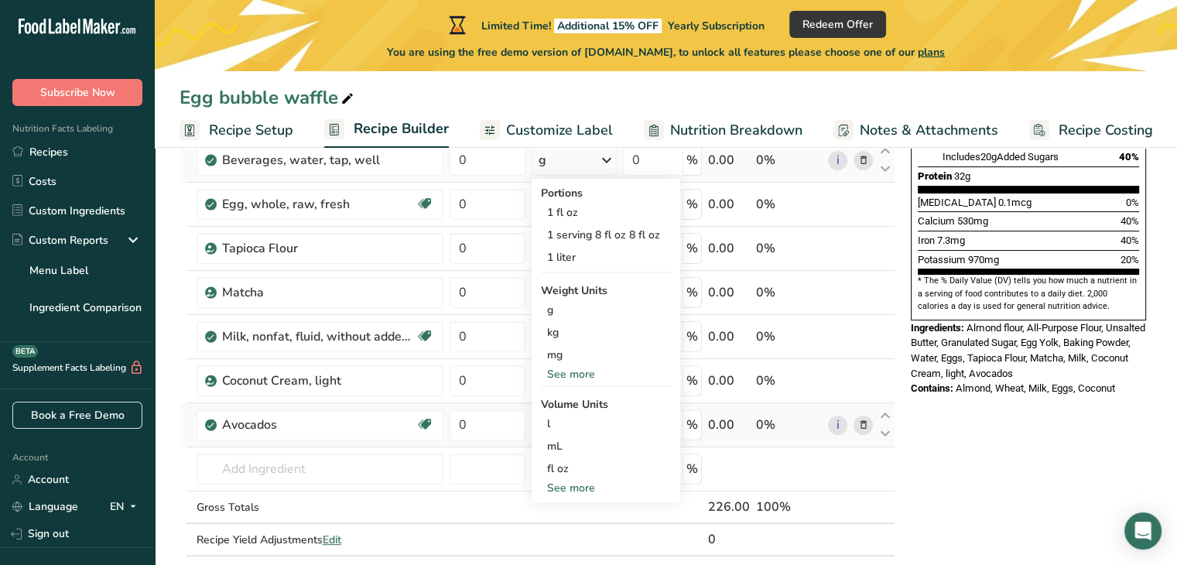
click at [573, 487] on div "See more" at bounding box center [606, 488] width 130 height 16
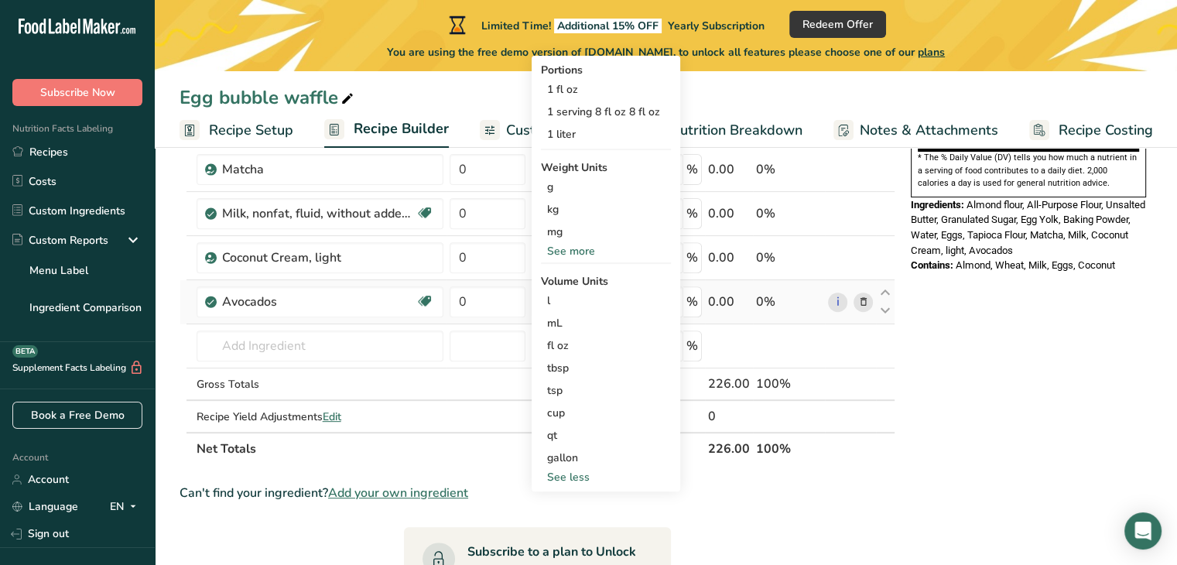
scroll to position [519, 0]
click at [614, 418] on div "cup" at bounding box center [606, 414] width 118 height 16
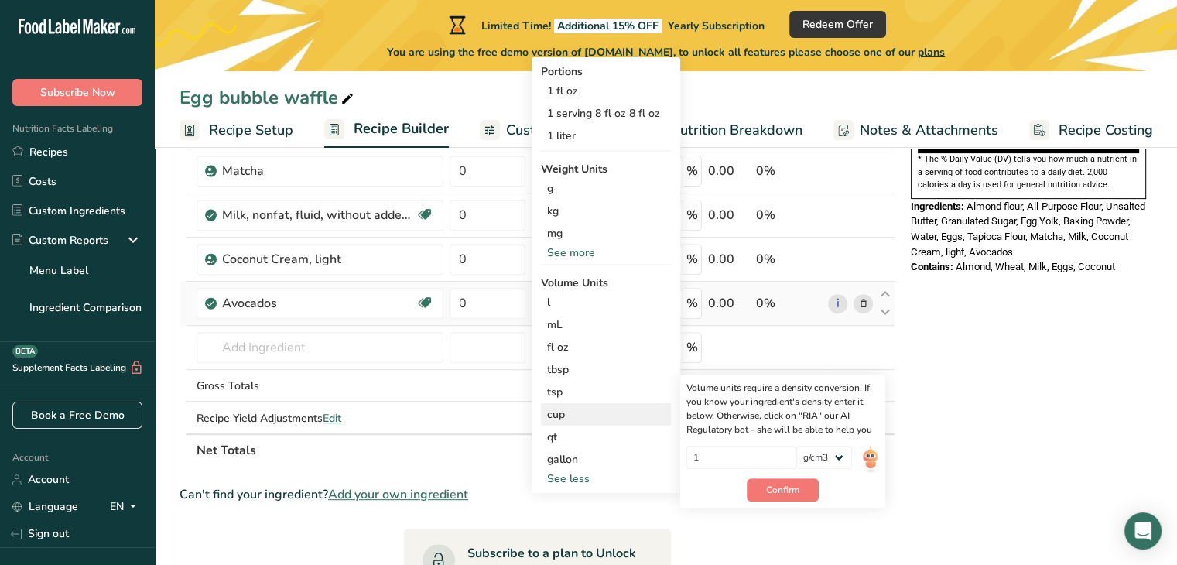
click at [614, 418] on div "cup" at bounding box center [606, 414] width 118 height 16
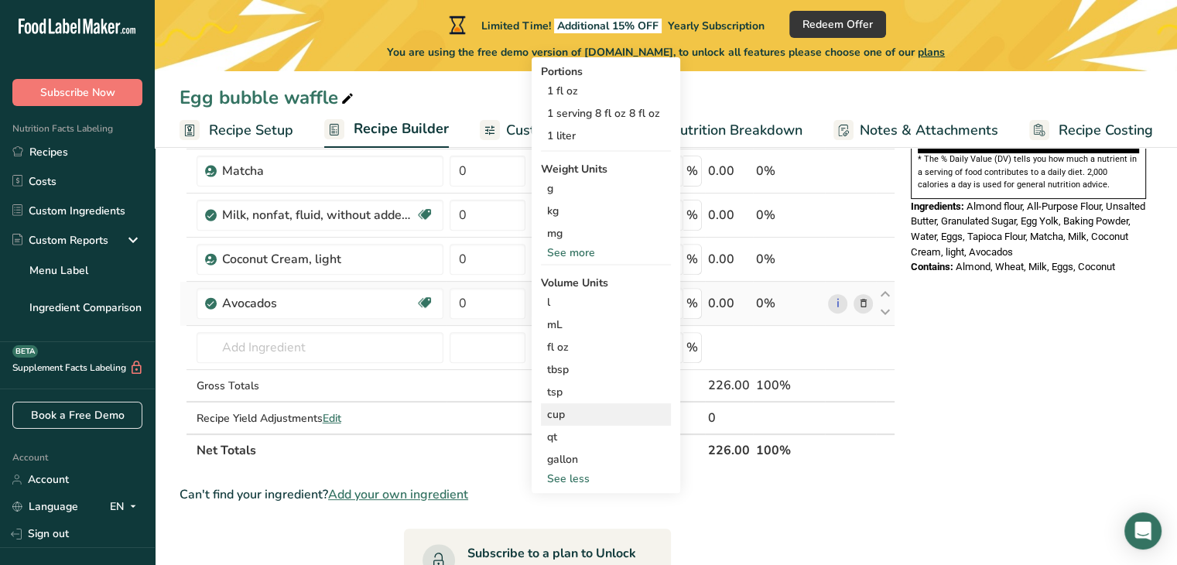
click at [580, 423] on div "cup Volume units require a density conversion. If you know your ingredient's de…" at bounding box center [606, 414] width 130 height 22
click at [574, 414] on div "cup" at bounding box center [606, 414] width 118 height 16
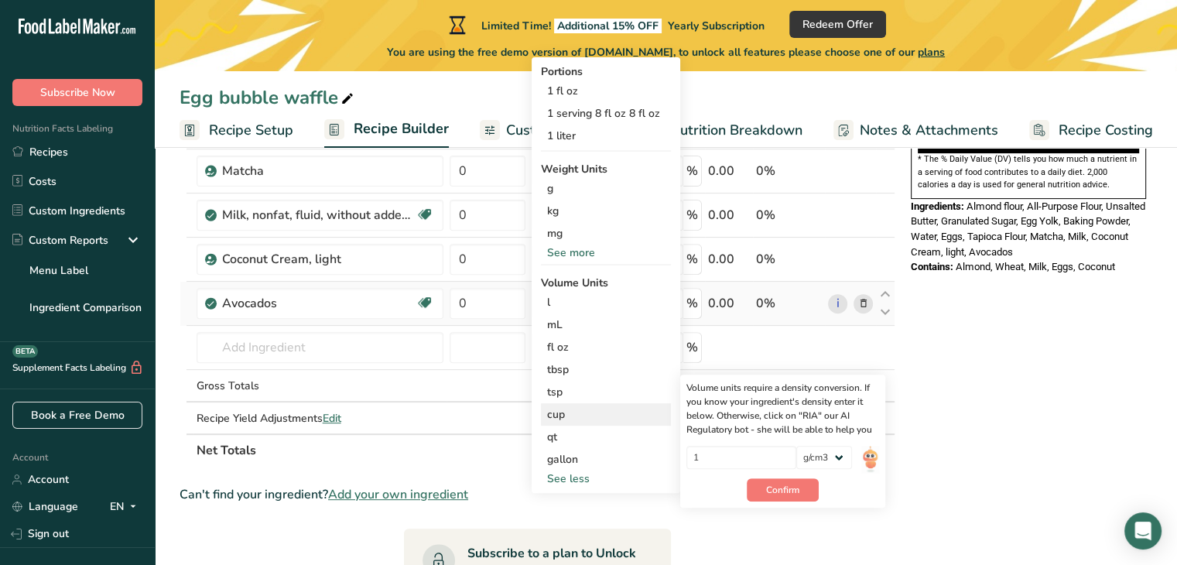
click at [574, 414] on div "cup" at bounding box center [606, 414] width 118 height 16
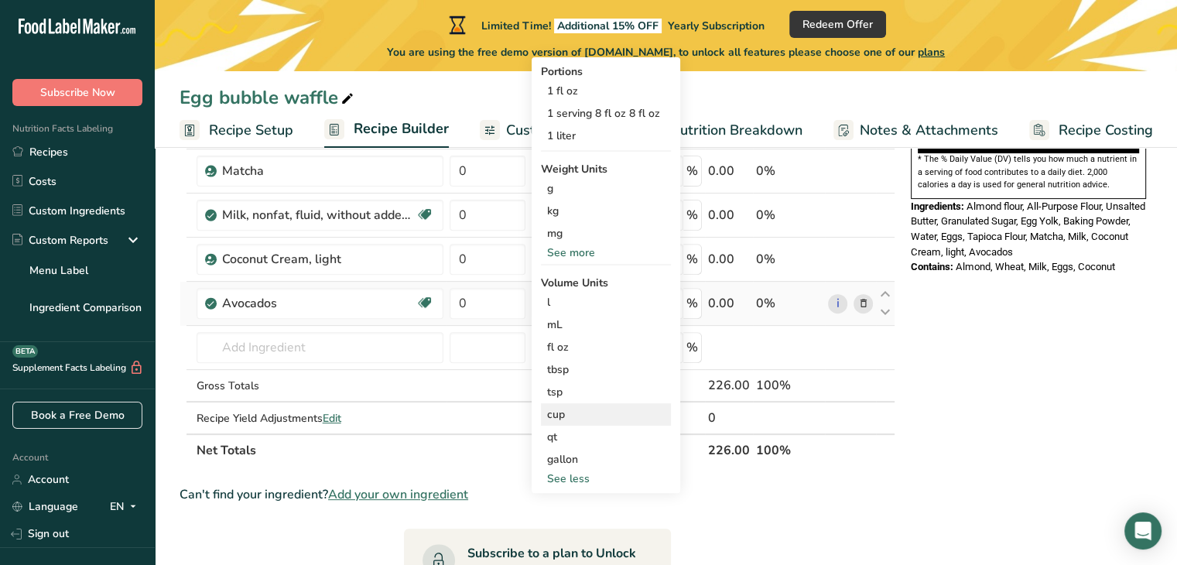
click at [574, 414] on div "cup" at bounding box center [606, 414] width 118 height 16
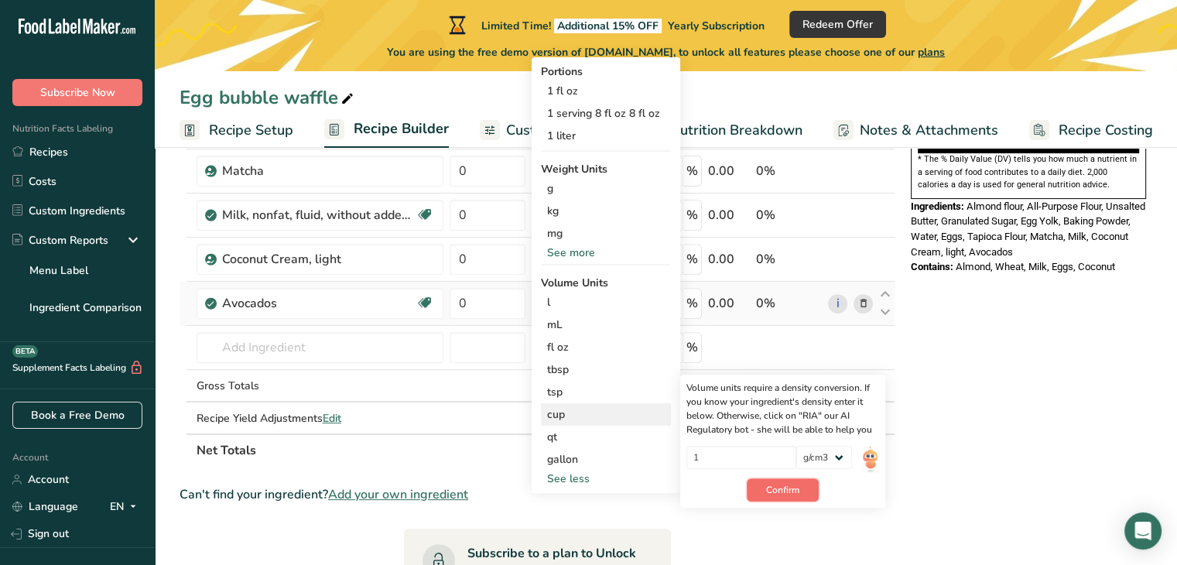
click at [806, 481] on button "Confirm" at bounding box center [783, 489] width 72 height 23
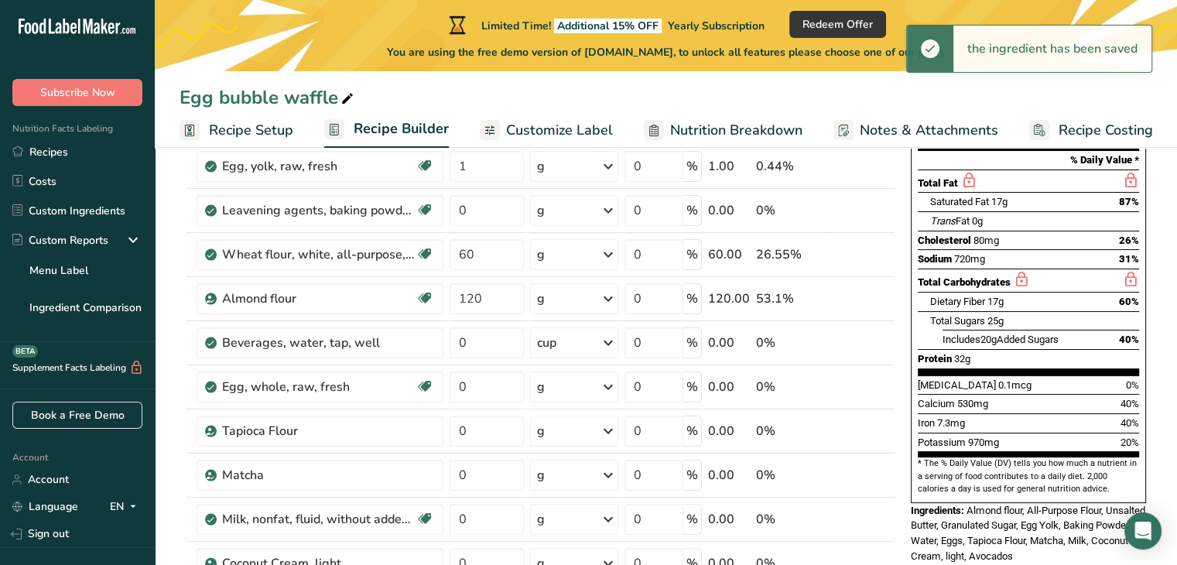
scroll to position [219, 0]
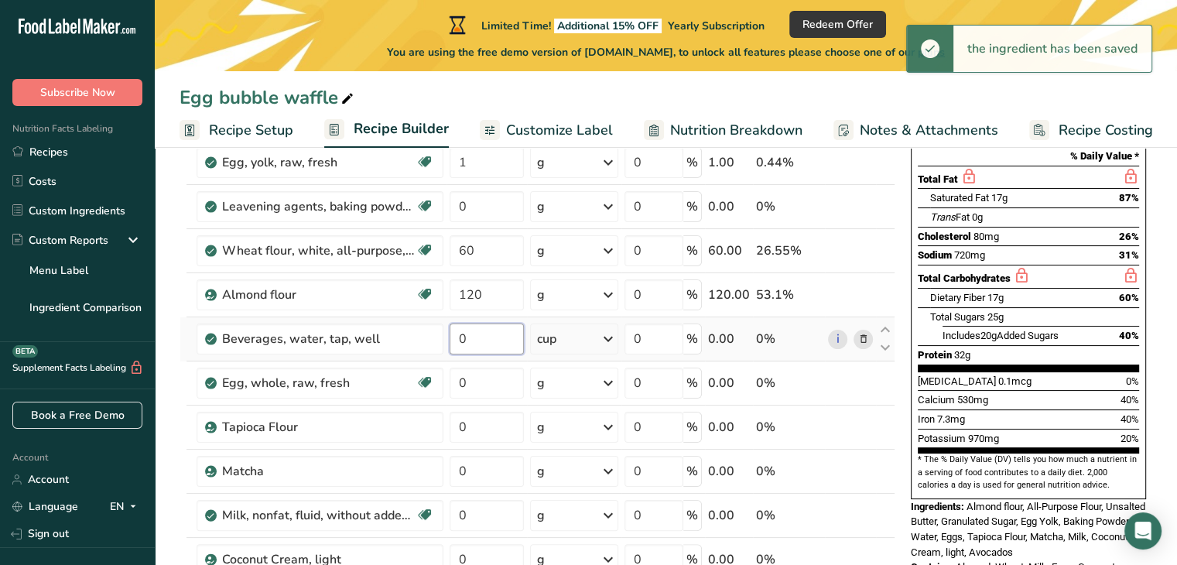
click at [458, 334] on input "0" at bounding box center [487, 338] width 74 height 31
click at [476, 335] on input "0" at bounding box center [487, 338] width 74 height 31
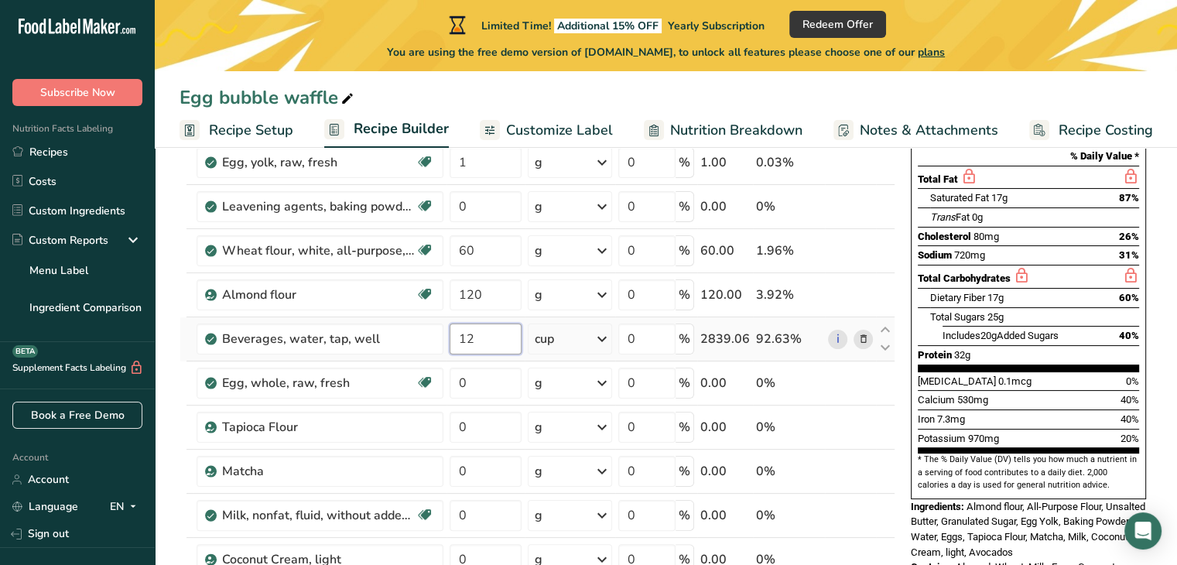
type input "1"
type input "2"
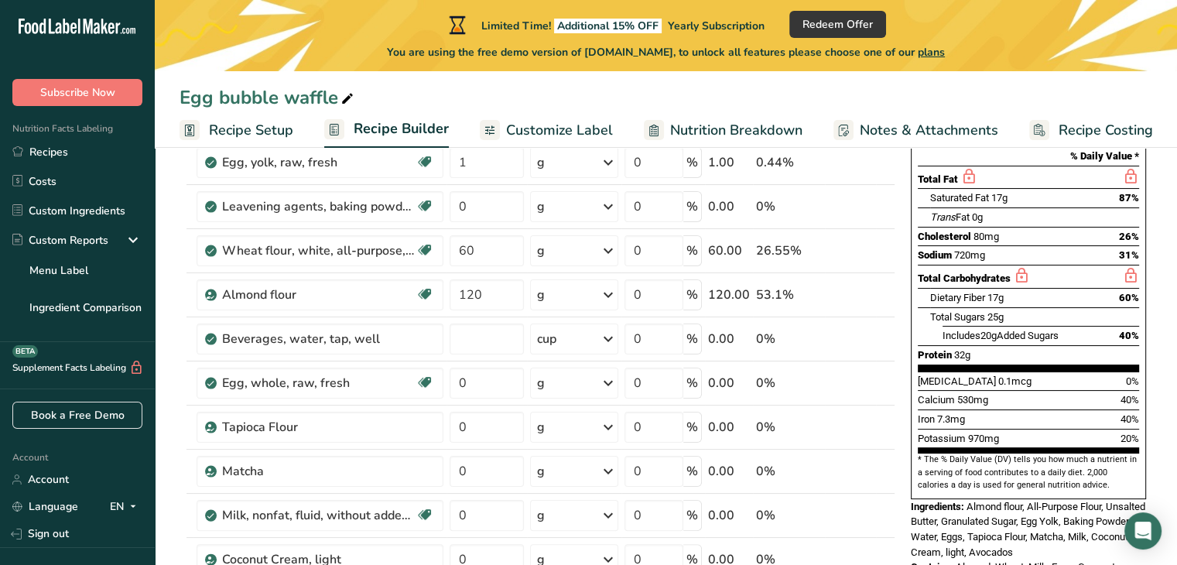
type input "0"
